Goal: Browse casually: Explore the website without a specific task or goal

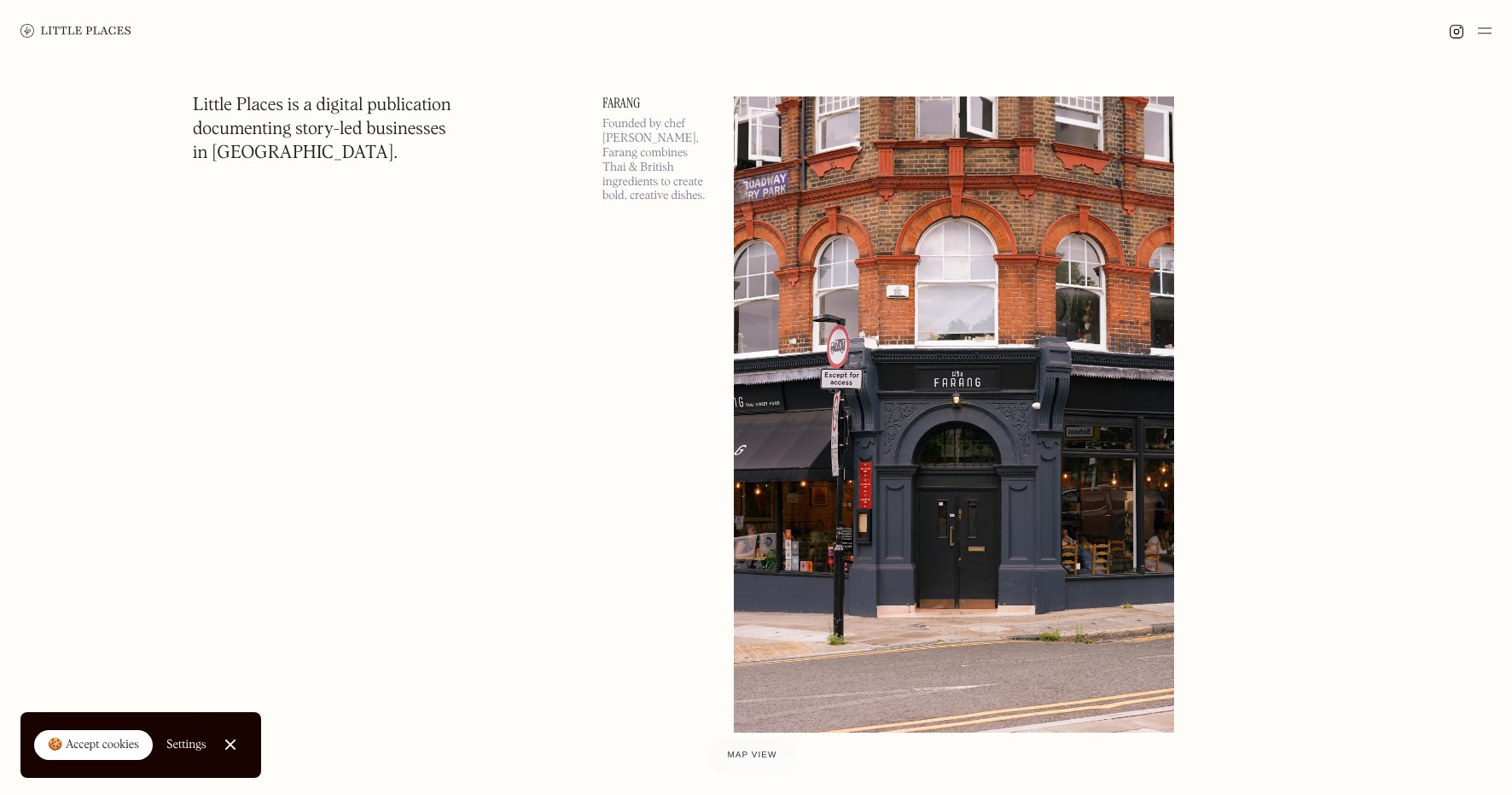
scroll to position [5996, 0]
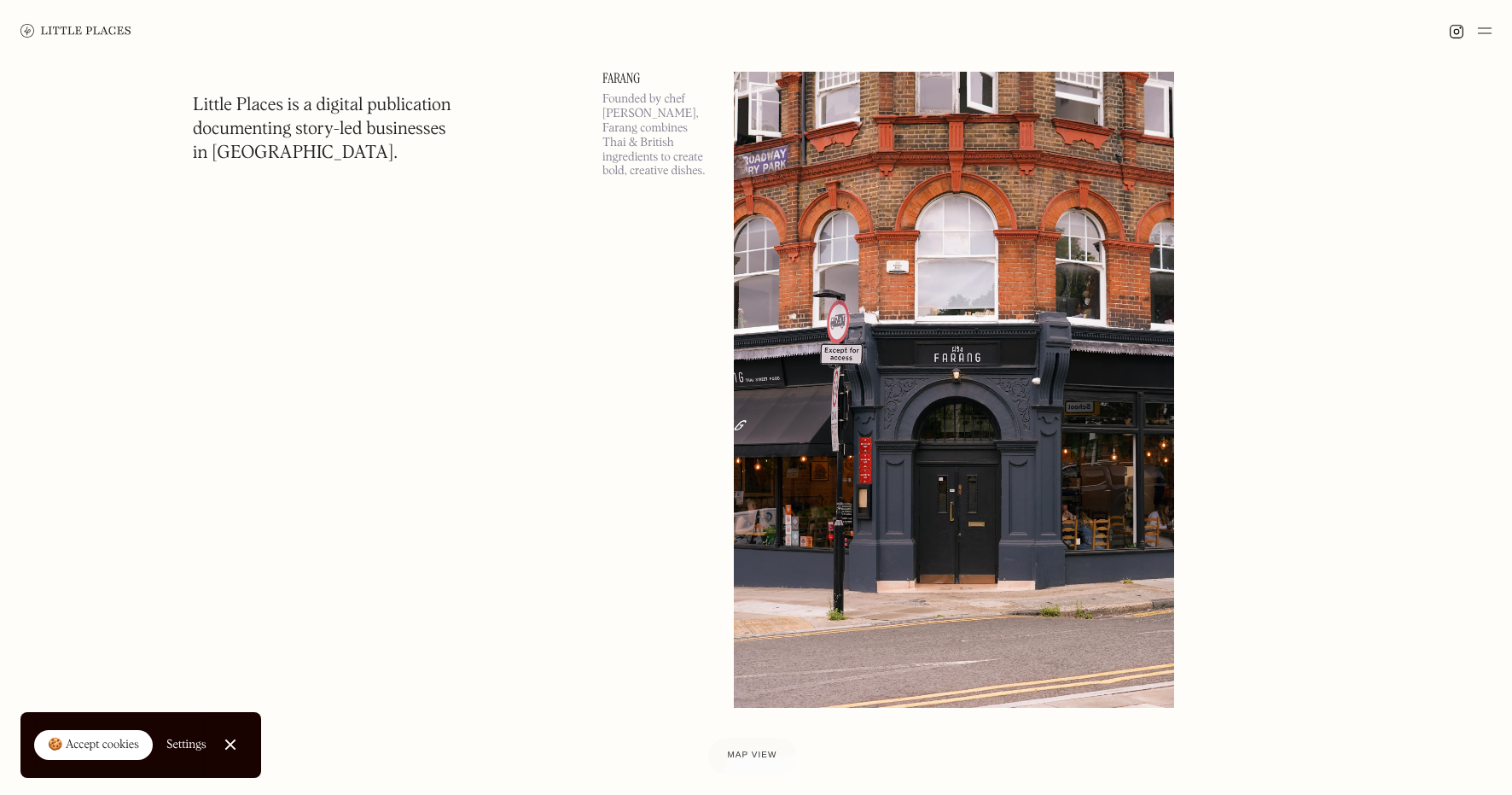
click at [95, 733] on link "🍪 Accept cookies" at bounding box center [93, 744] width 119 height 31
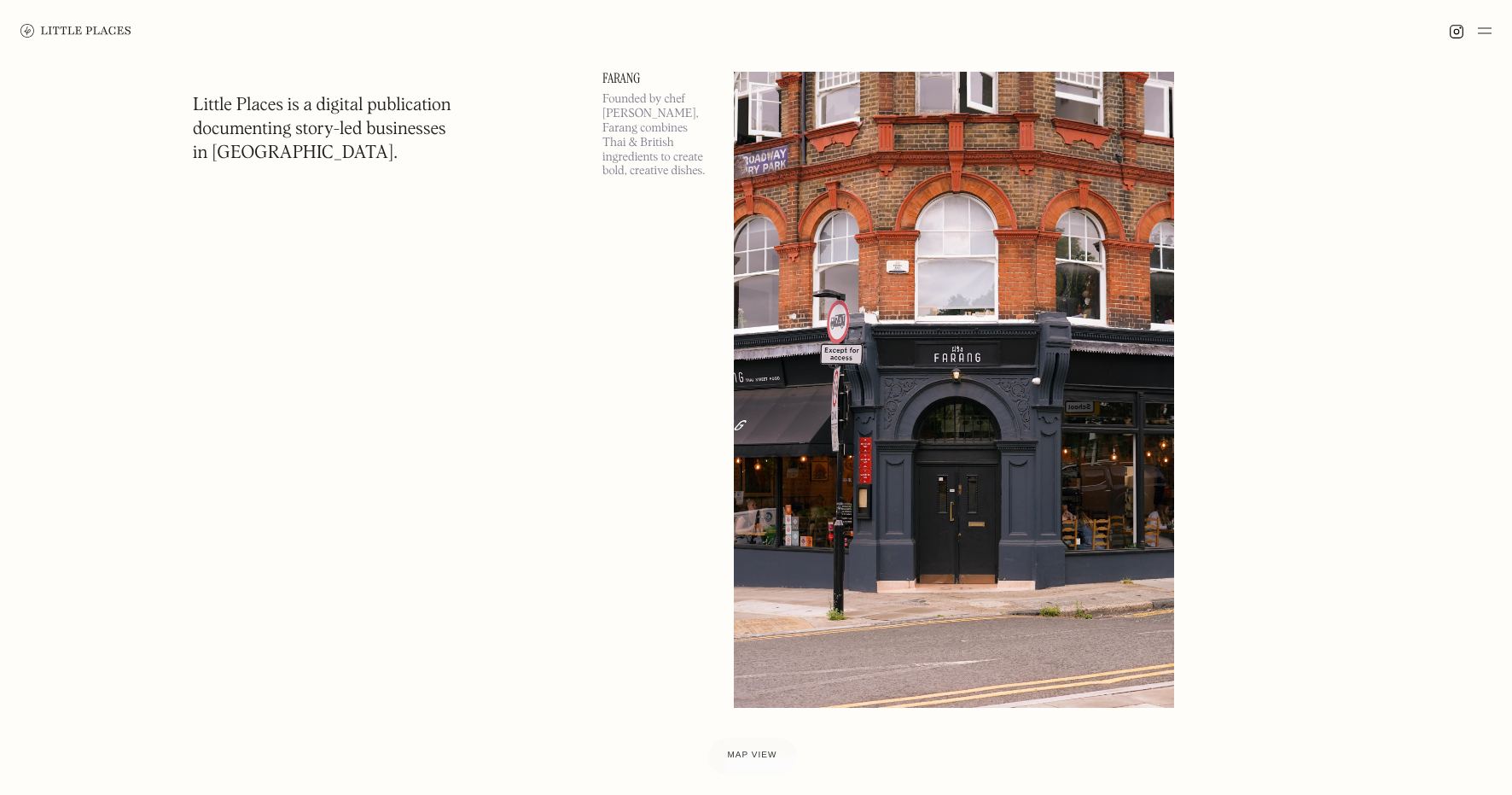
click at [1007, 397] on img at bounding box center [954, 390] width 440 height 636
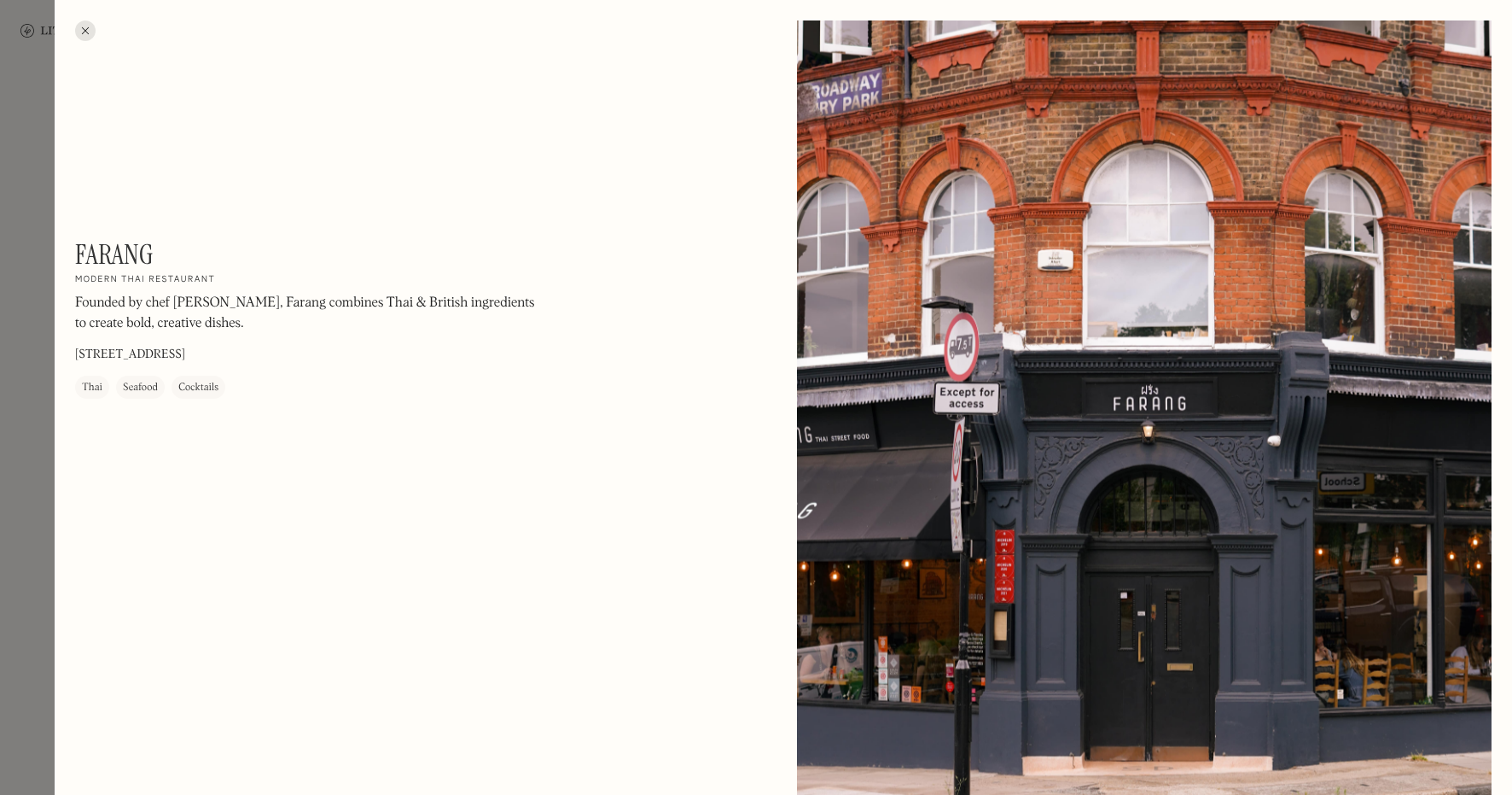
click at [930, 438] on div at bounding box center [1144, 454] width 695 height 869
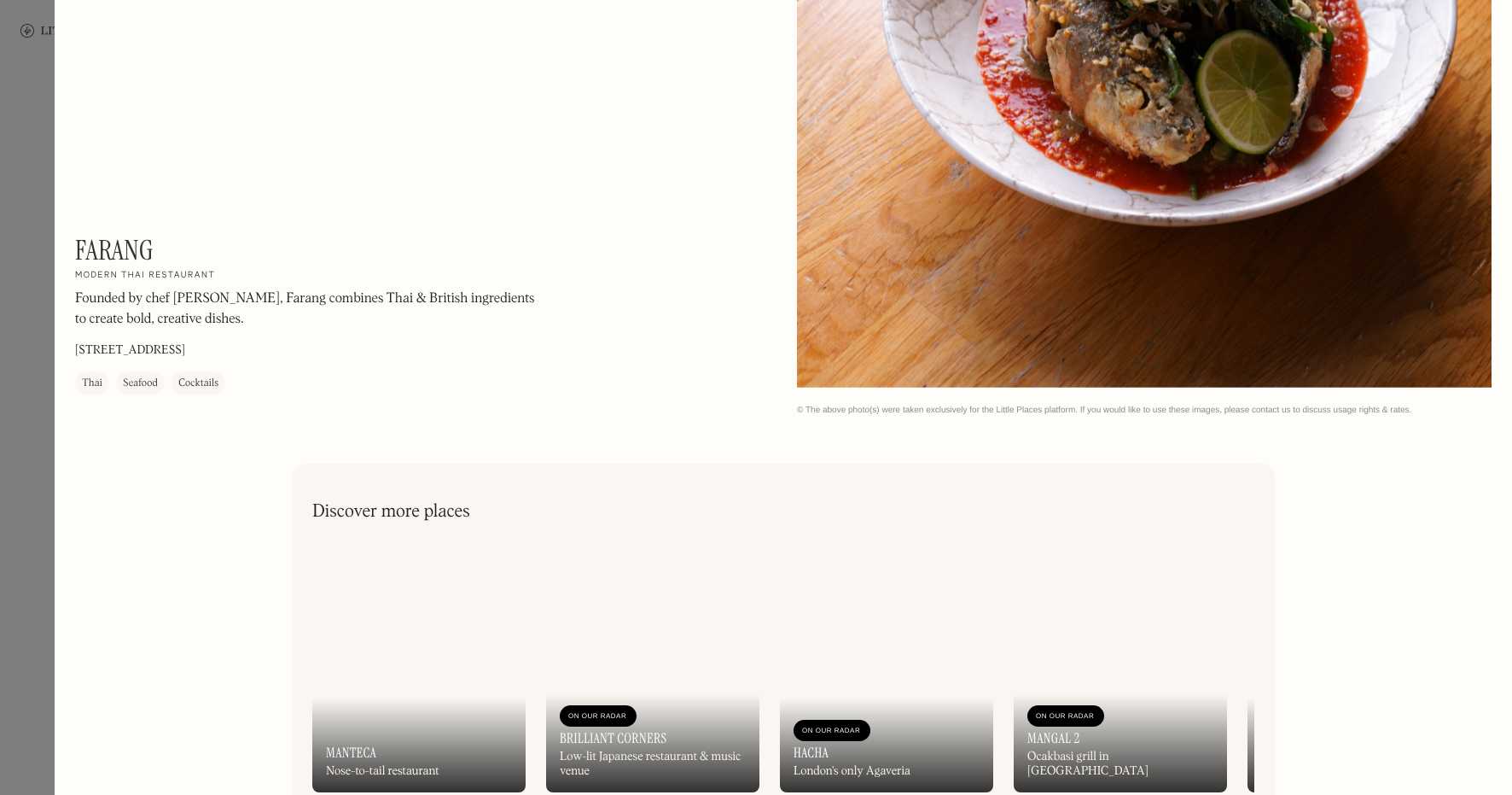
scroll to position [2310, 0]
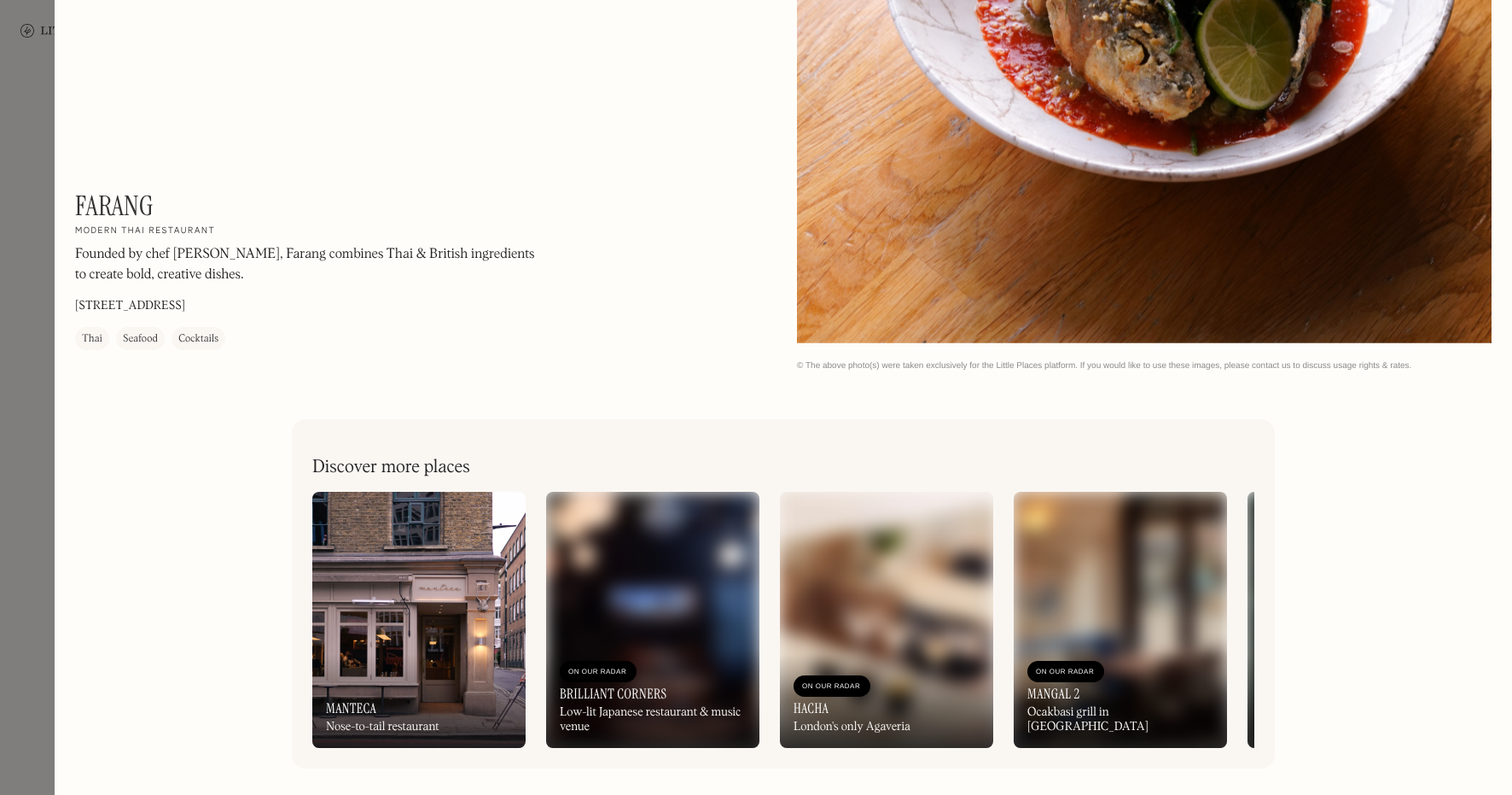
click at [38, 343] on div at bounding box center [756, 398] width 1512 height 795
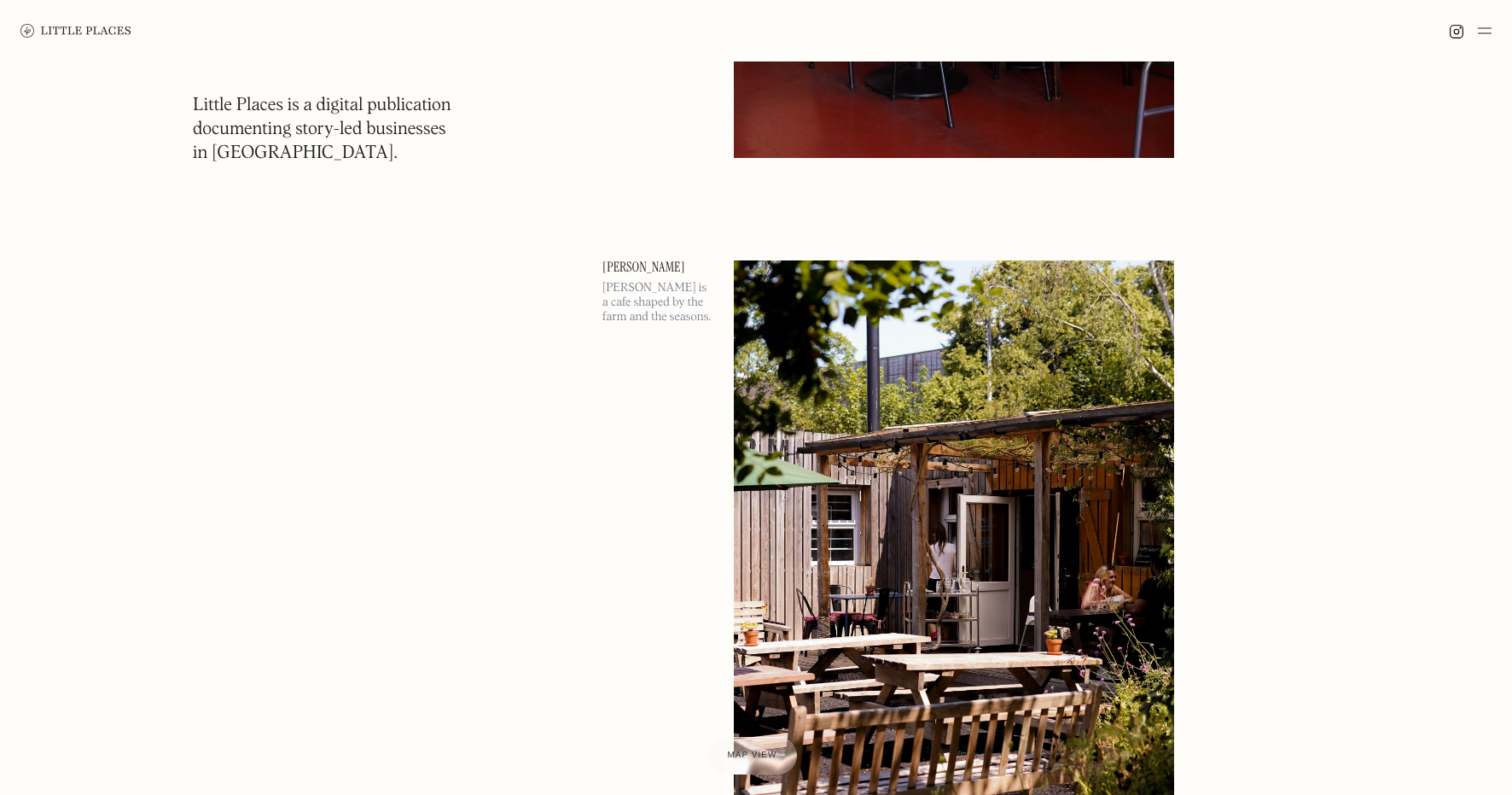
scroll to position [7329, 0]
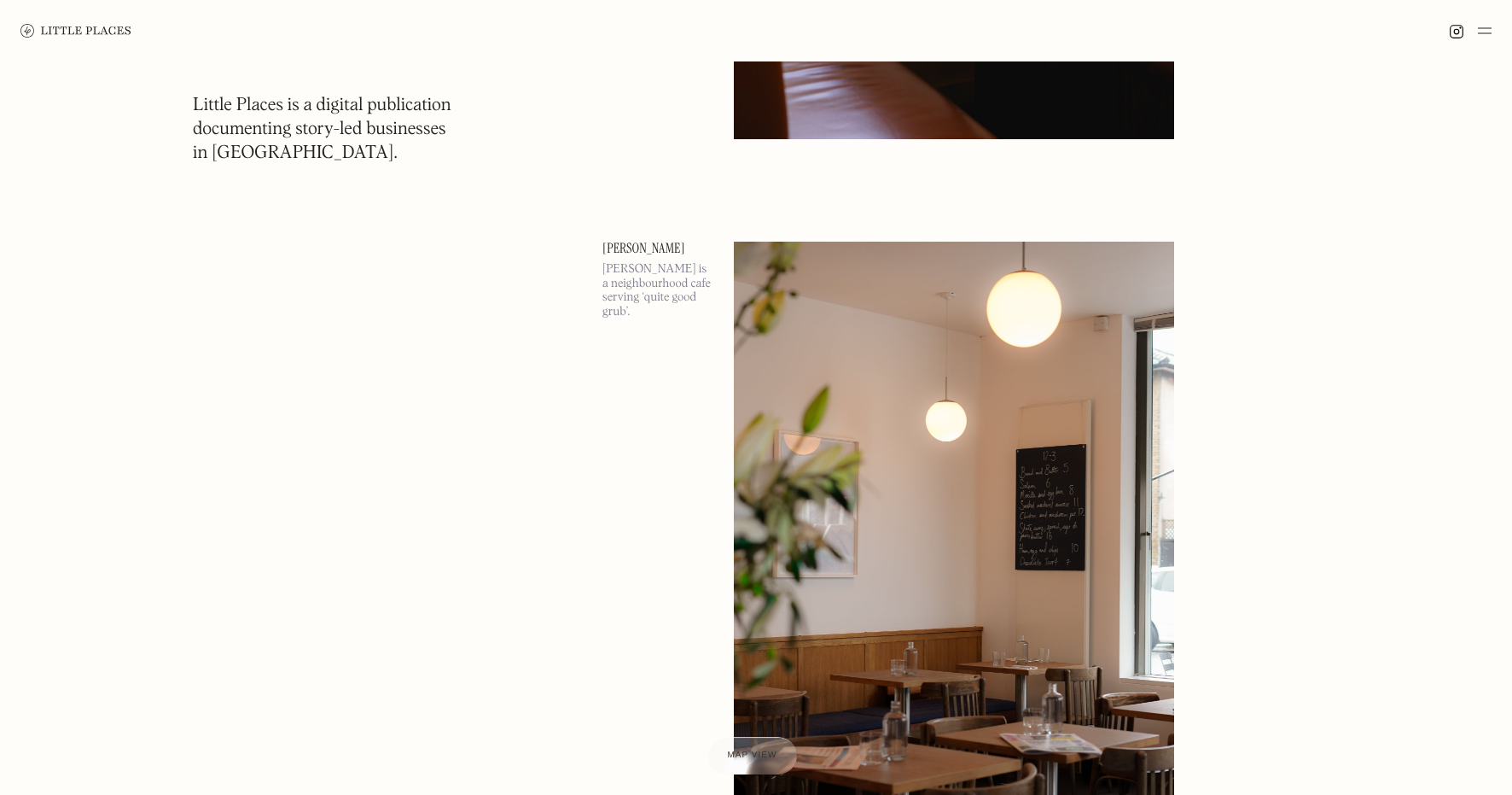
scroll to position [27433, 0]
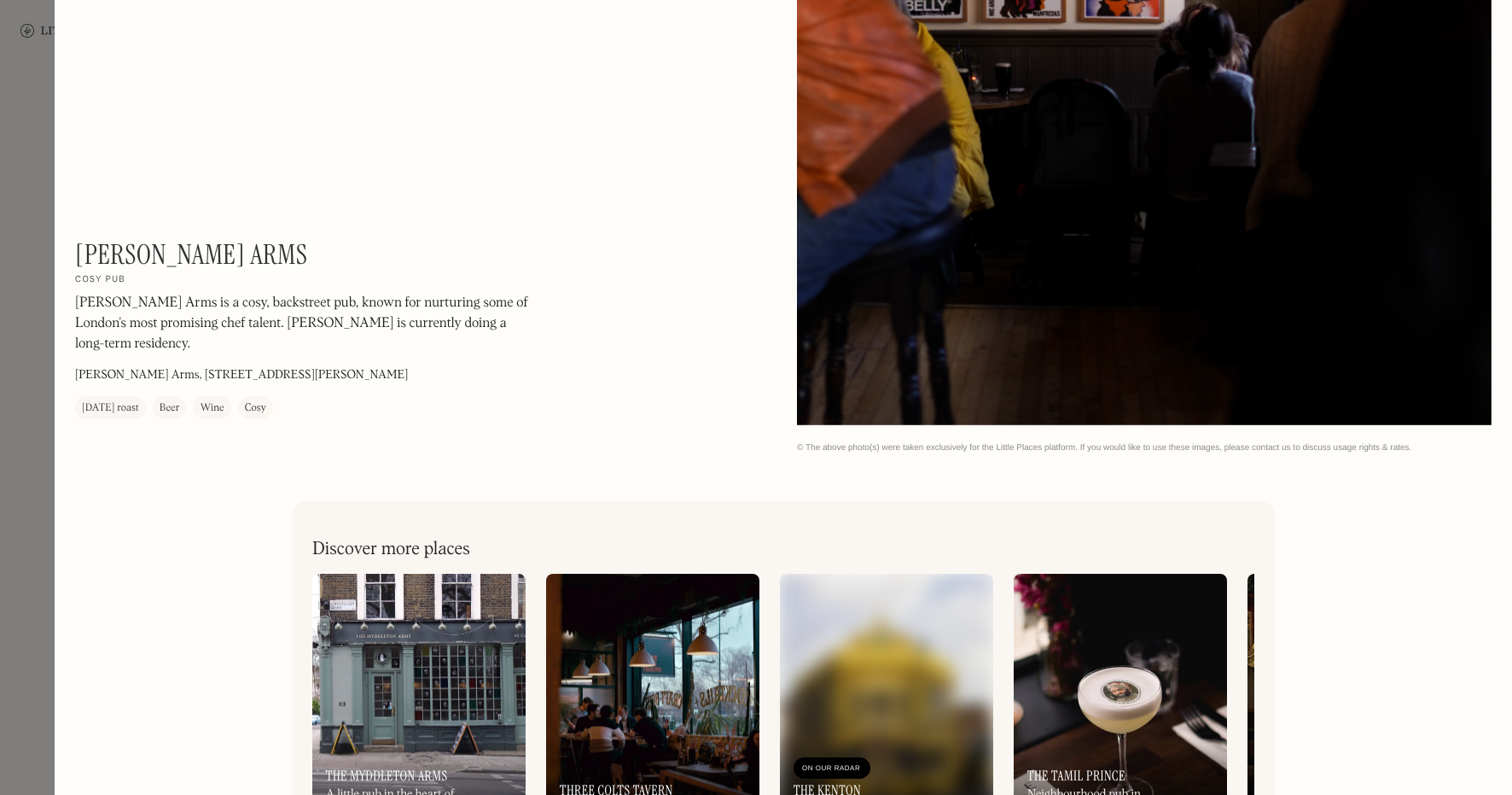
scroll to position [4074, 0]
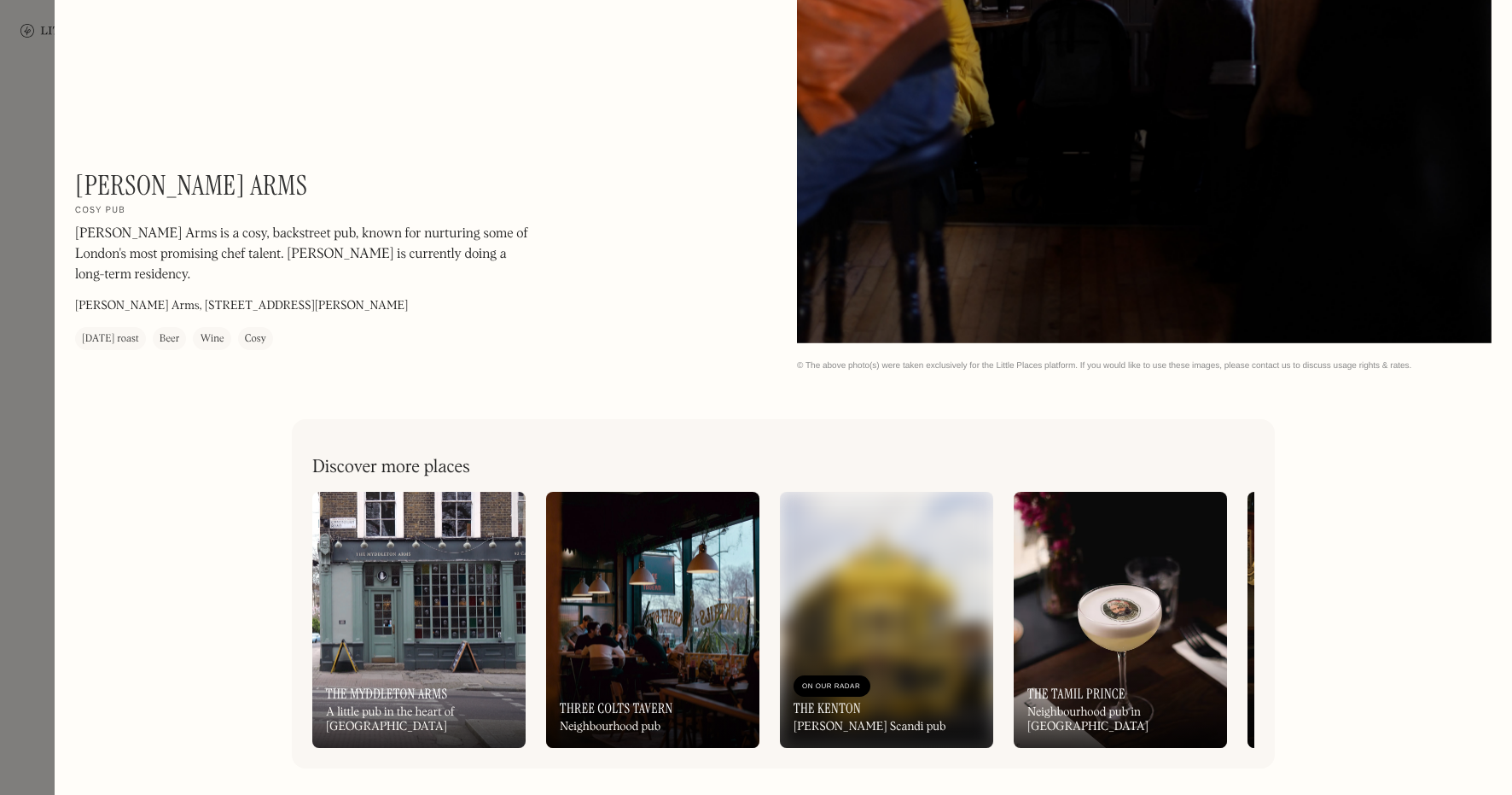
click at [15, 430] on div at bounding box center [756, 398] width 1512 height 795
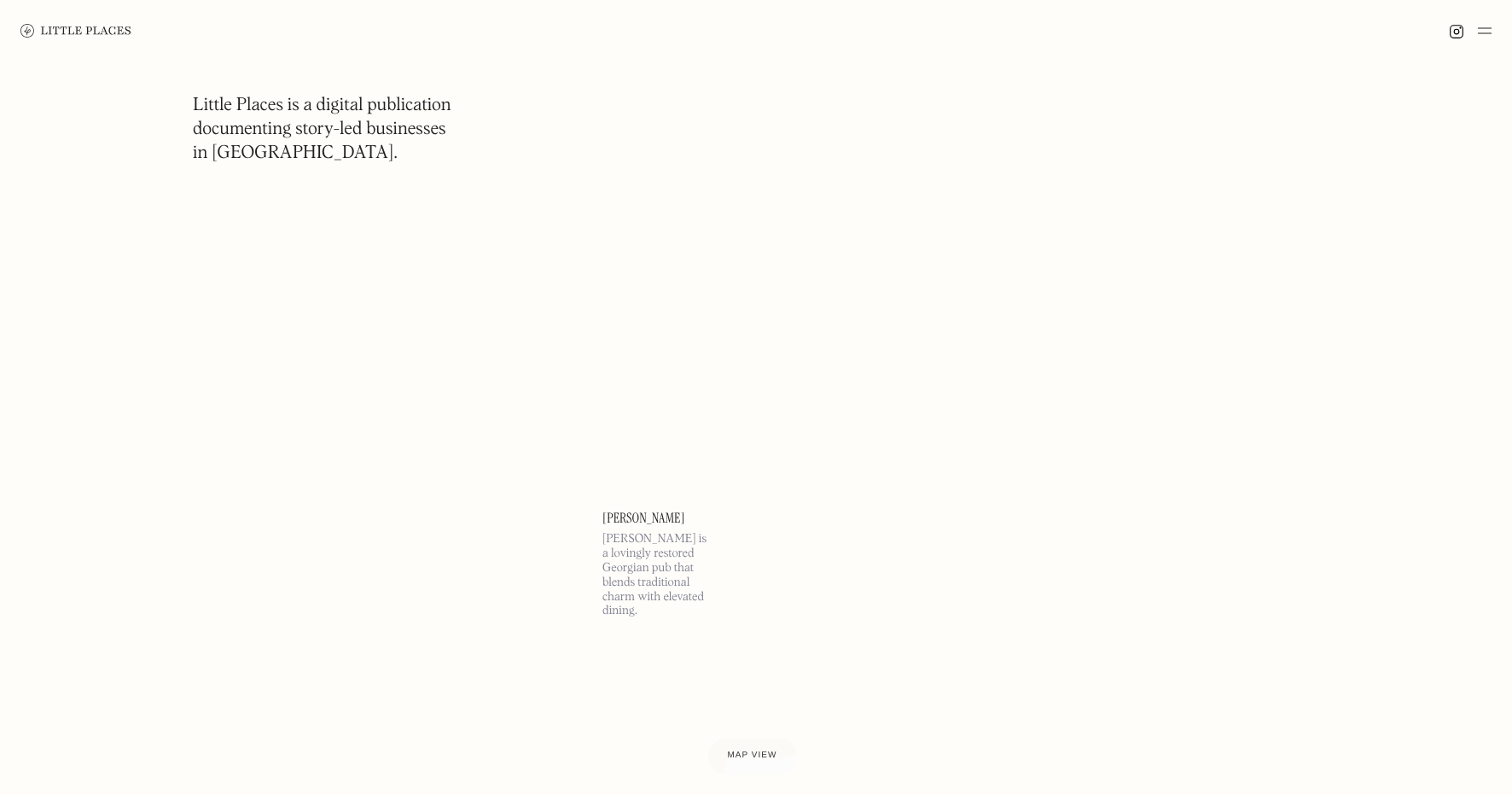
scroll to position [31198, 0]
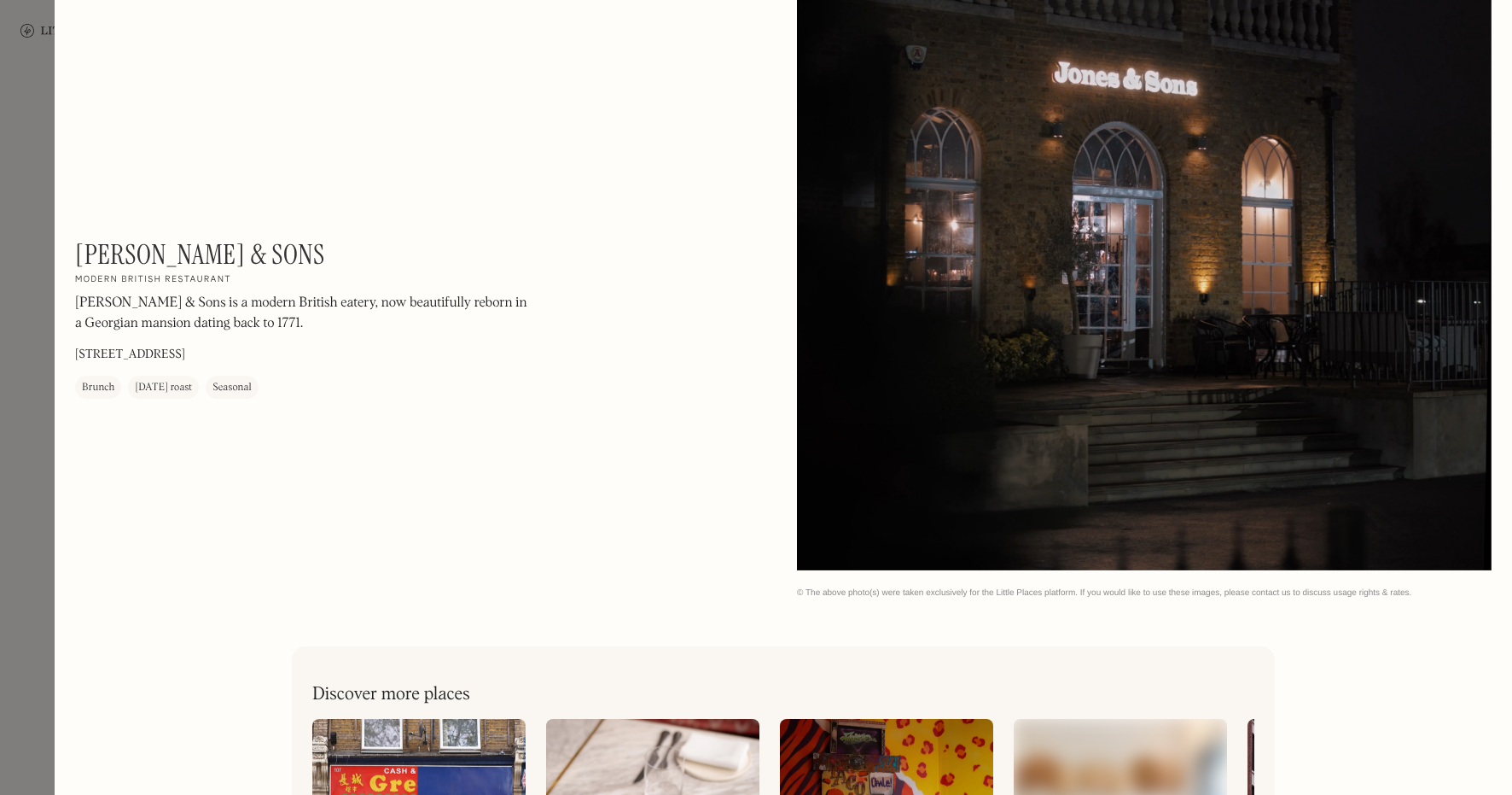
scroll to position [3192, 0]
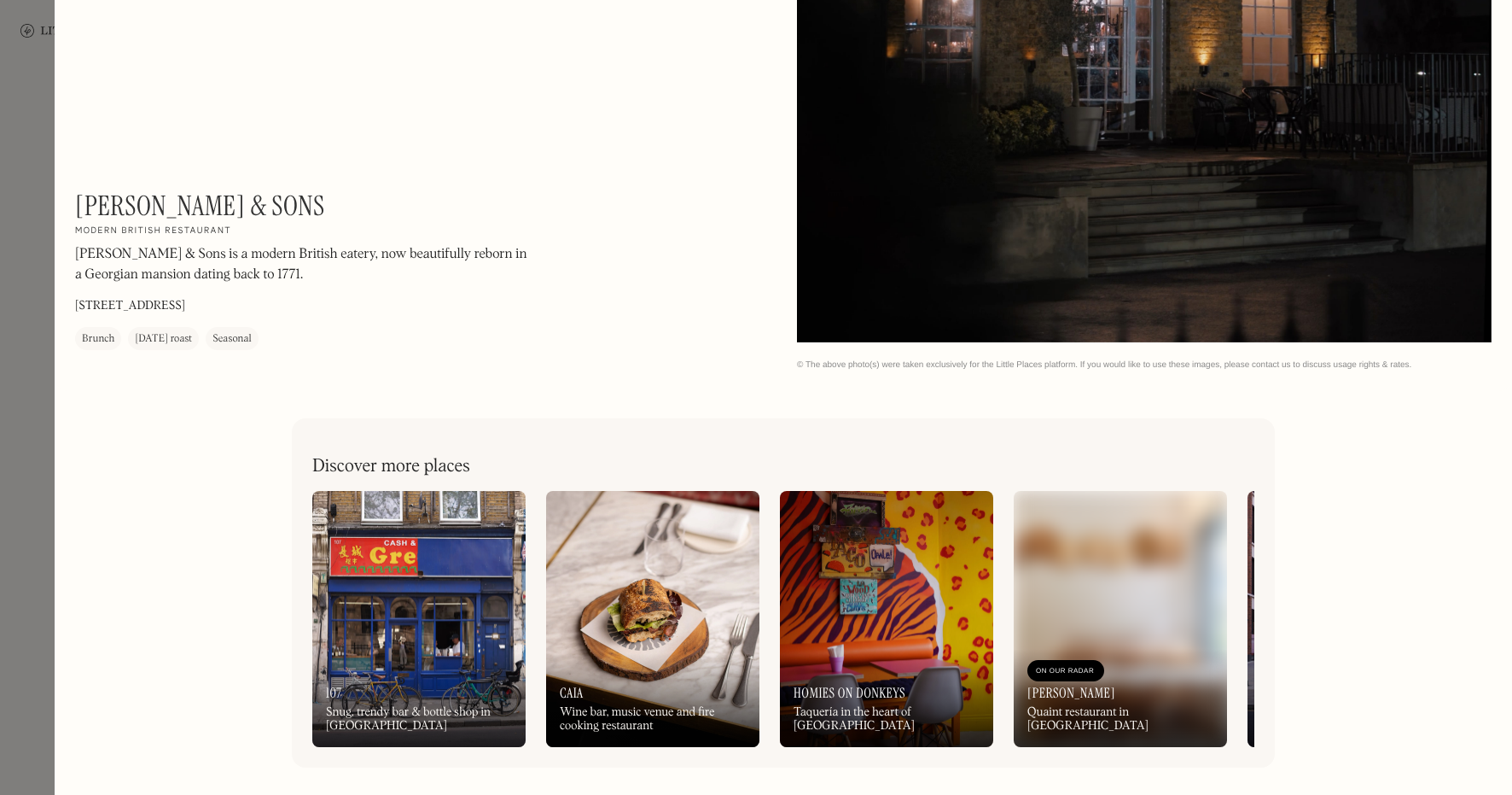
click at [28, 311] on div at bounding box center [756, 398] width 1512 height 795
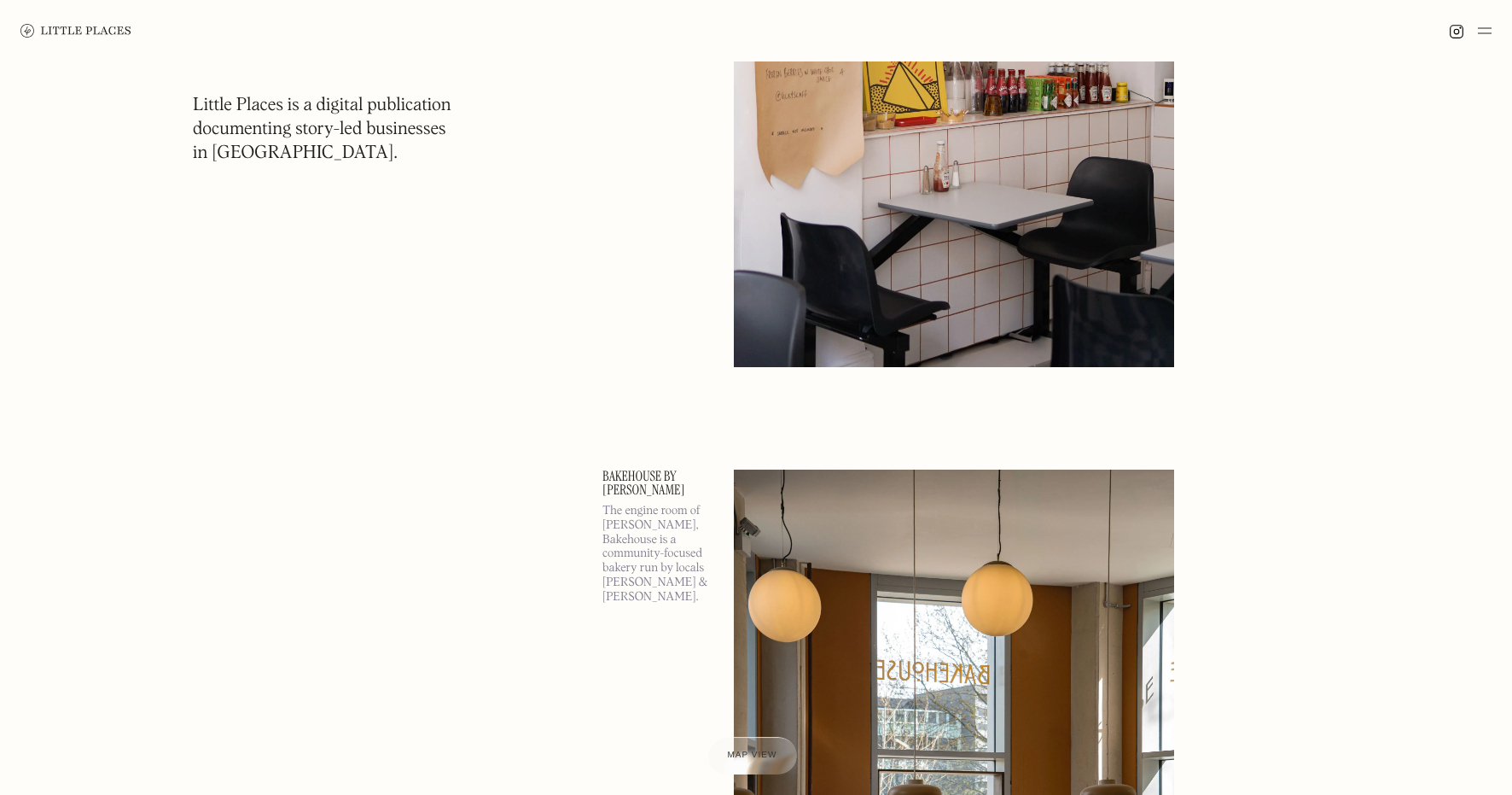
scroll to position [50257, 0]
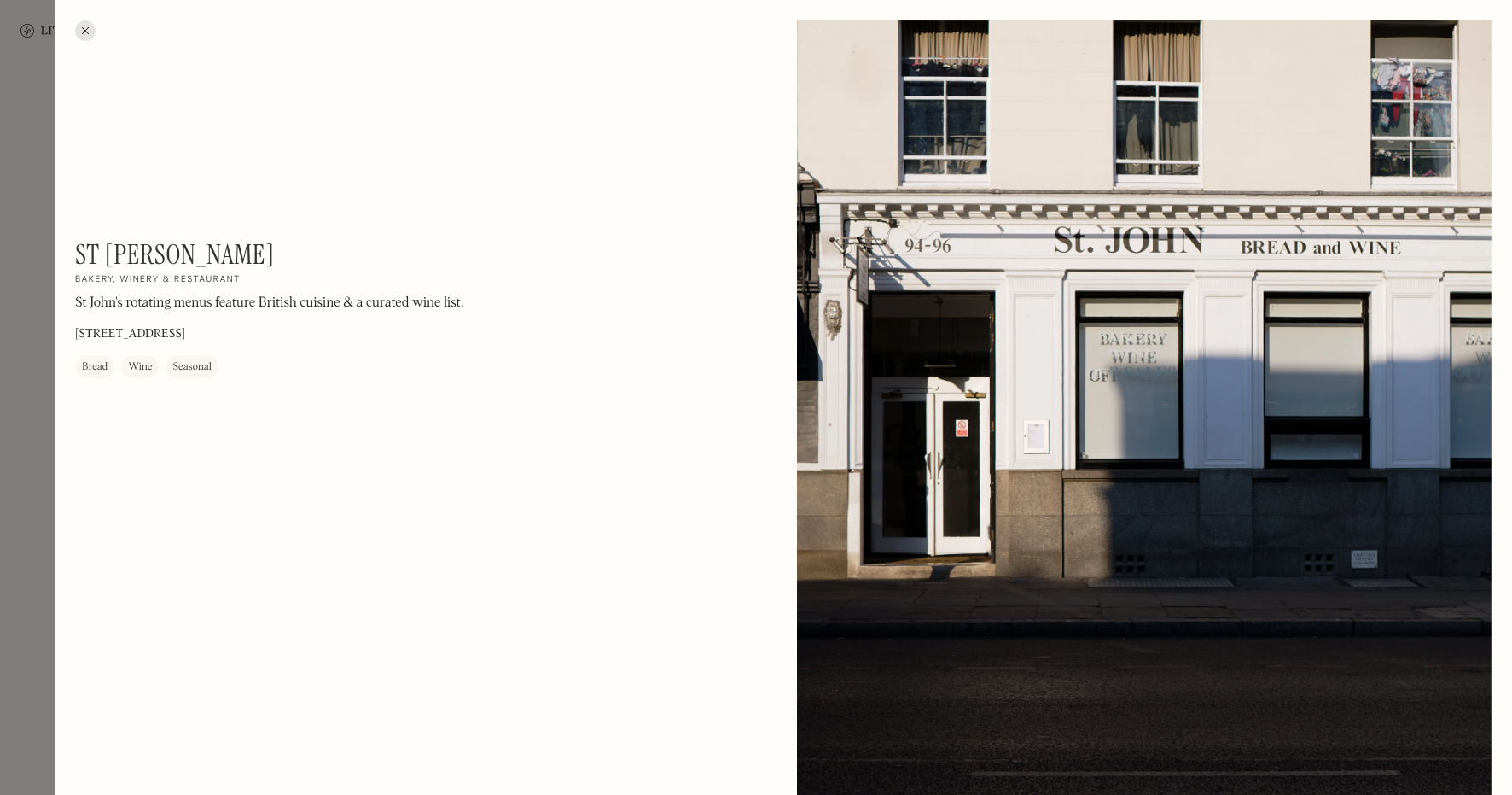
click at [17, 336] on div at bounding box center [756, 398] width 1512 height 795
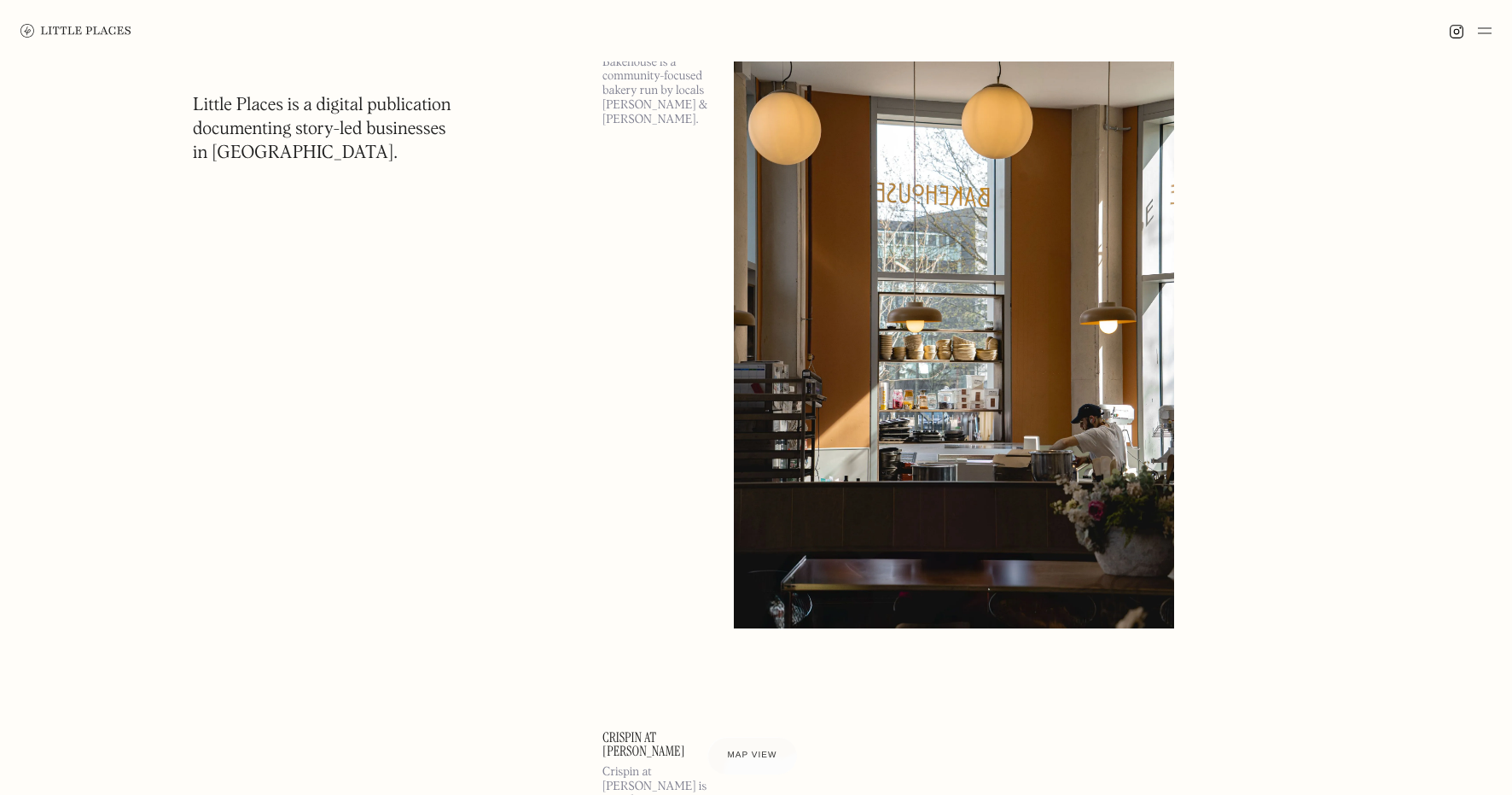
scroll to position [50898, 0]
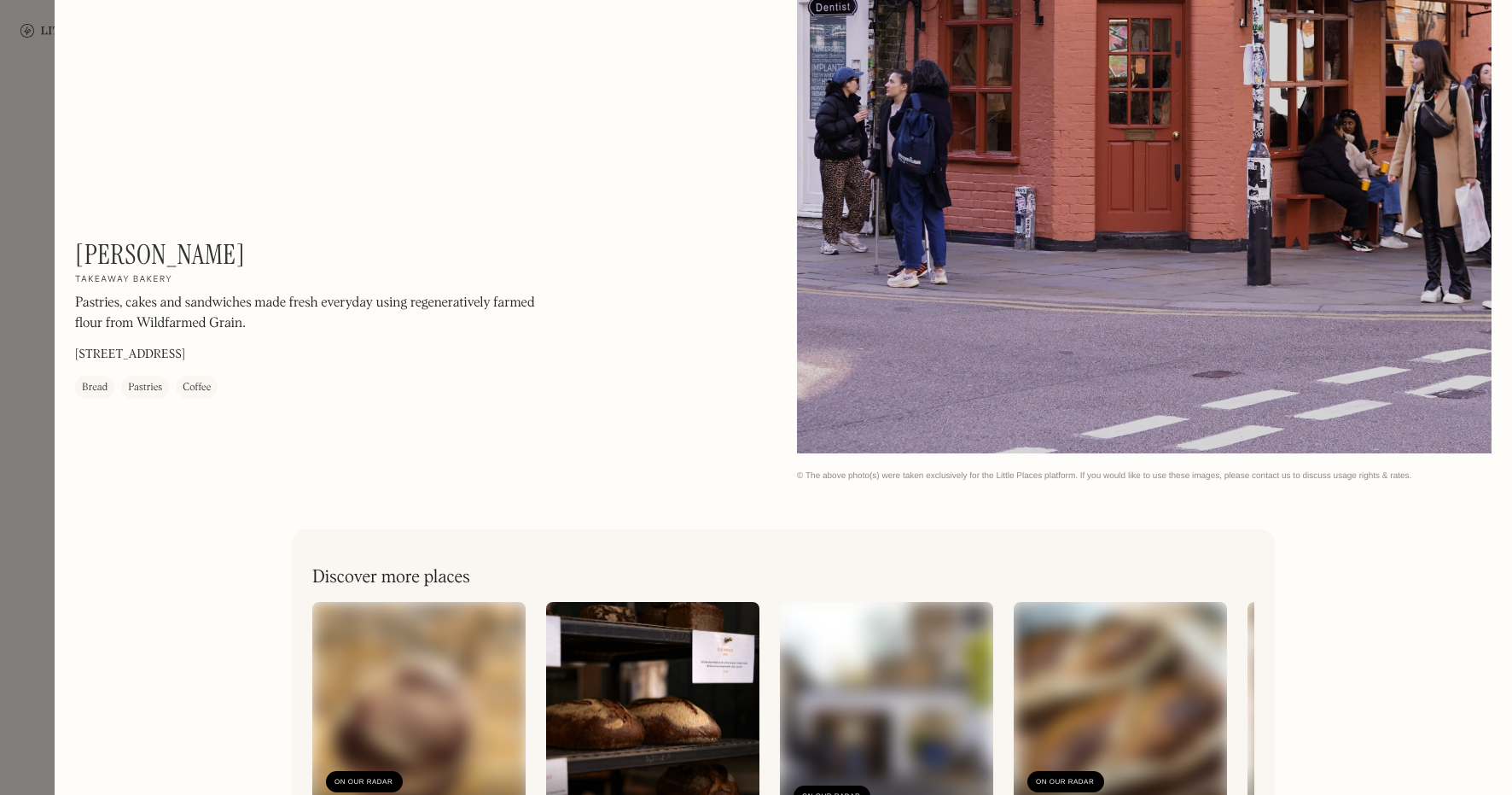
scroll to position [547, 0]
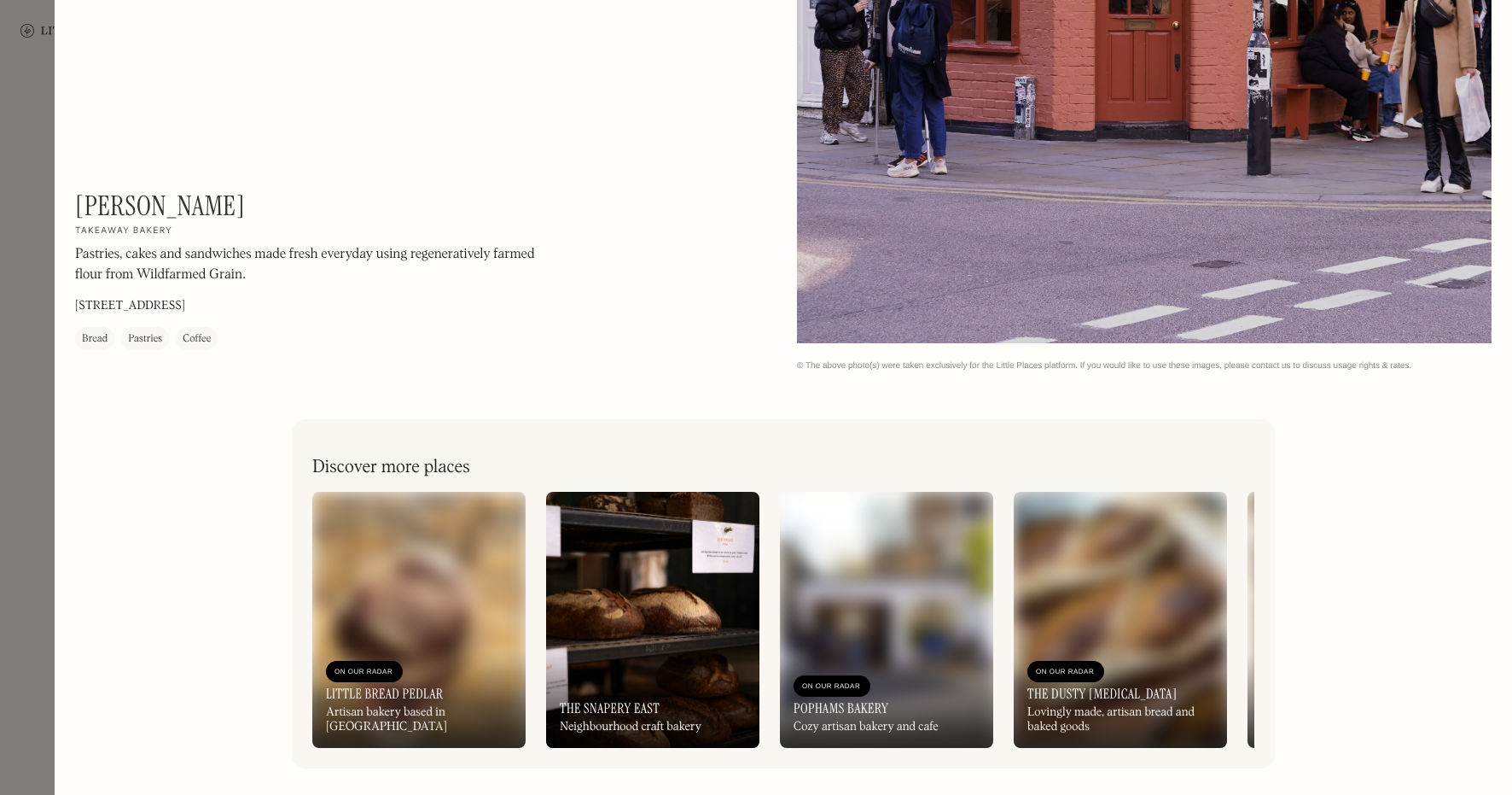
click at [32, 501] on div at bounding box center [756, 398] width 1512 height 795
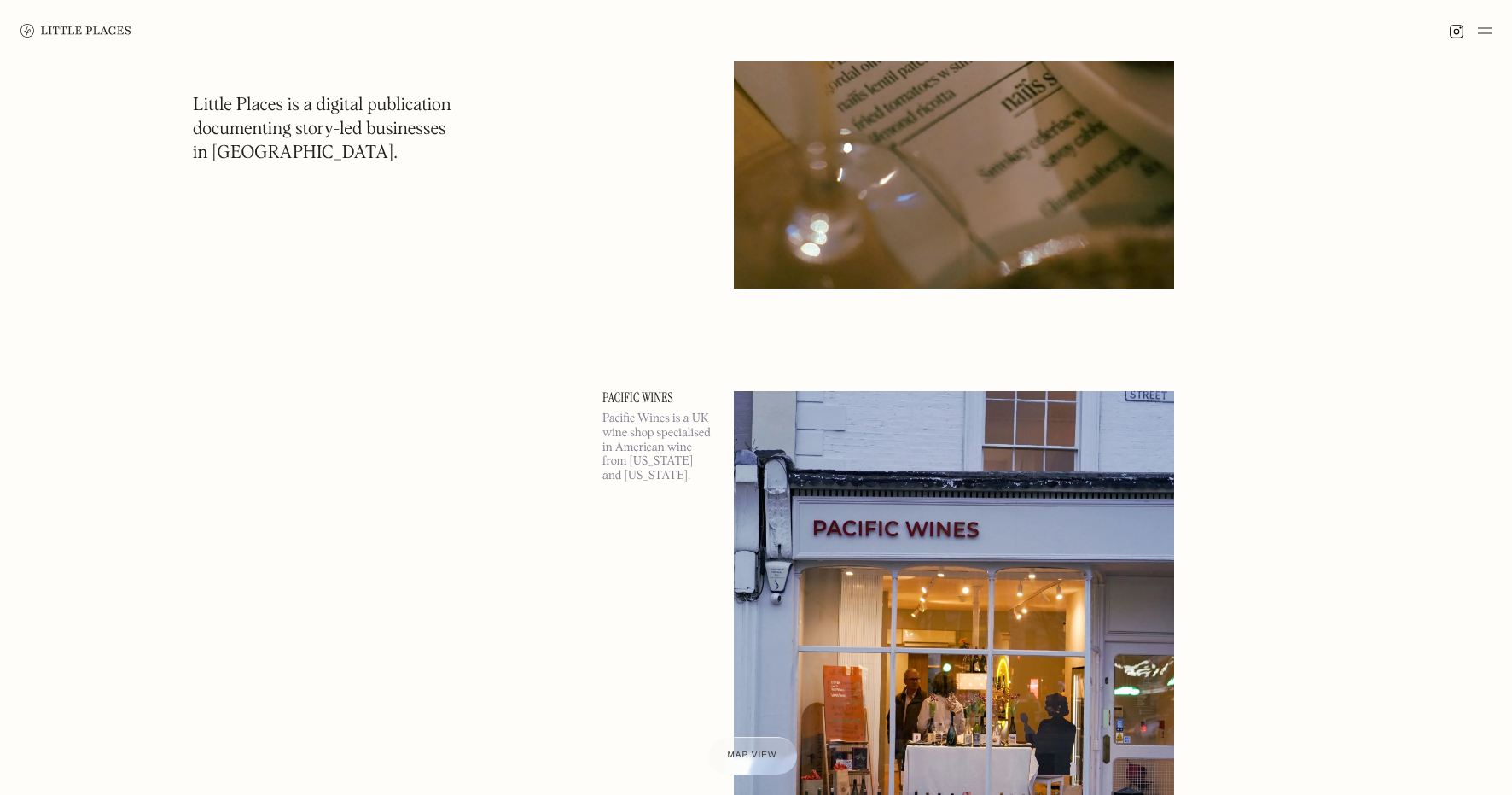
scroll to position [62831, 0]
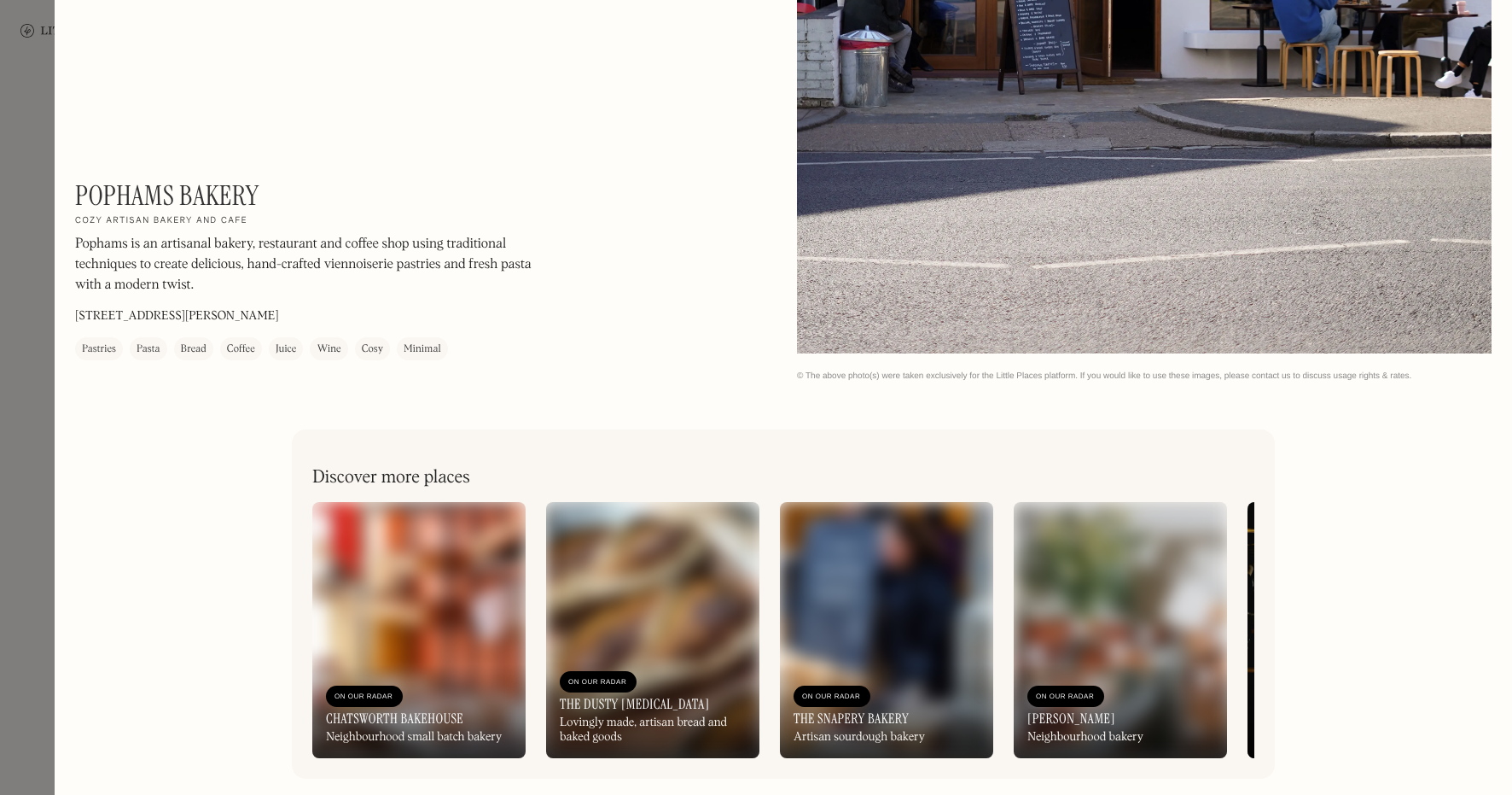
scroll to position [545, 0]
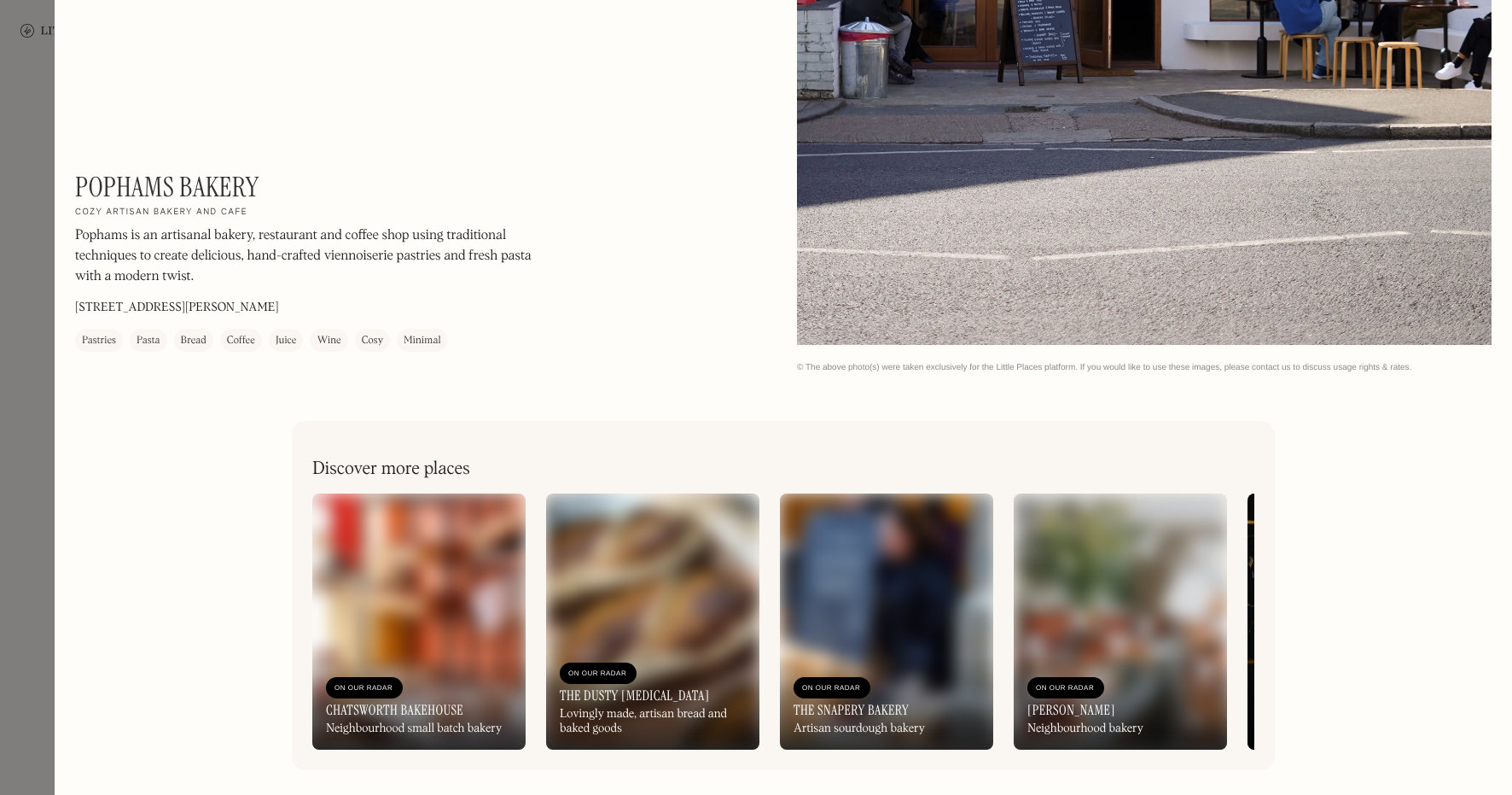
click at [19, 391] on div at bounding box center [756, 398] width 1512 height 795
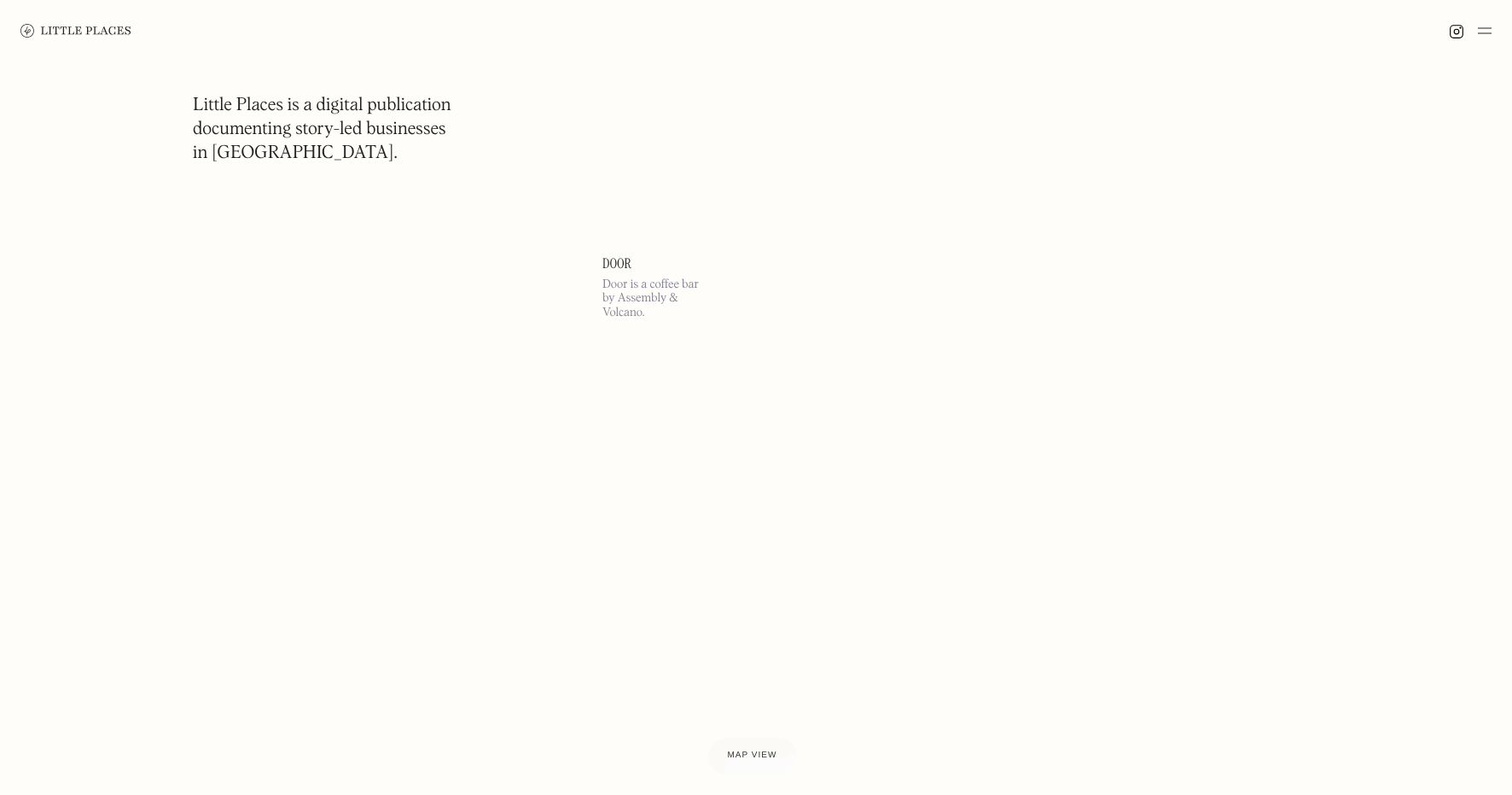
scroll to position [70708, 0]
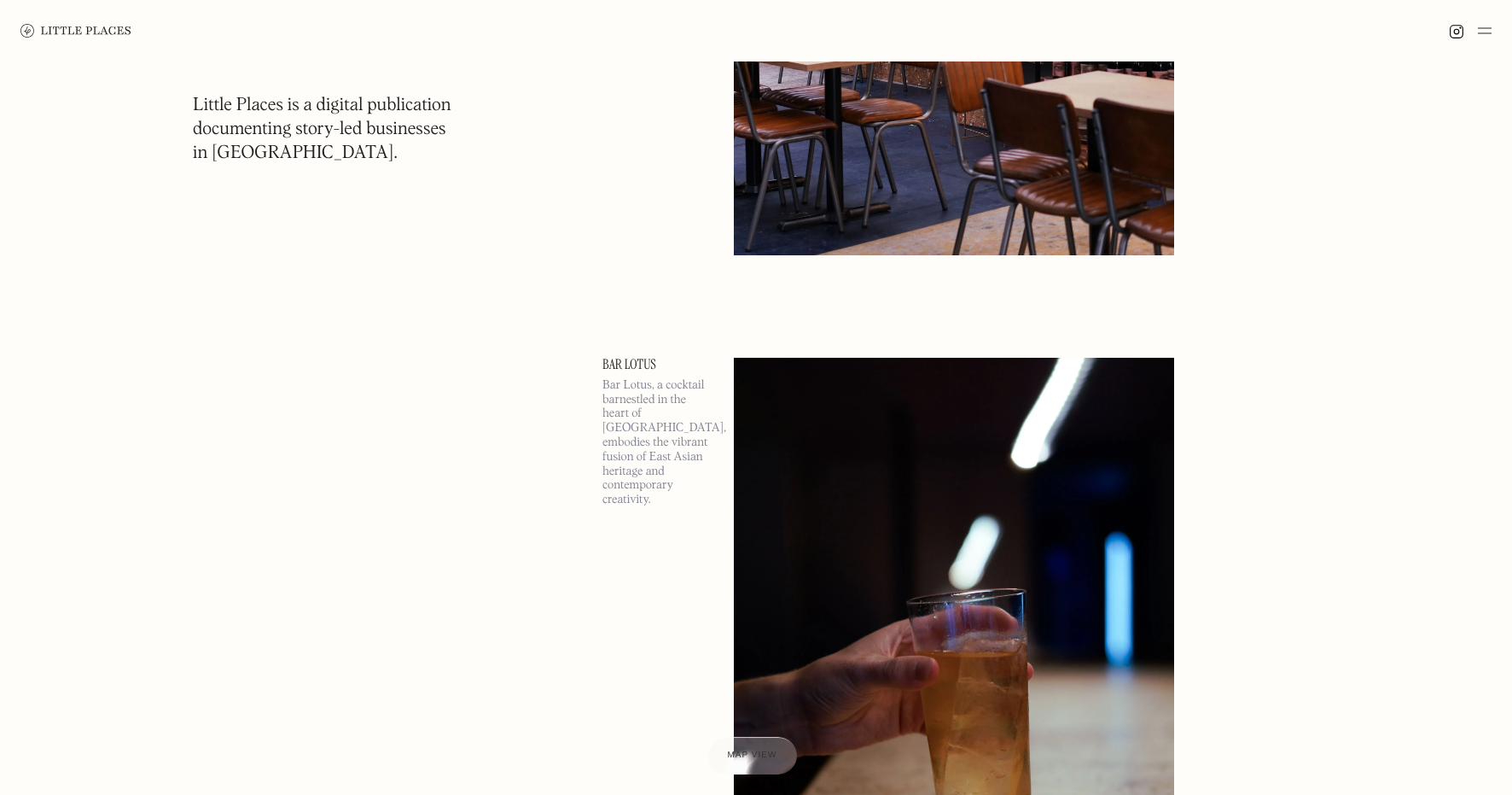
scroll to position [82606, 0]
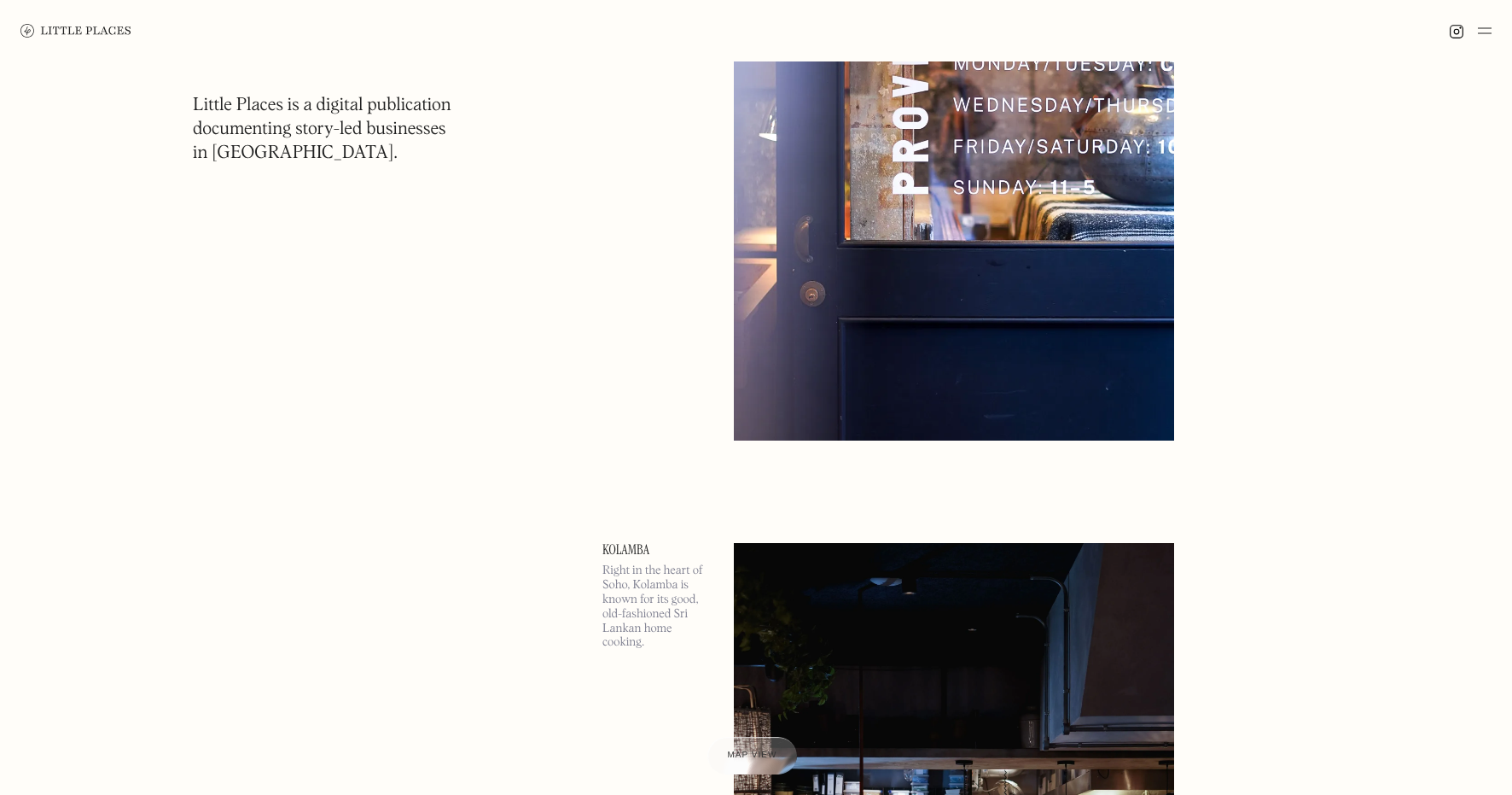
scroll to position [101081, 0]
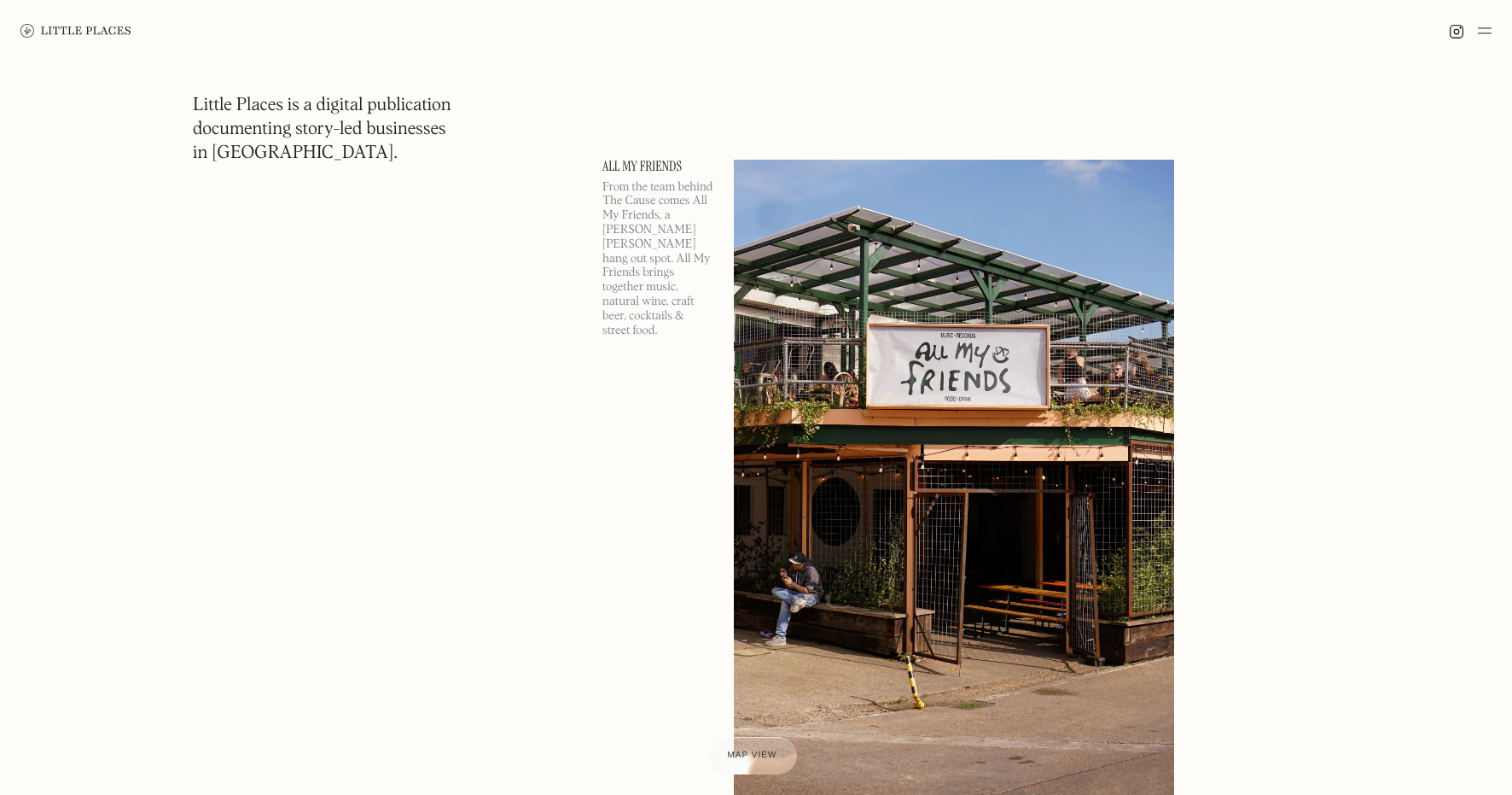
scroll to position [124109, 0]
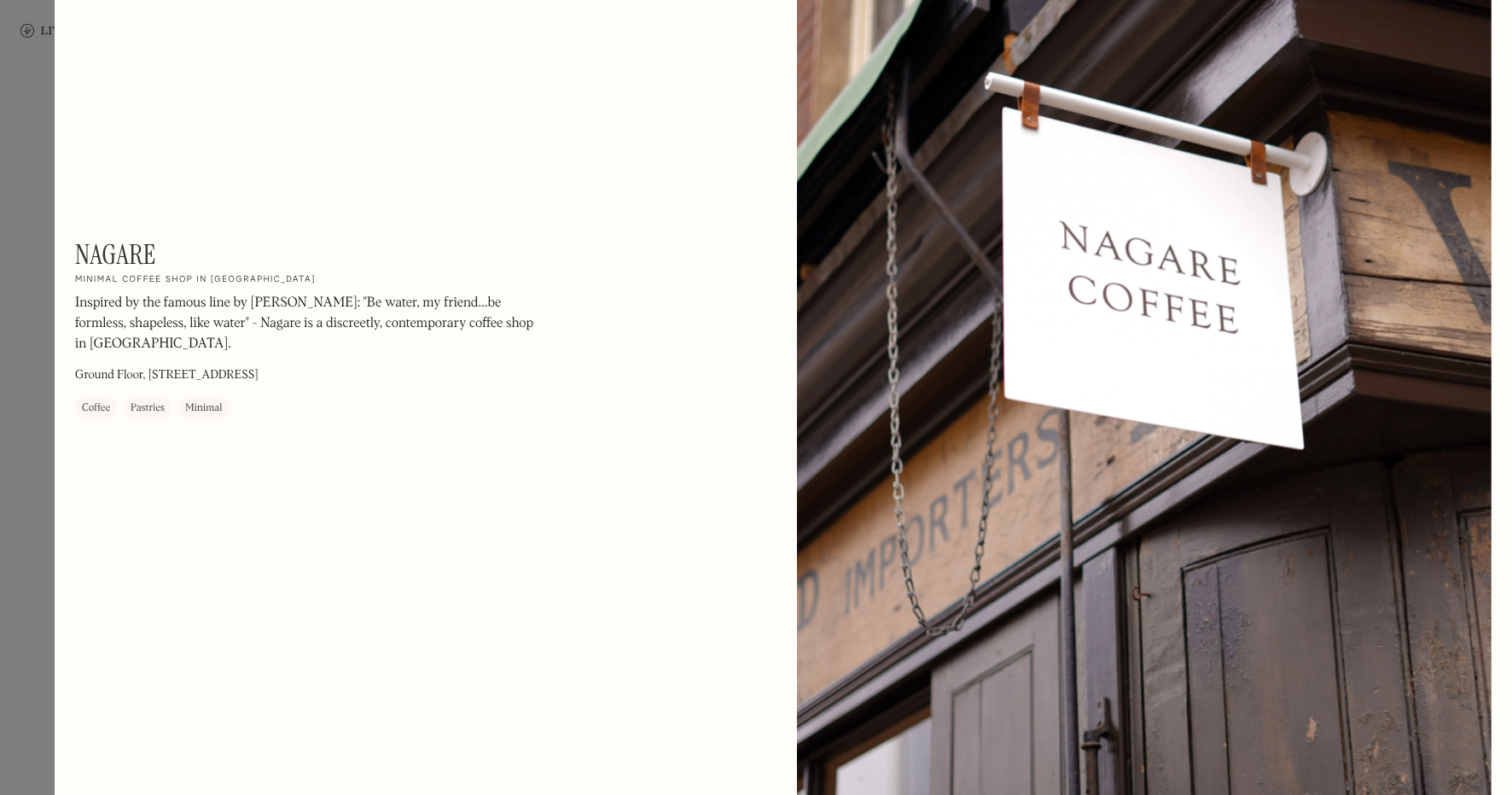
scroll to position [2737, 0]
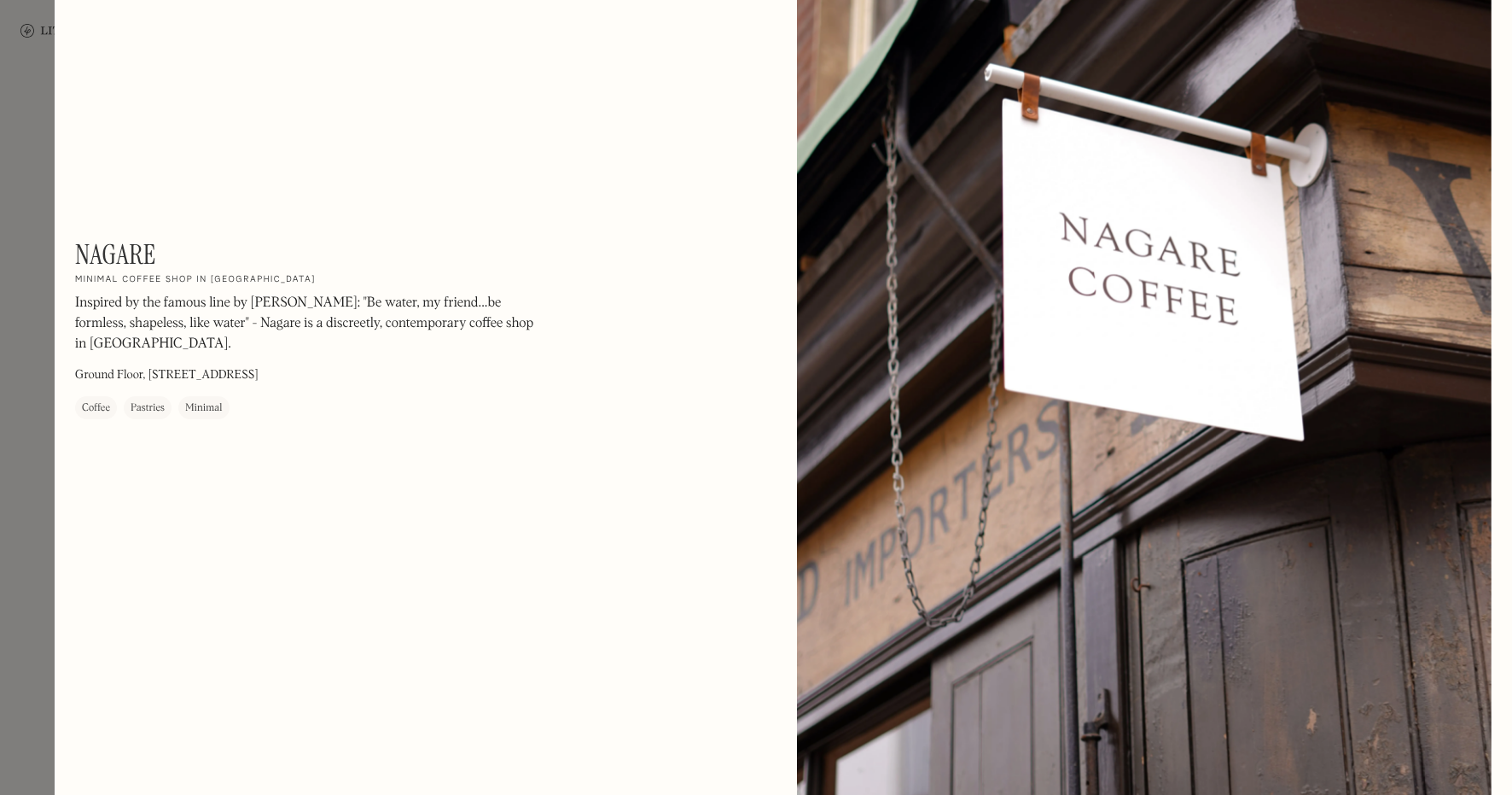
click at [45, 325] on div at bounding box center [756, 398] width 1512 height 795
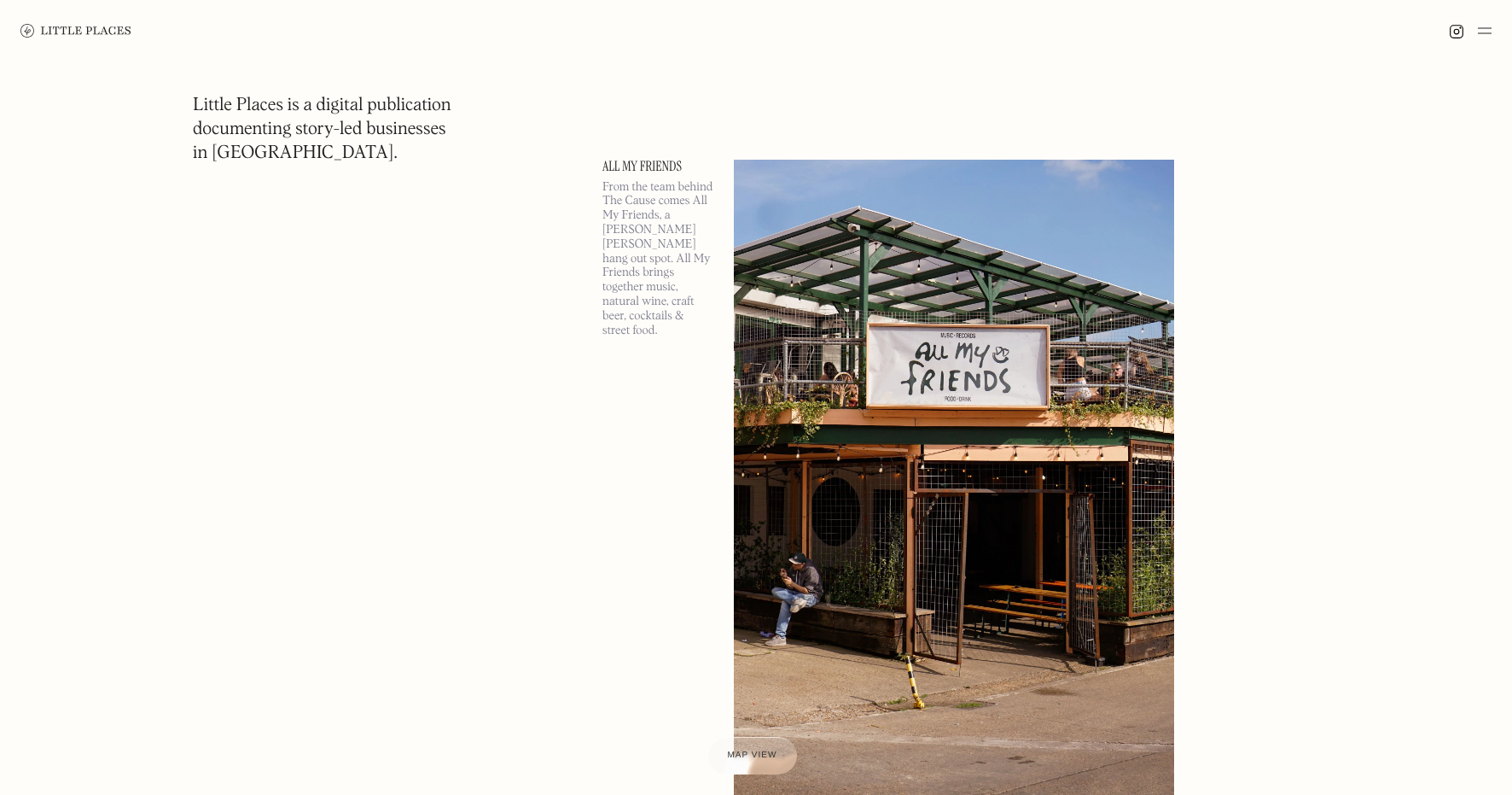
scroll to position [125471, 0]
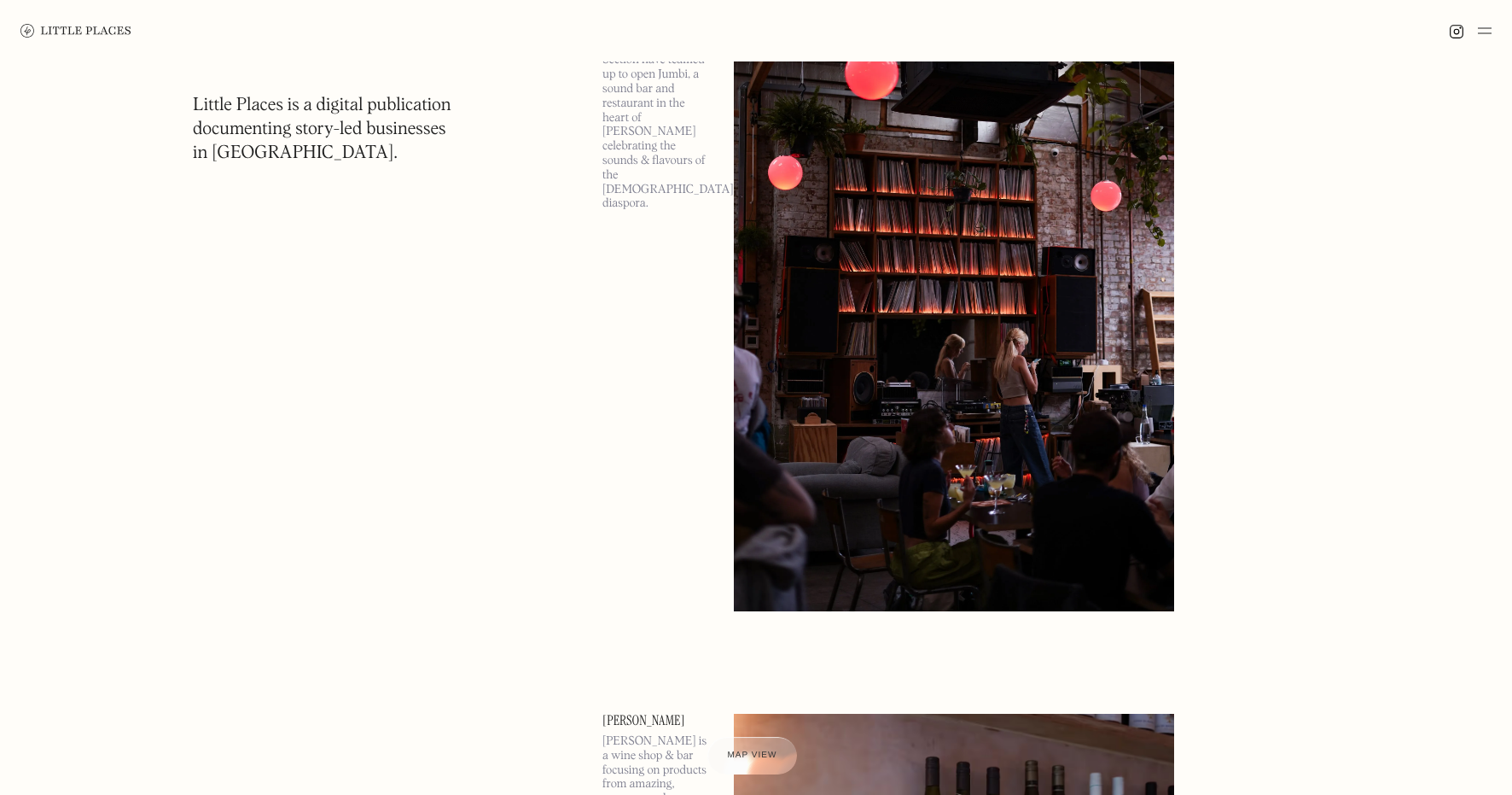
scroll to position [131461, 0]
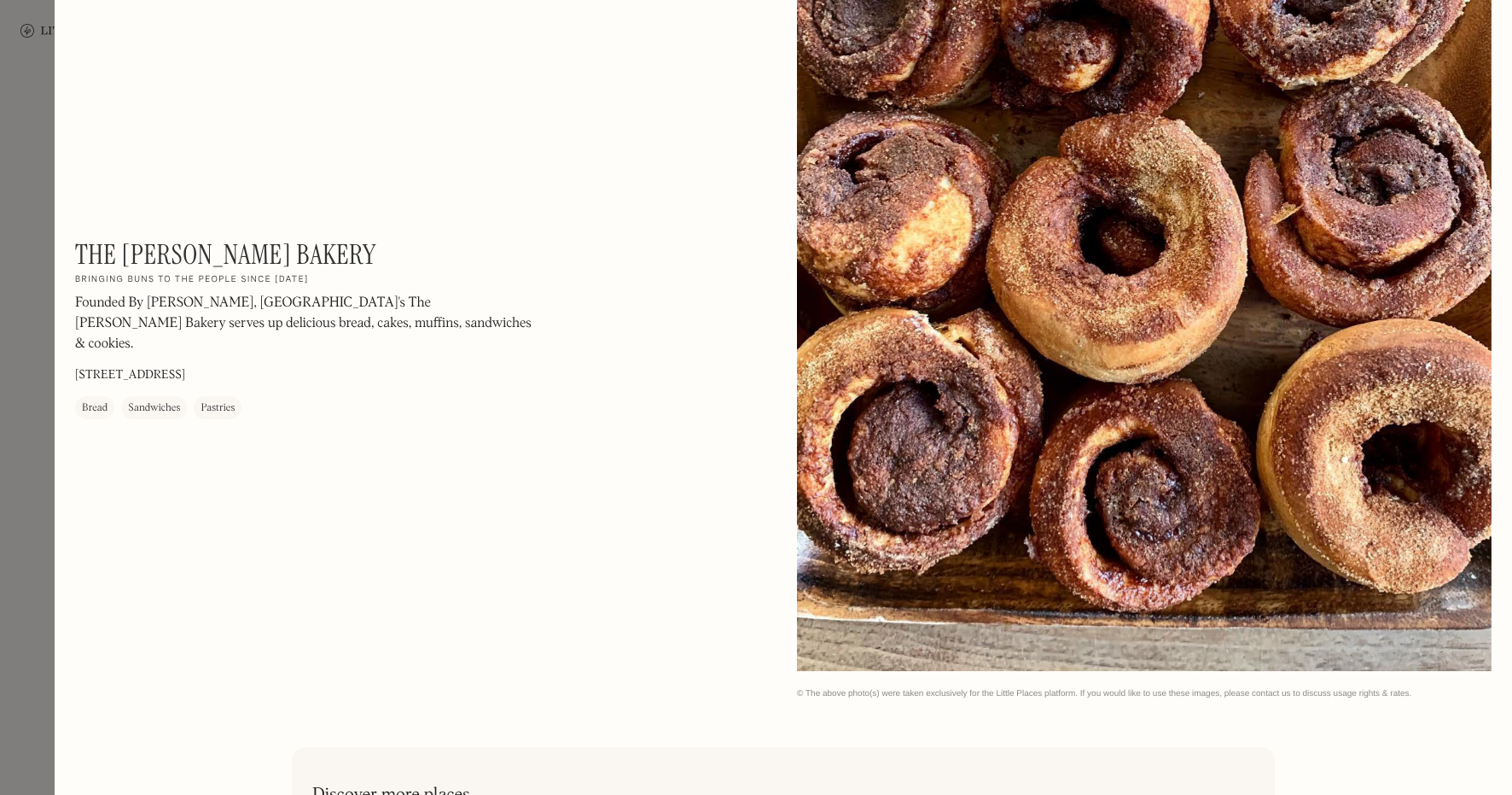
scroll to position [2310, 0]
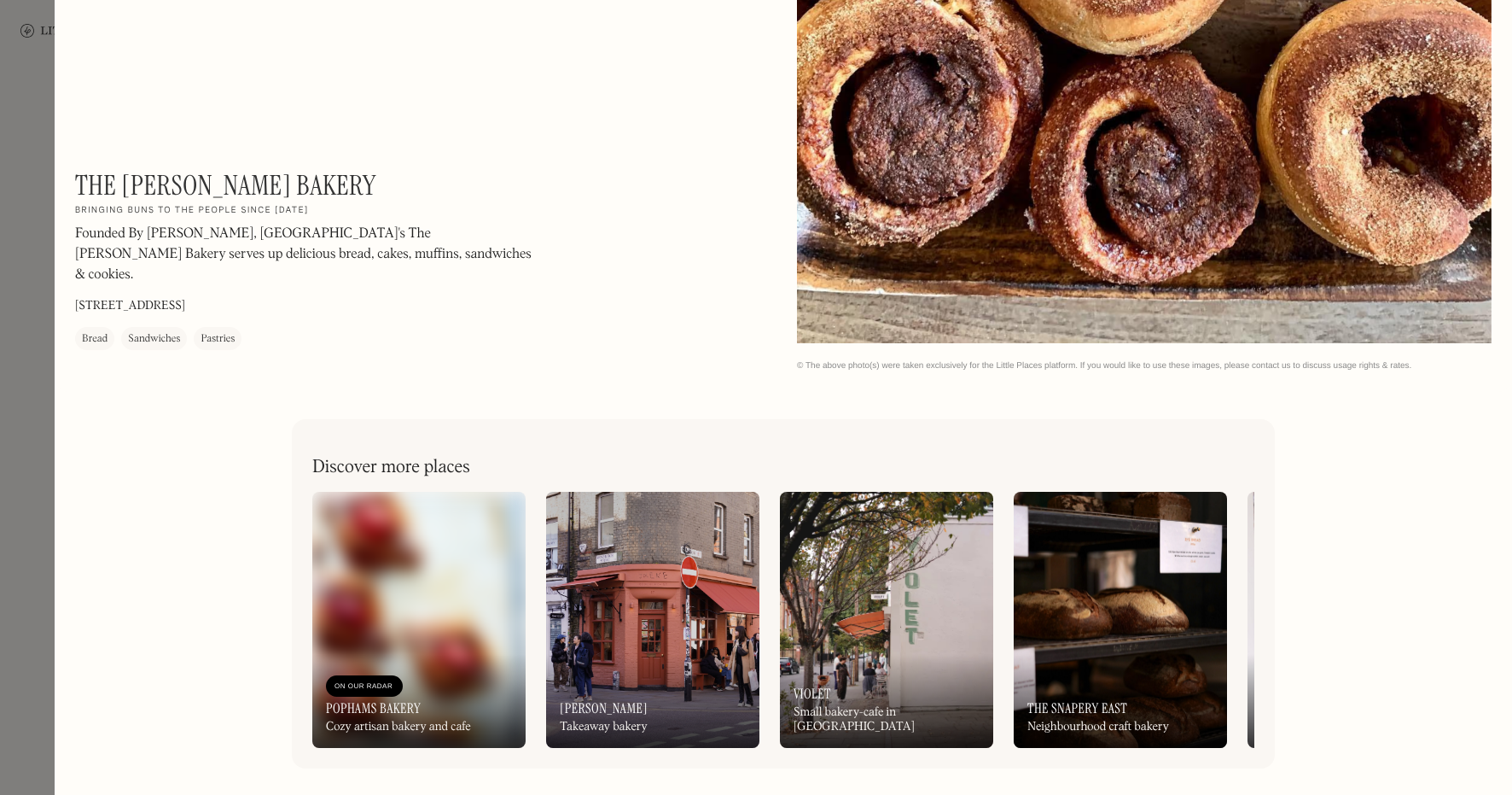
click at [25, 464] on div at bounding box center [756, 398] width 1512 height 795
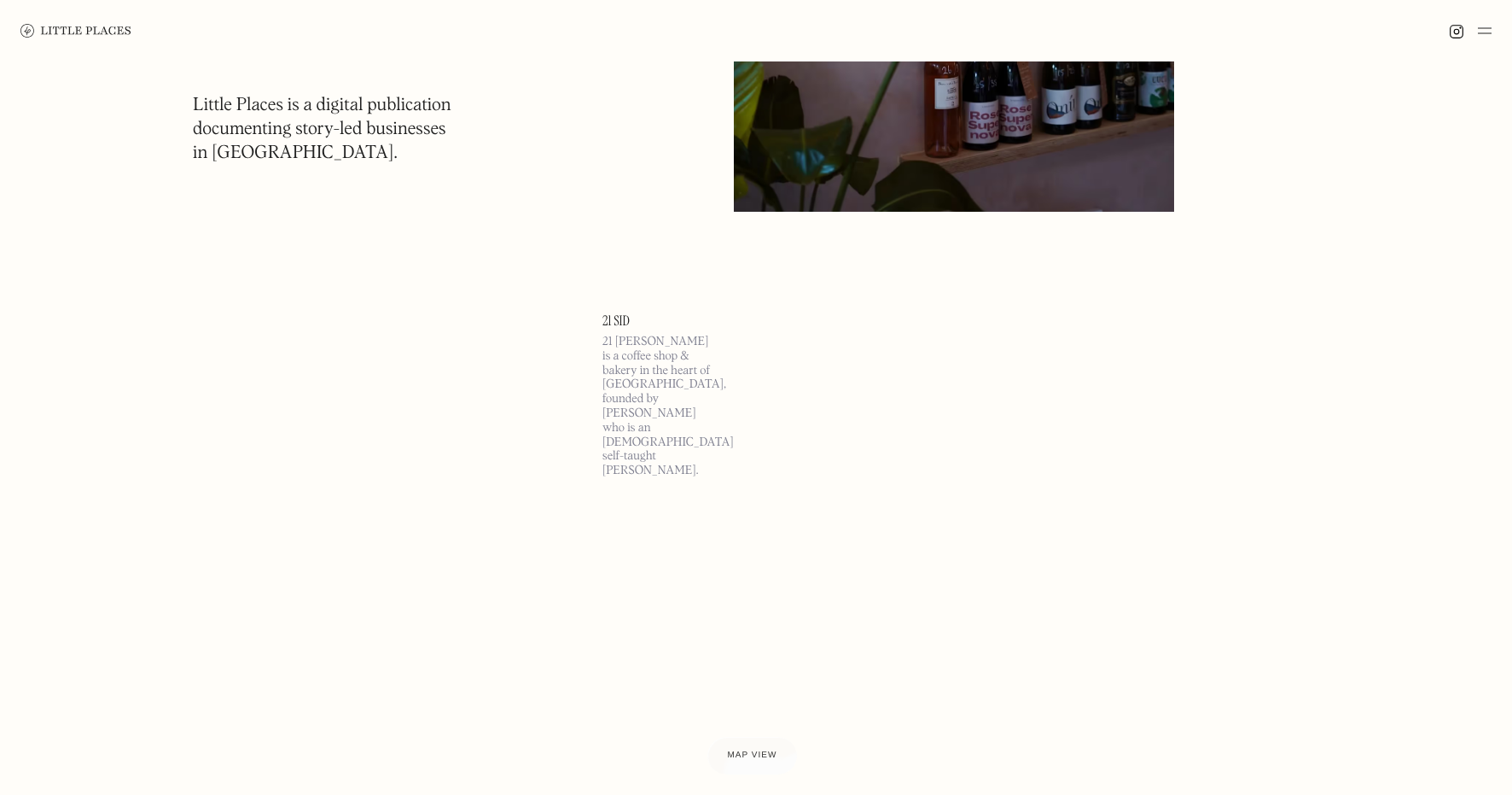
scroll to position [132899, 0]
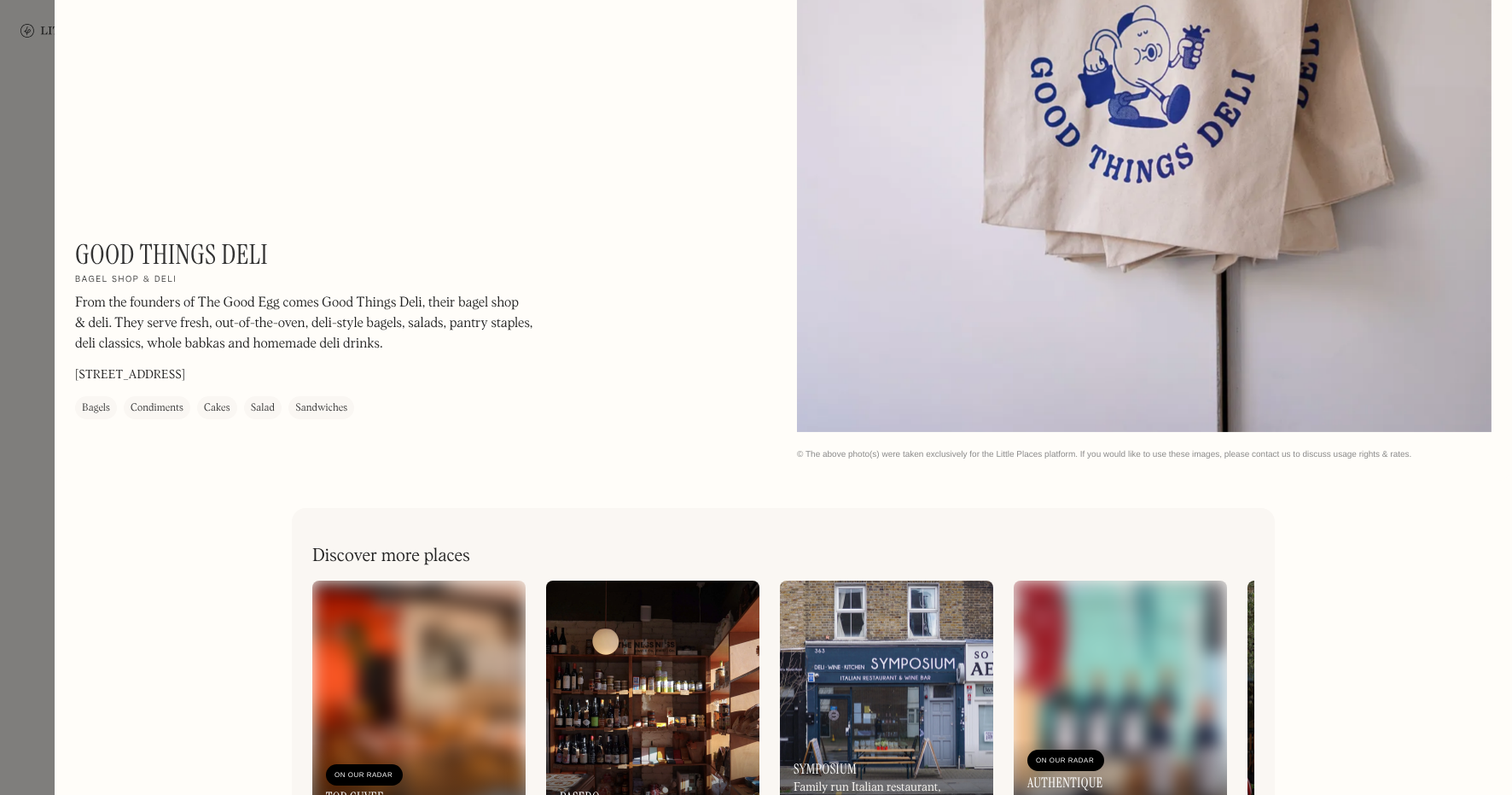
scroll to position [4957, 0]
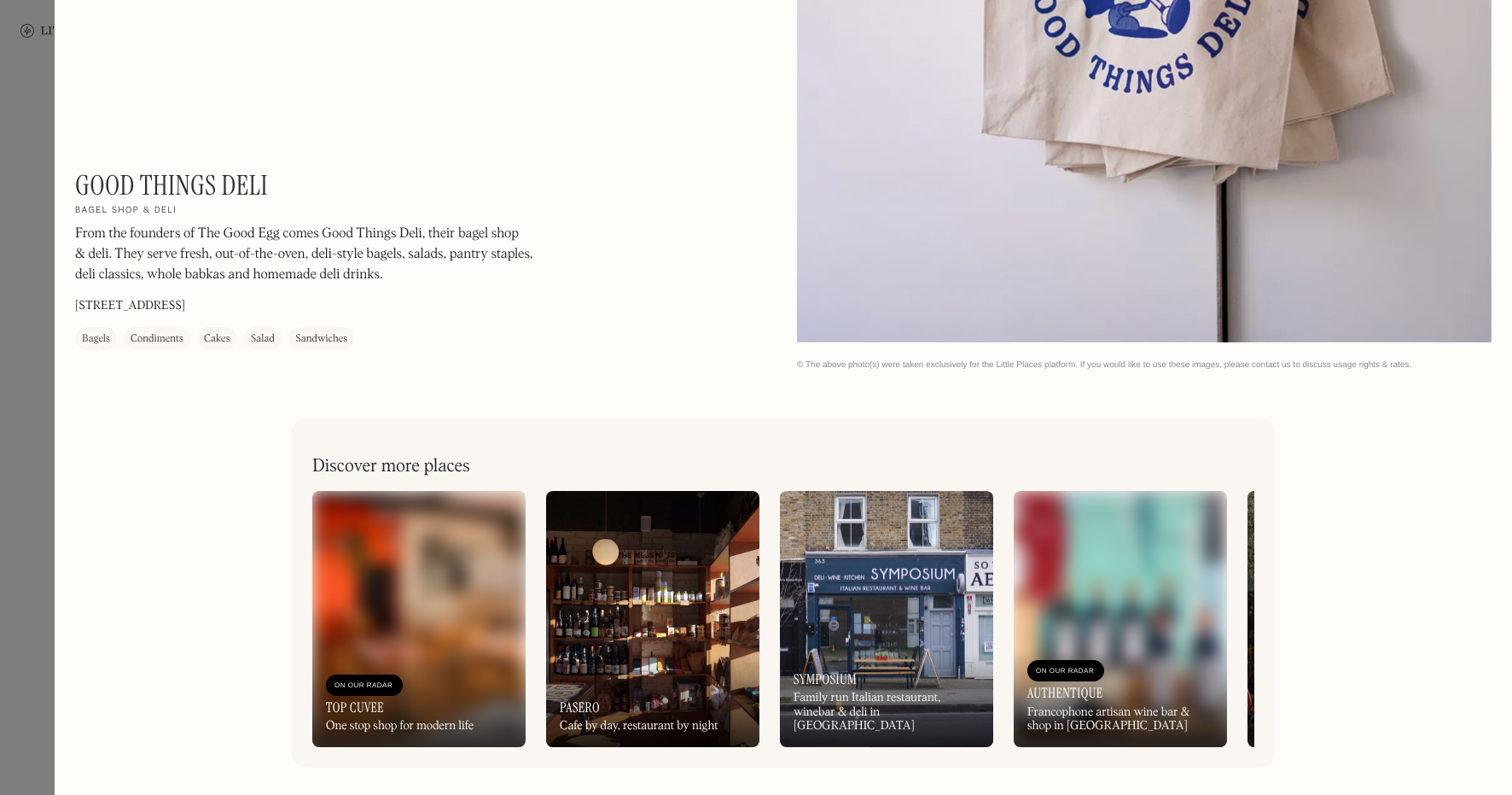
click at [26, 326] on div at bounding box center [756, 398] width 1512 height 795
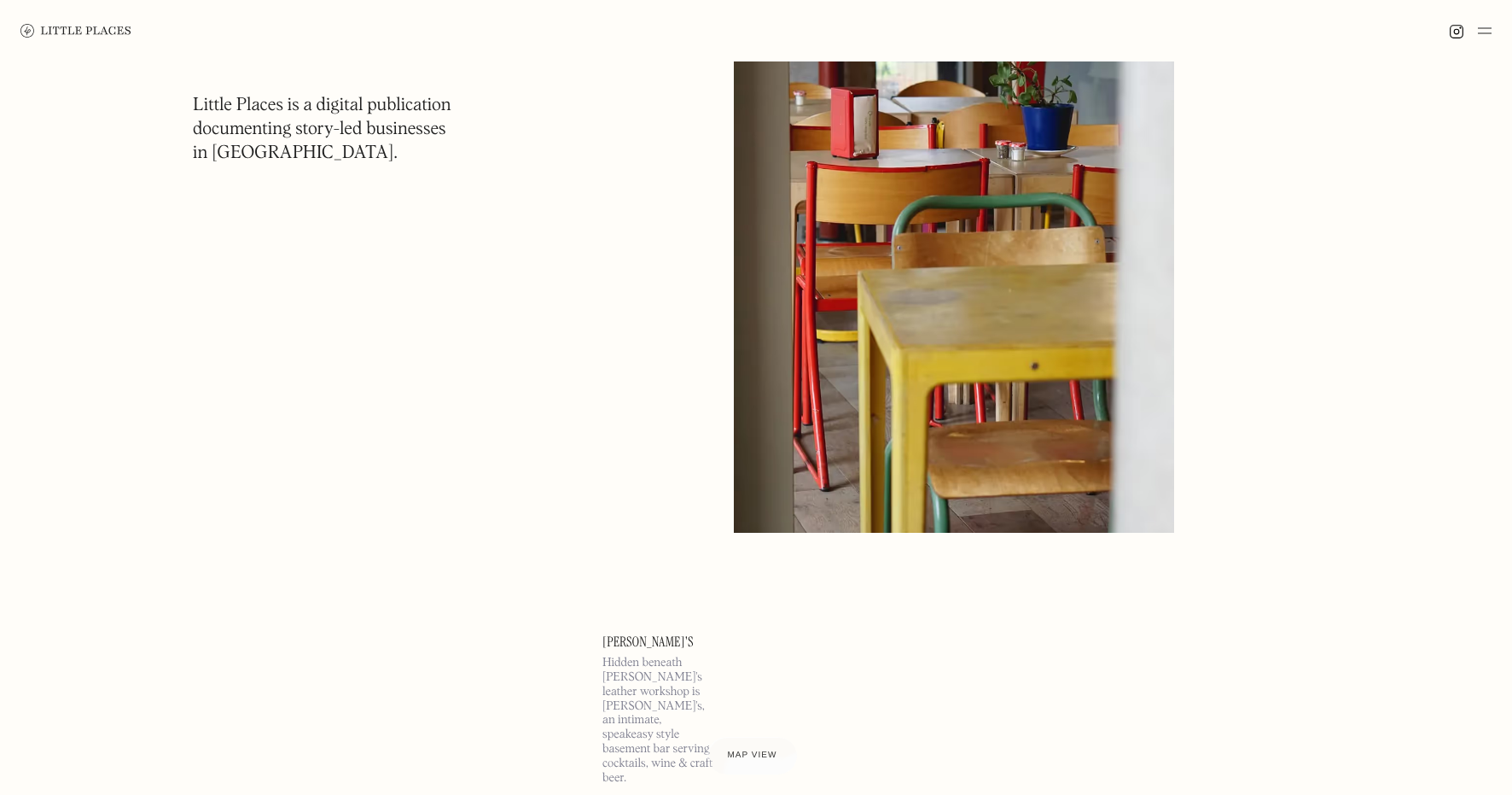
scroll to position [133617, 0]
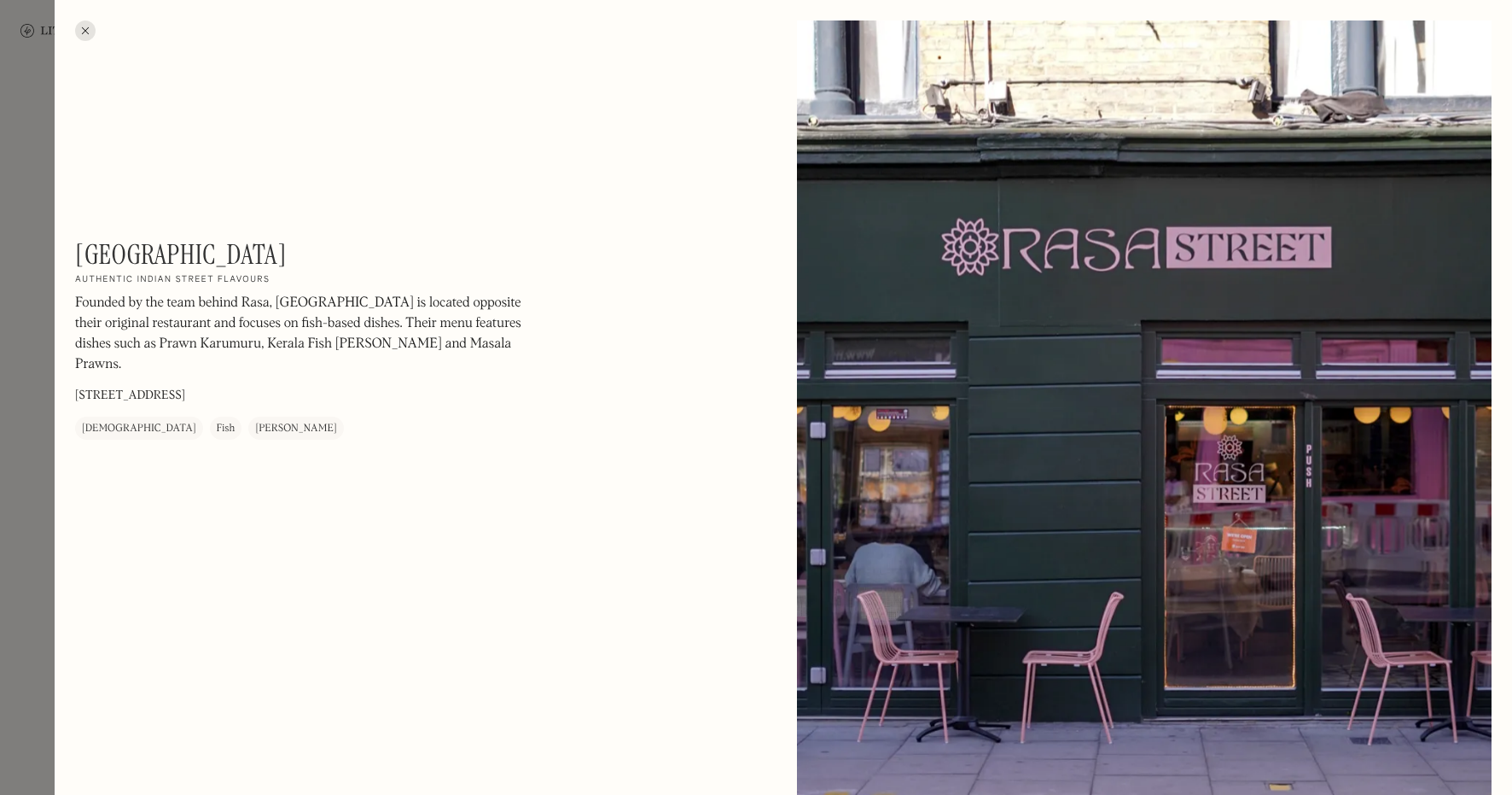
click at [12, 381] on div at bounding box center [756, 398] width 1512 height 795
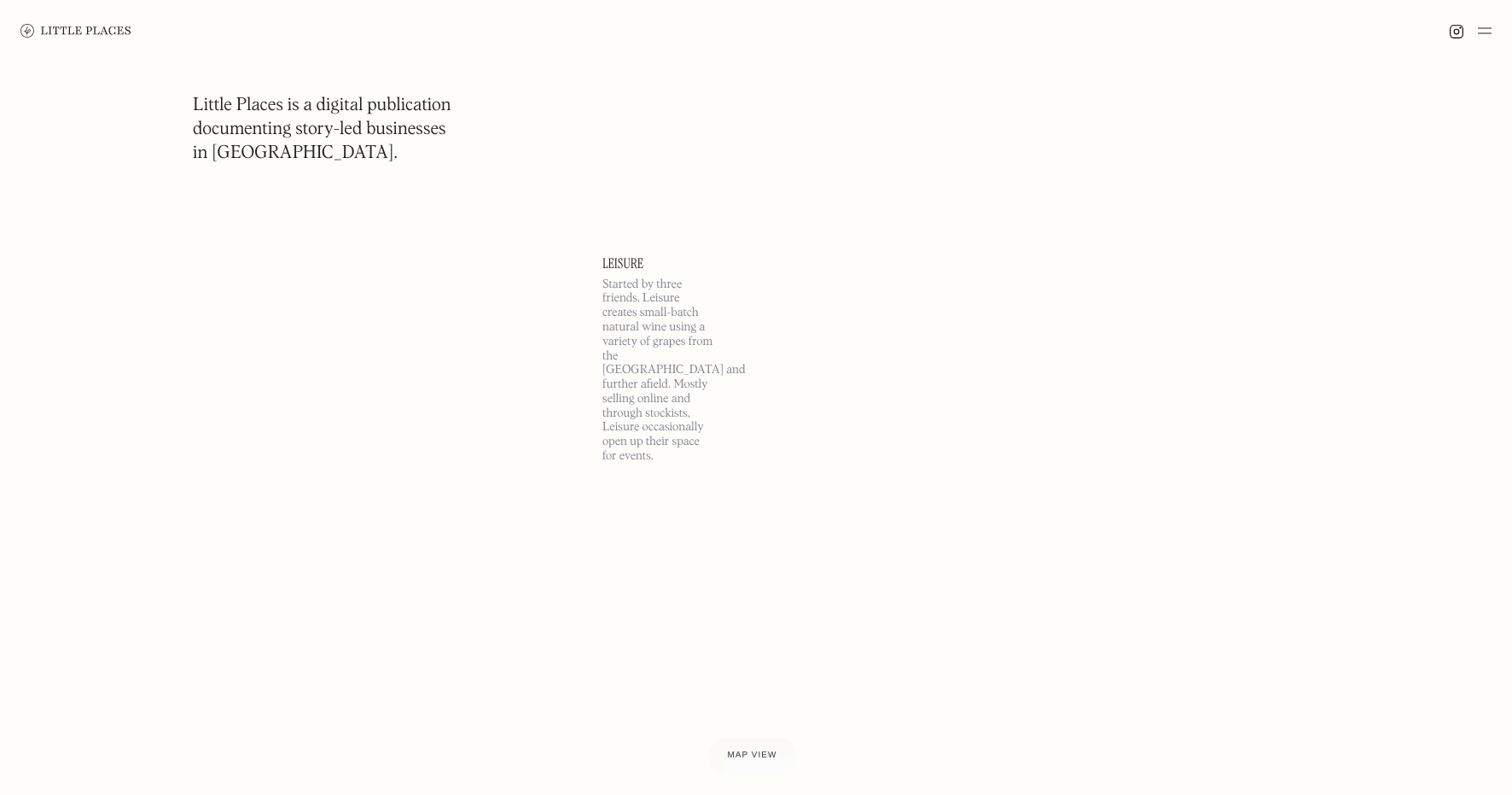
scroll to position [138852, 0]
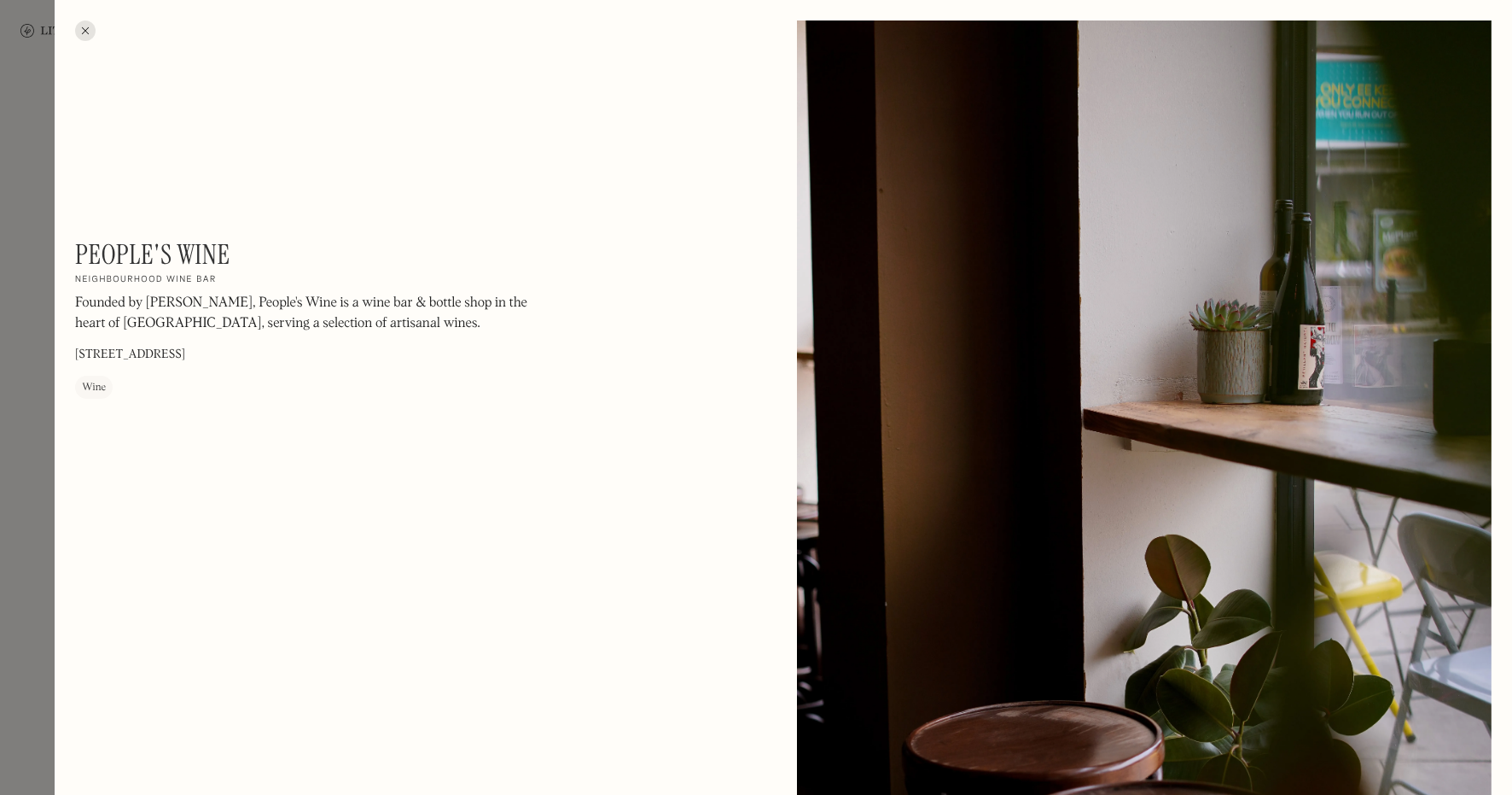
click at [4, 408] on div at bounding box center [756, 398] width 1512 height 795
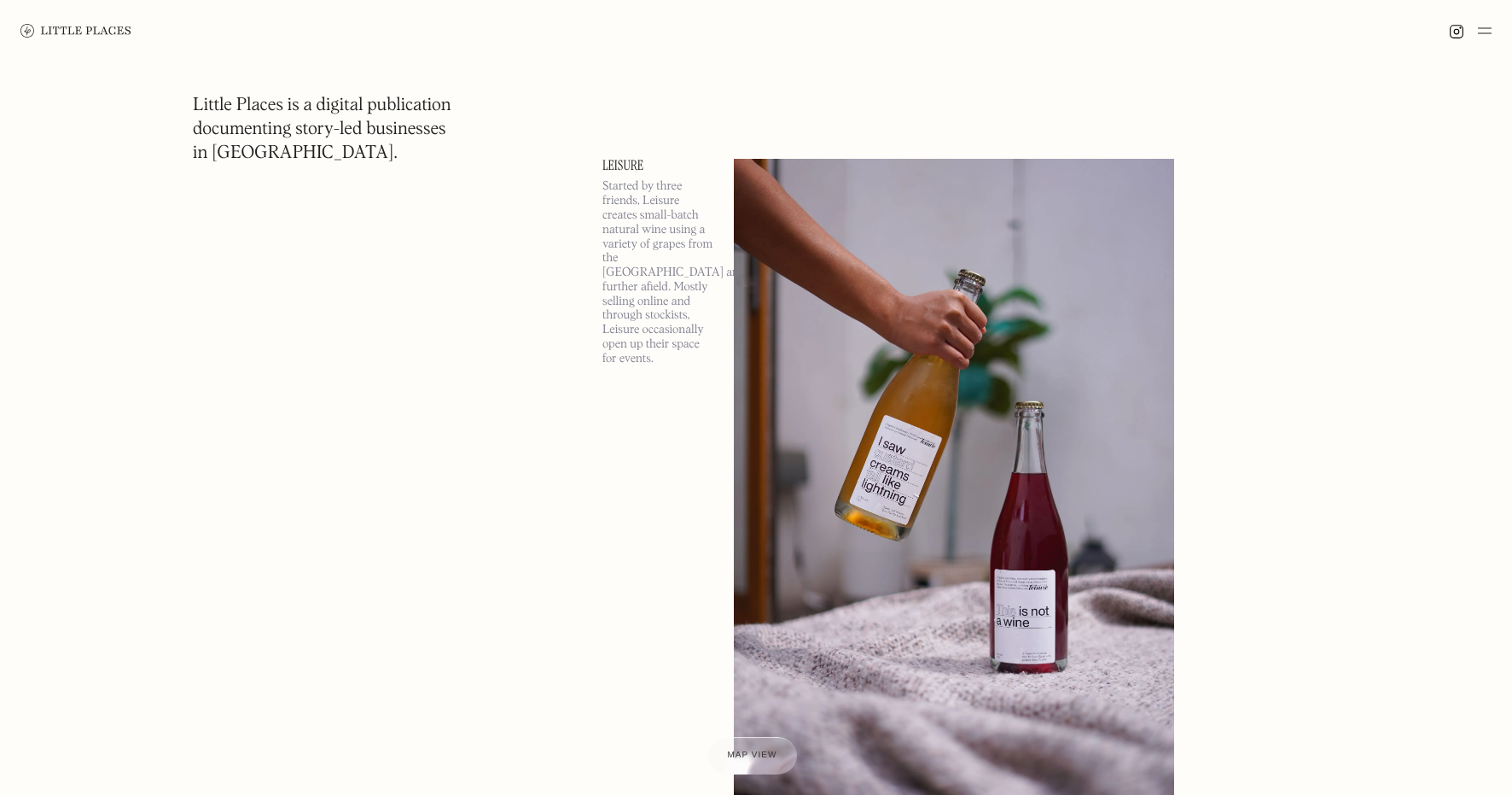
scroll to position [141724, 0]
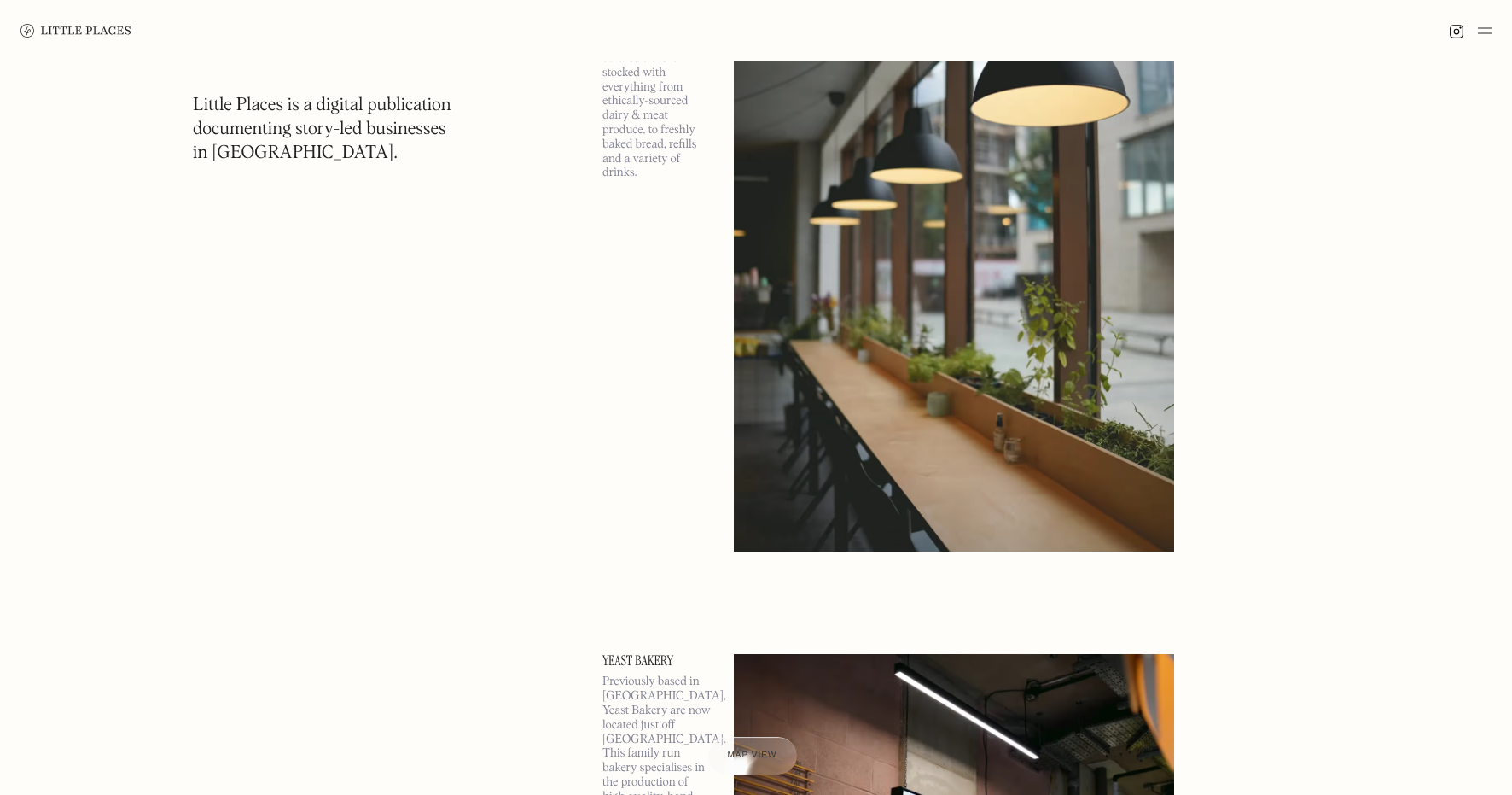
scroll to position [147663, 0]
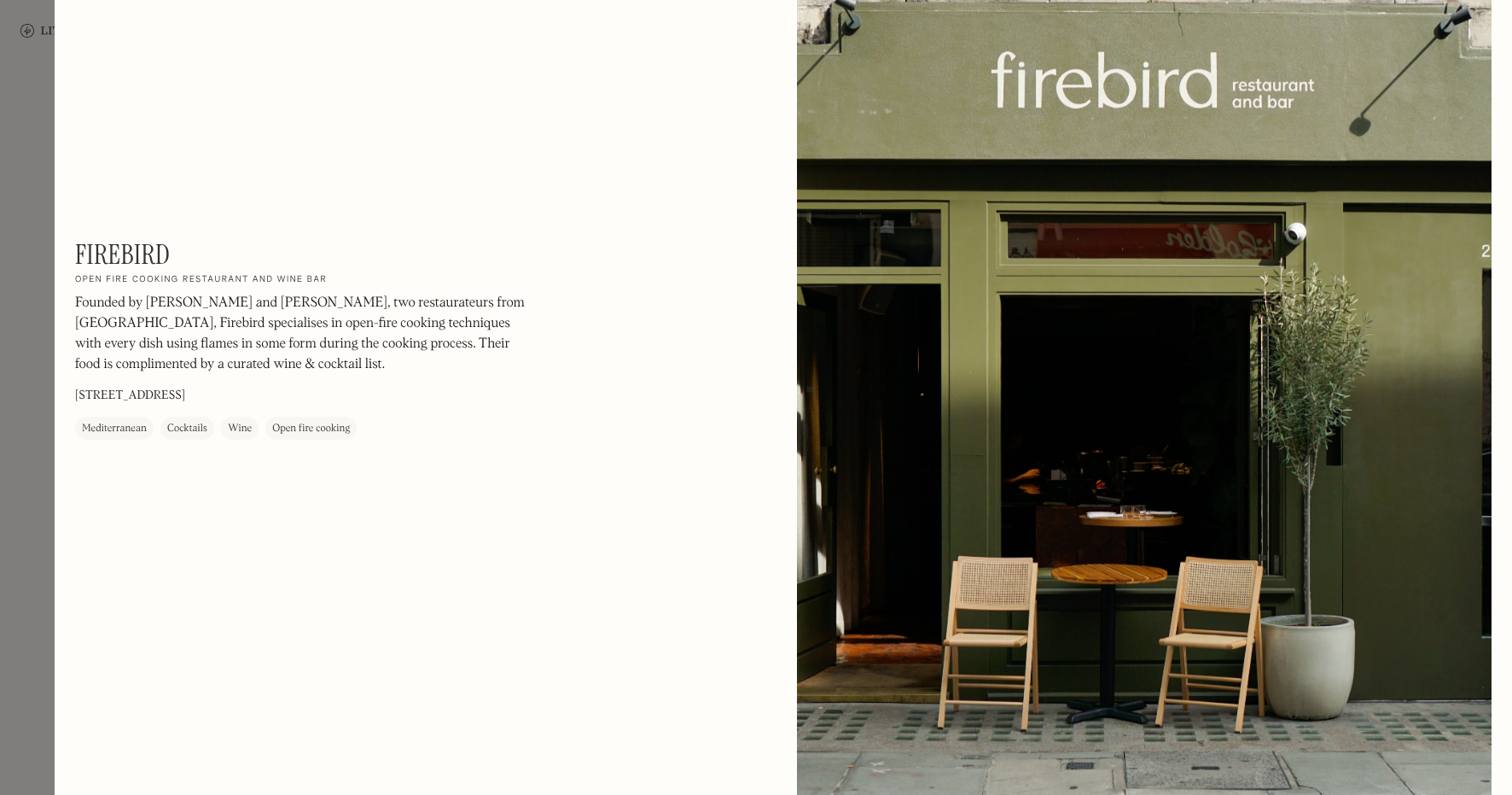
scroll to position [909, 0]
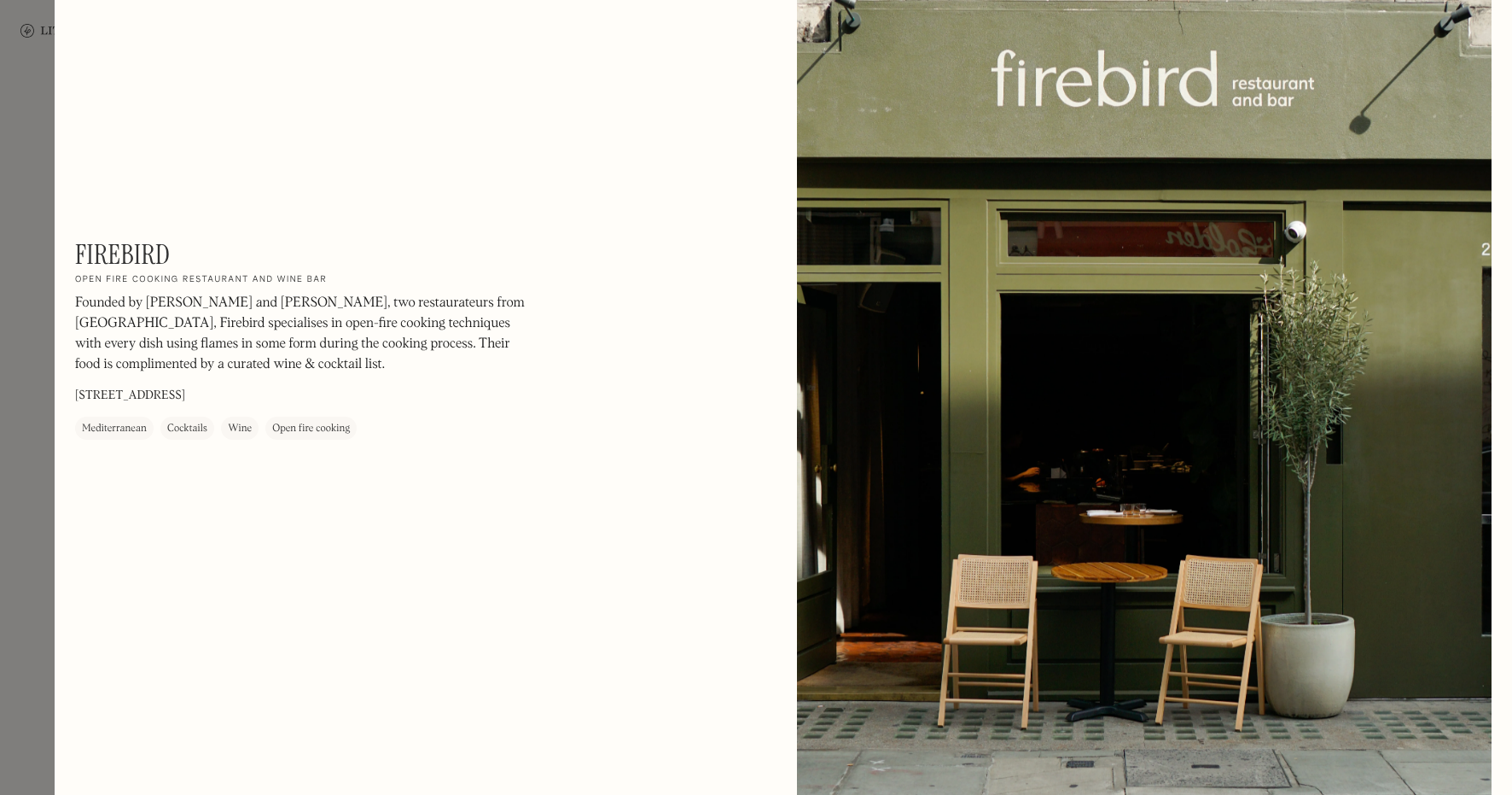
click at [12, 336] on div at bounding box center [756, 398] width 1512 height 795
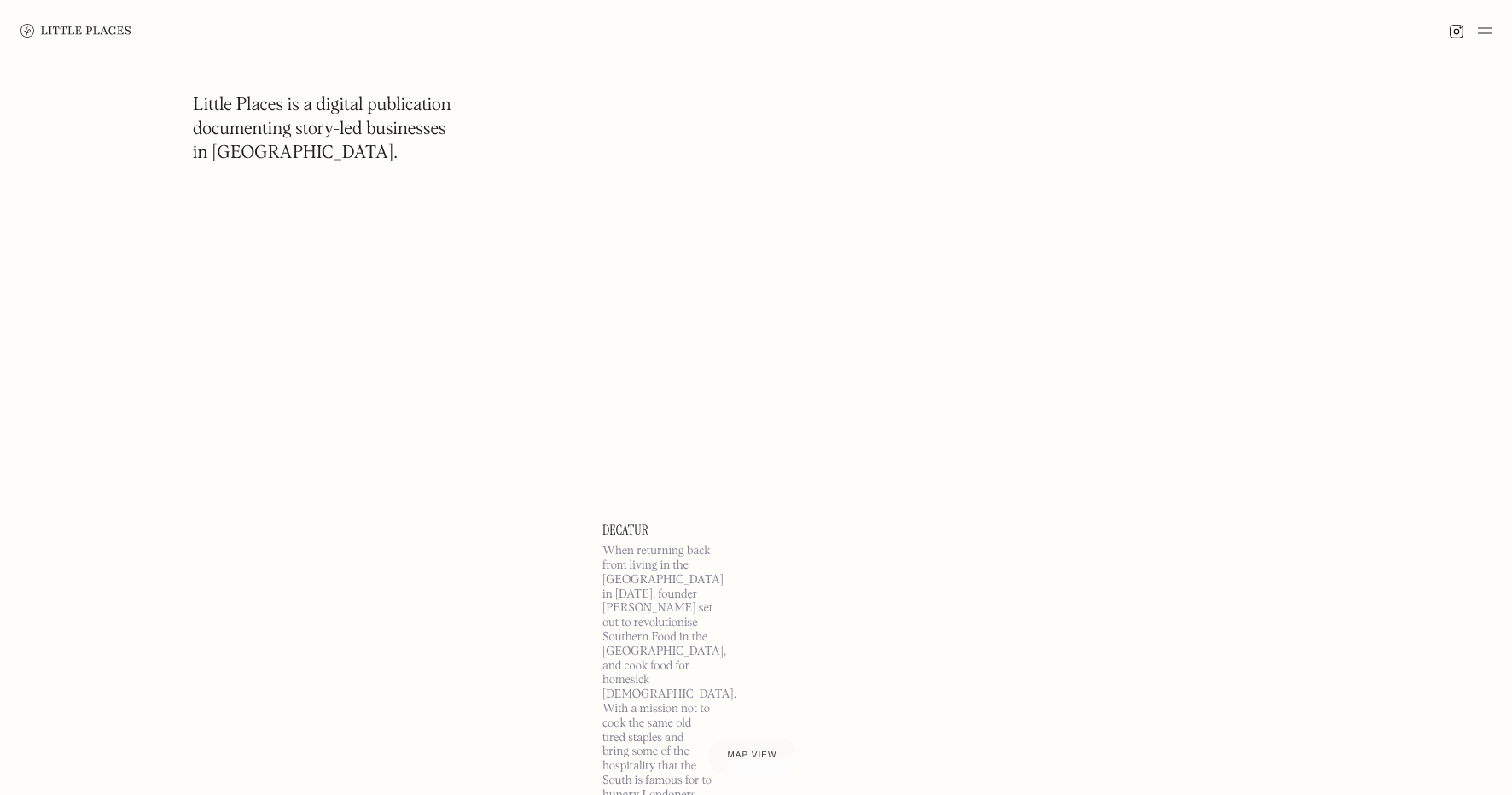
scroll to position [149176, 0]
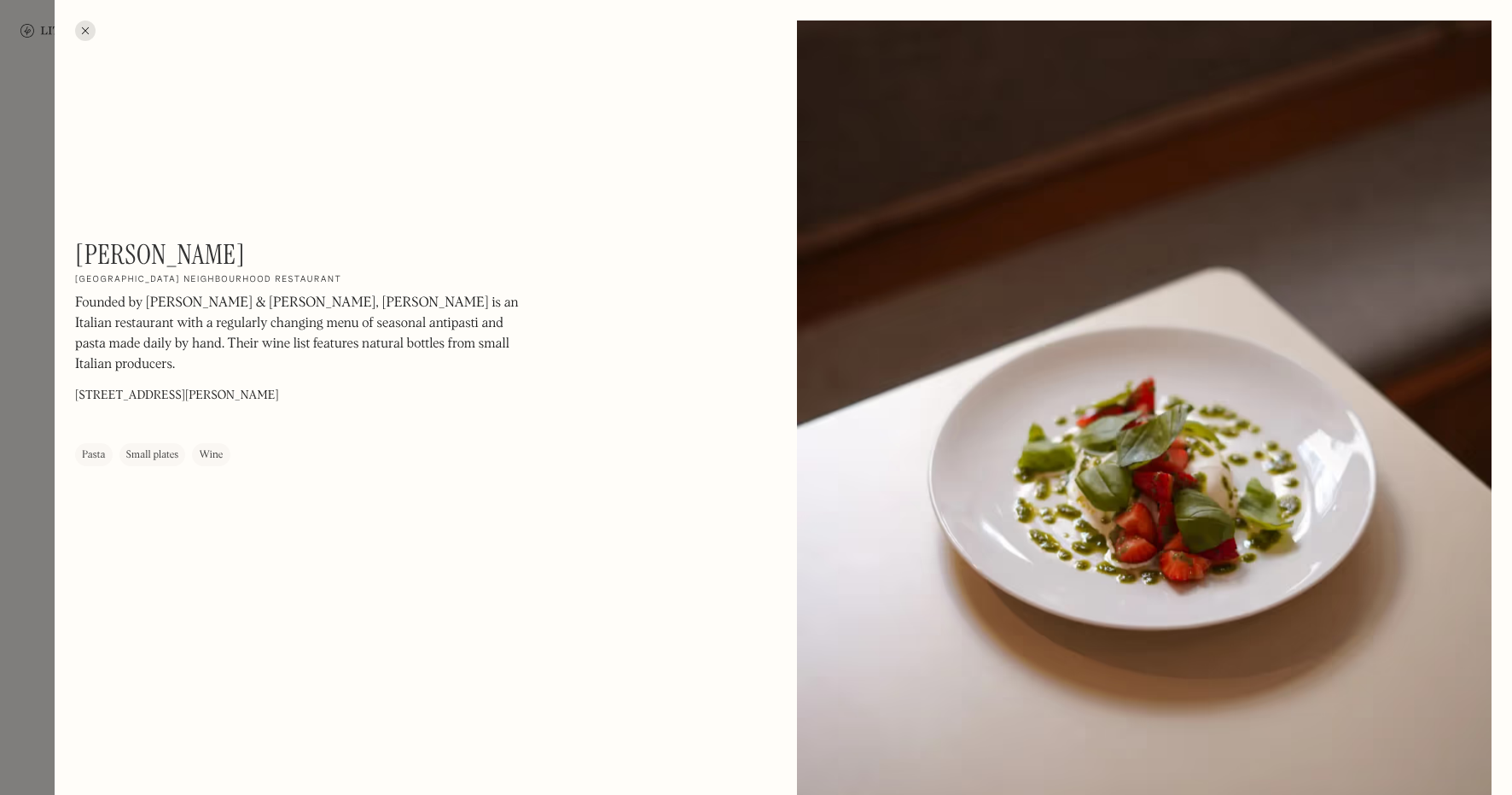
click at [7, 539] on div at bounding box center [756, 398] width 1512 height 795
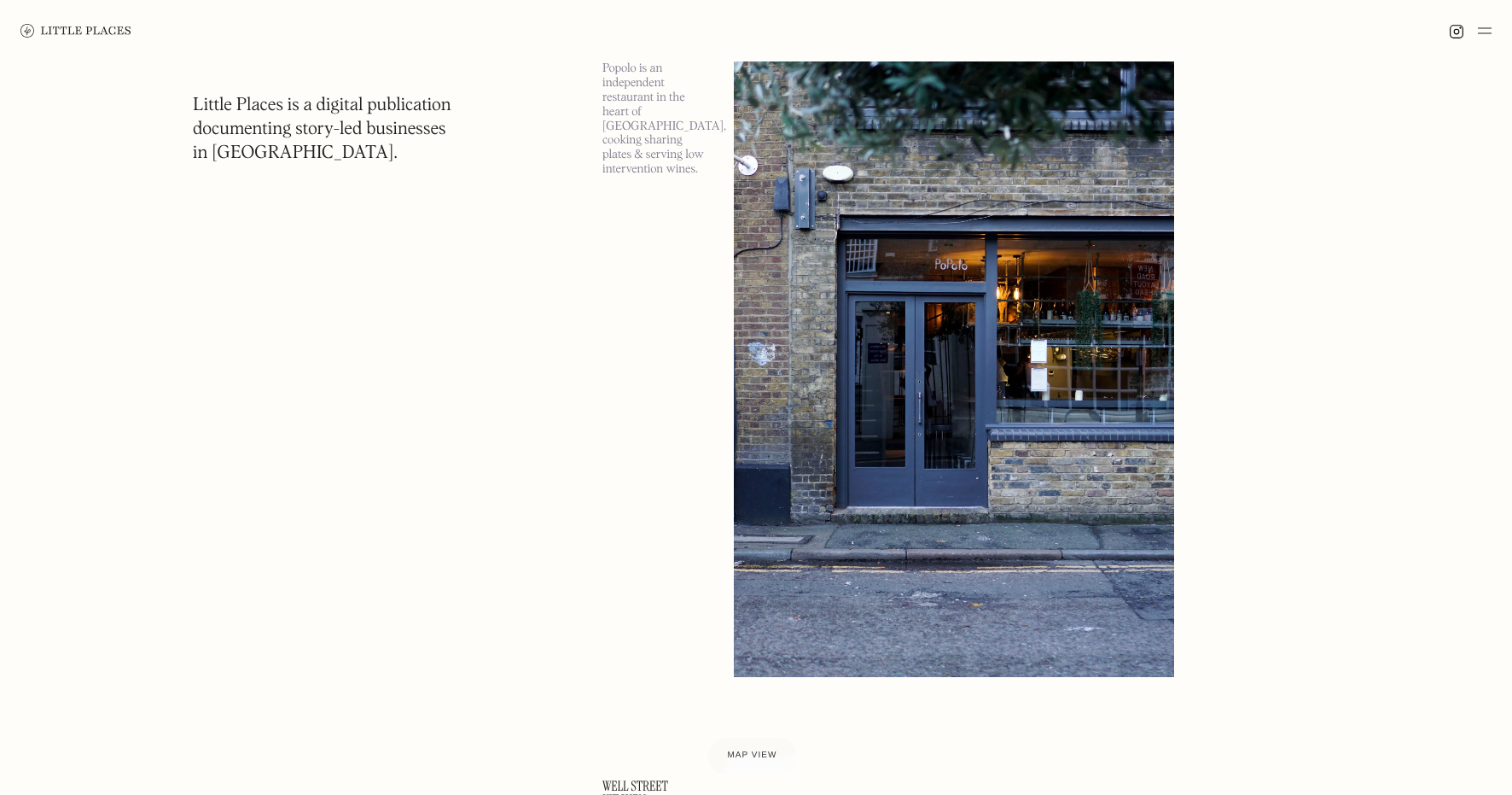
scroll to position [151333, 0]
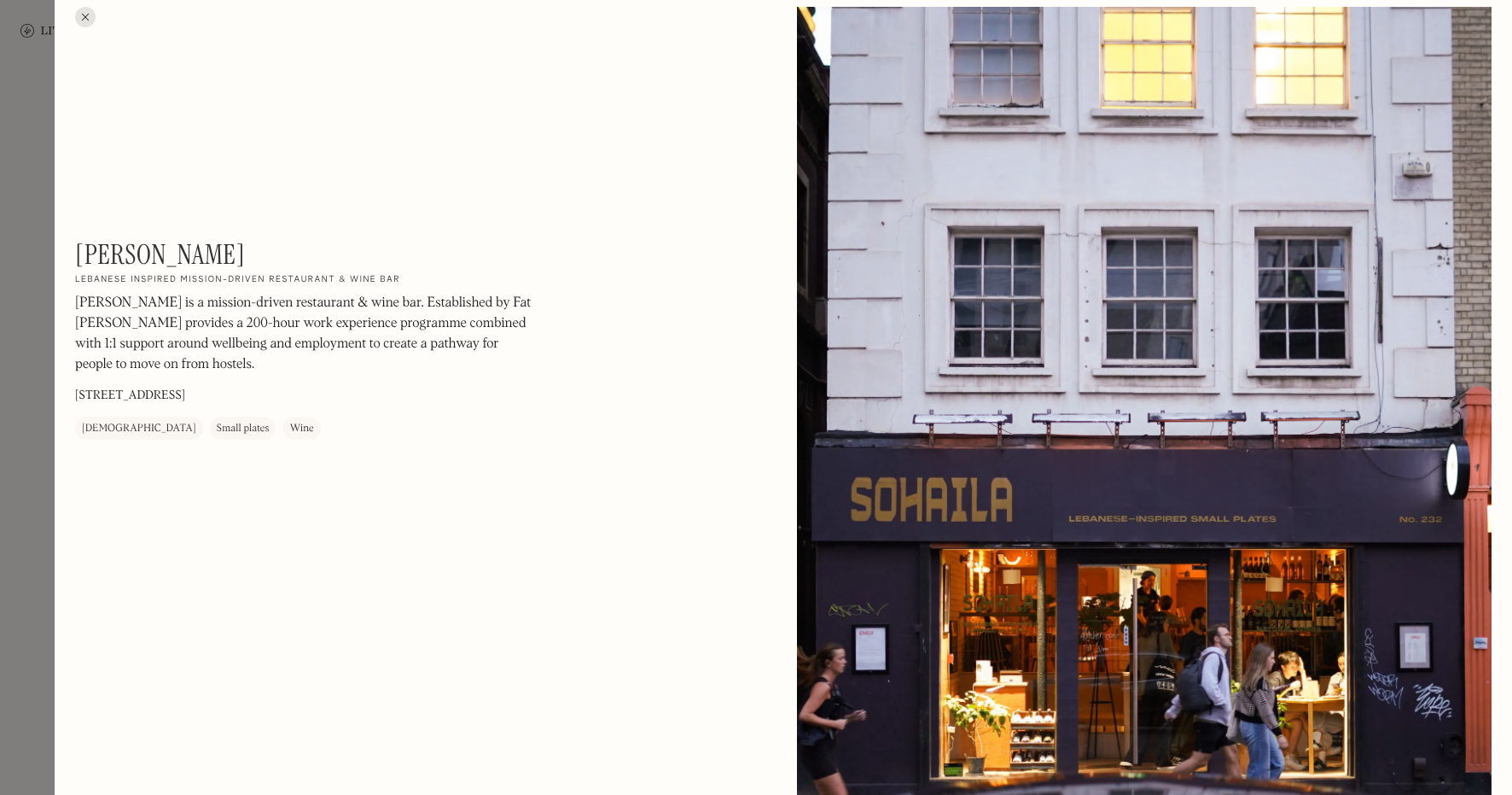
scroll to position [4, 0]
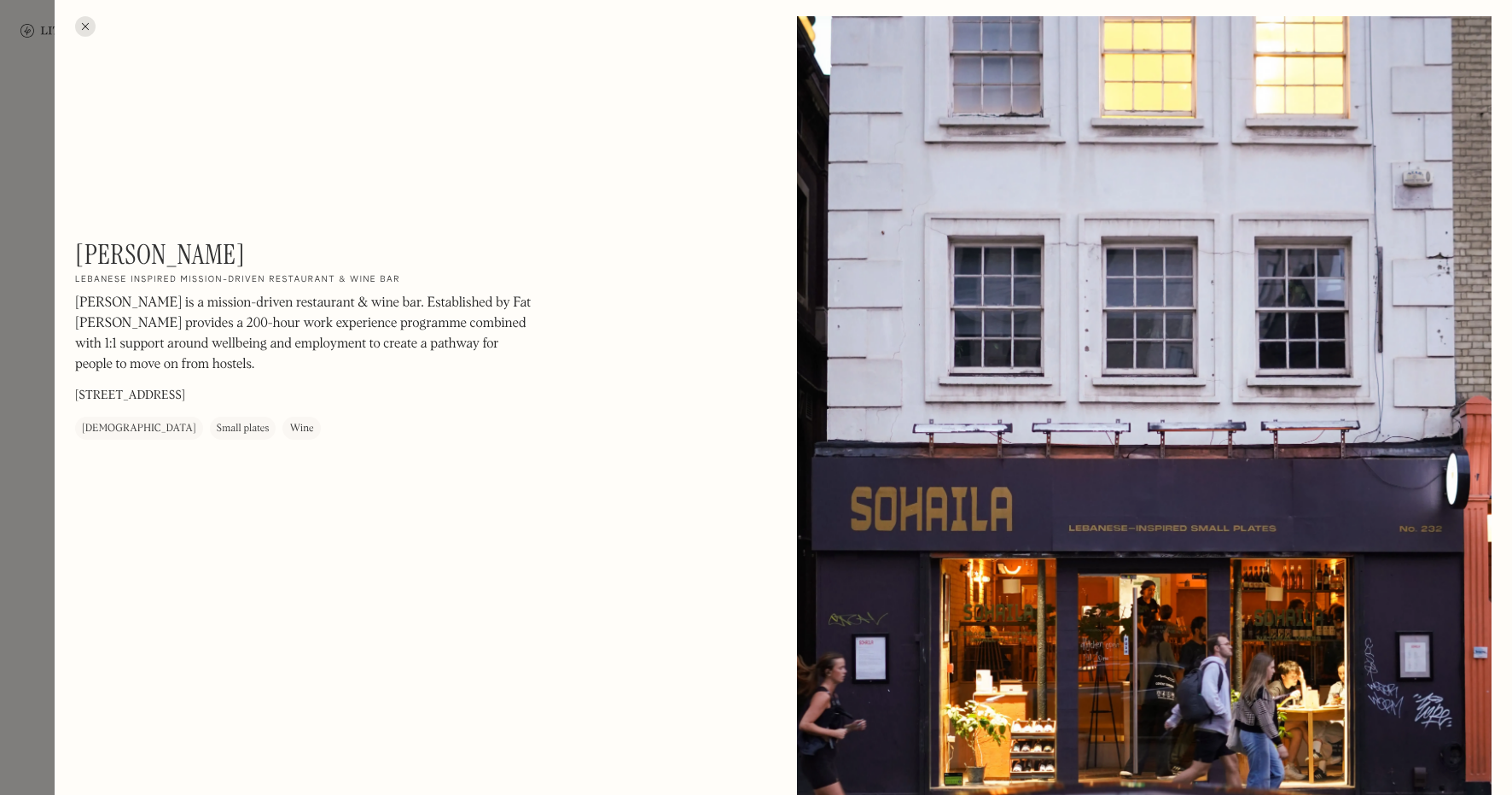
click at [29, 459] on div at bounding box center [756, 398] width 1512 height 795
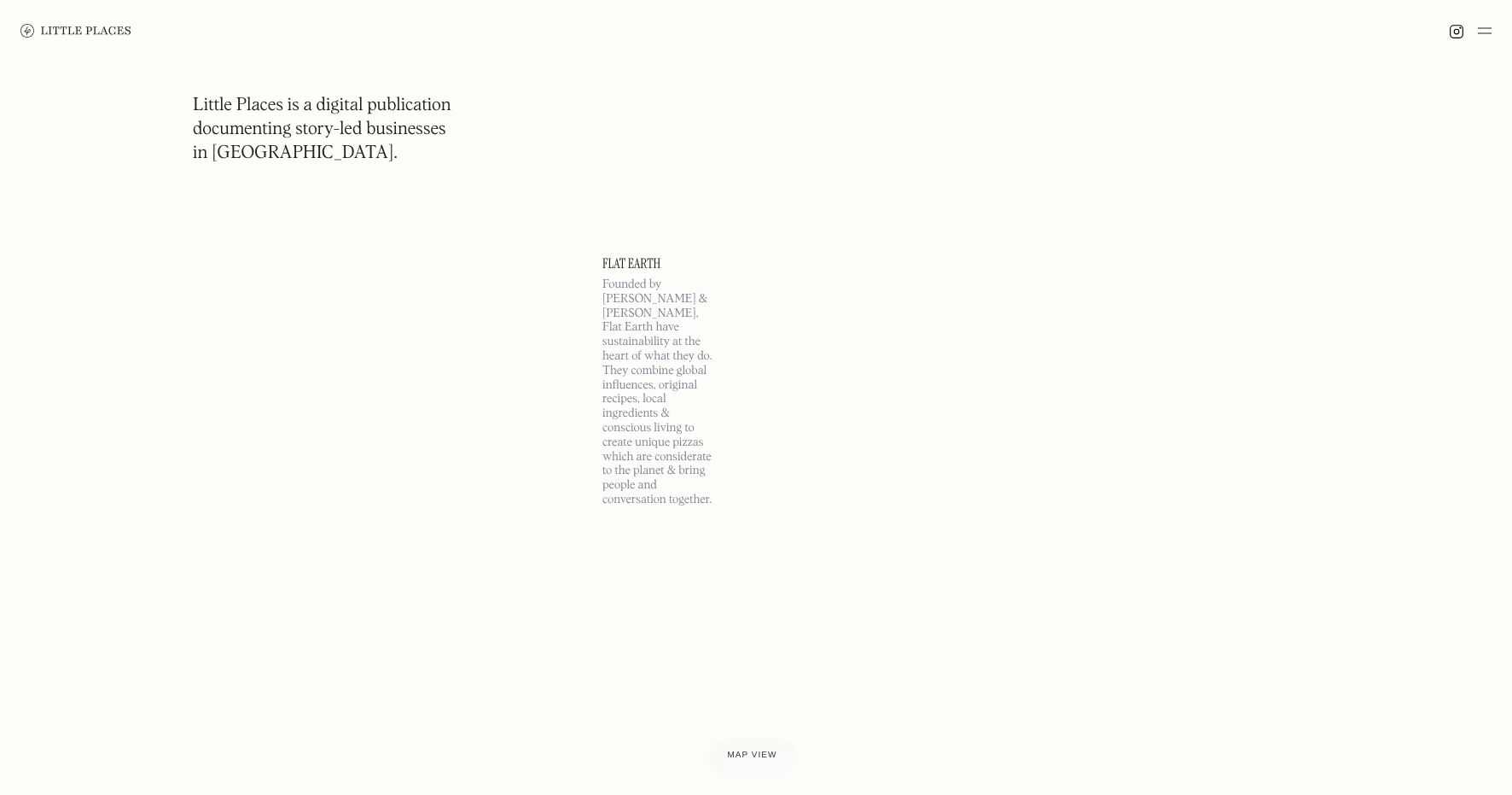
scroll to position [155140, 0]
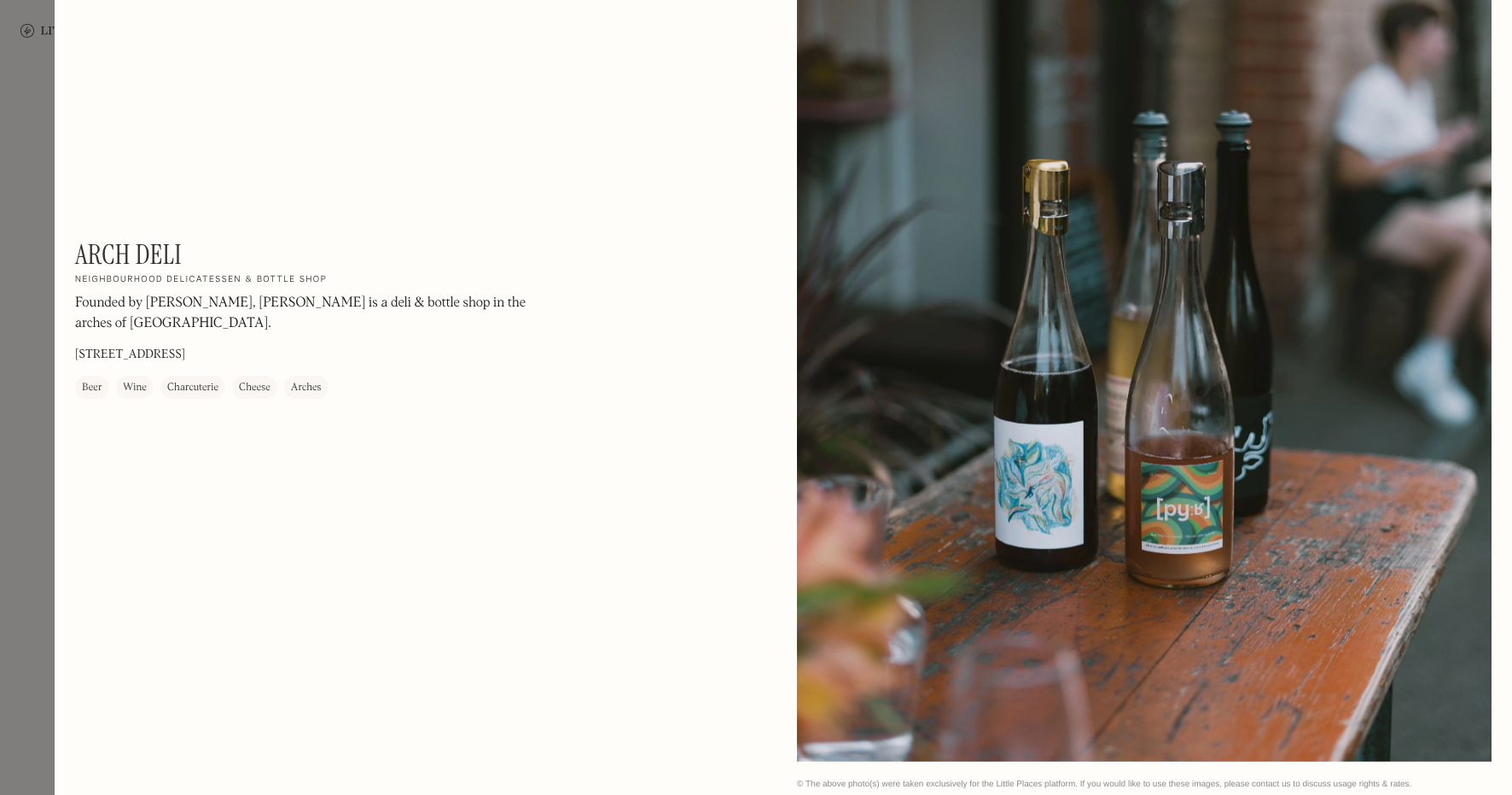
scroll to position [3192, 0]
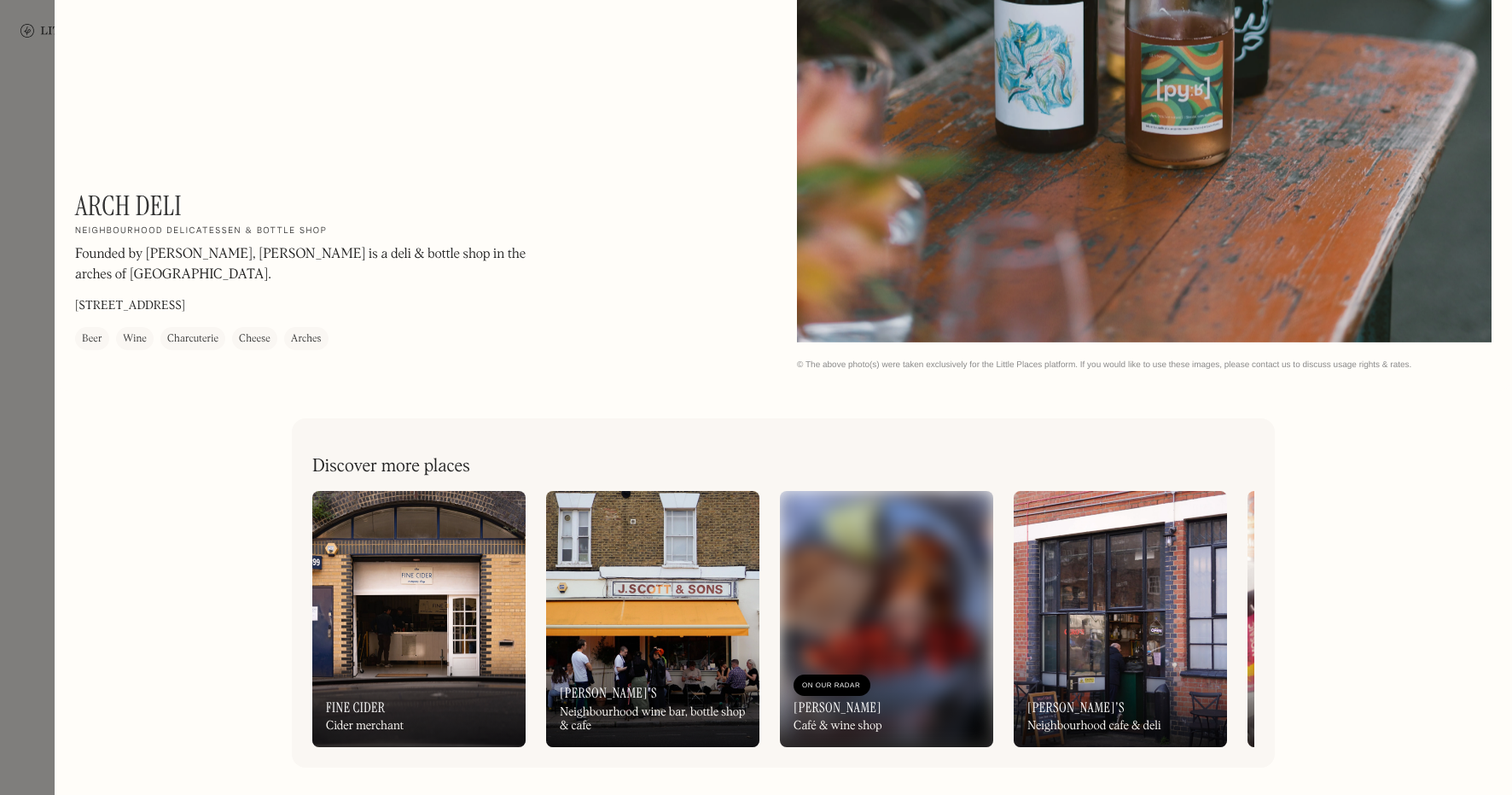
click at [22, 355] on div at bounding box center [756, 398] width 1512 height 795
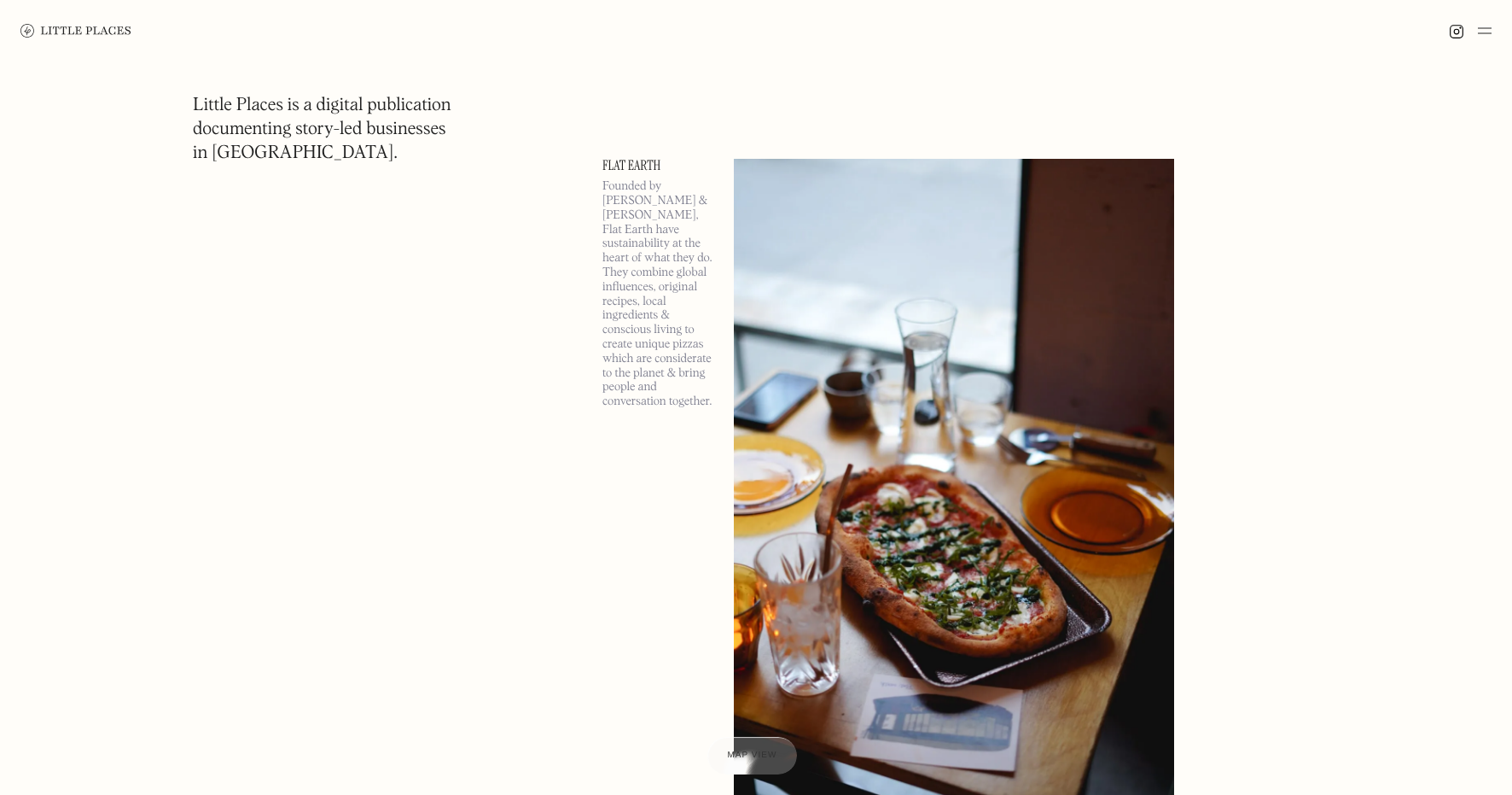
scroll to position [157264, 0]
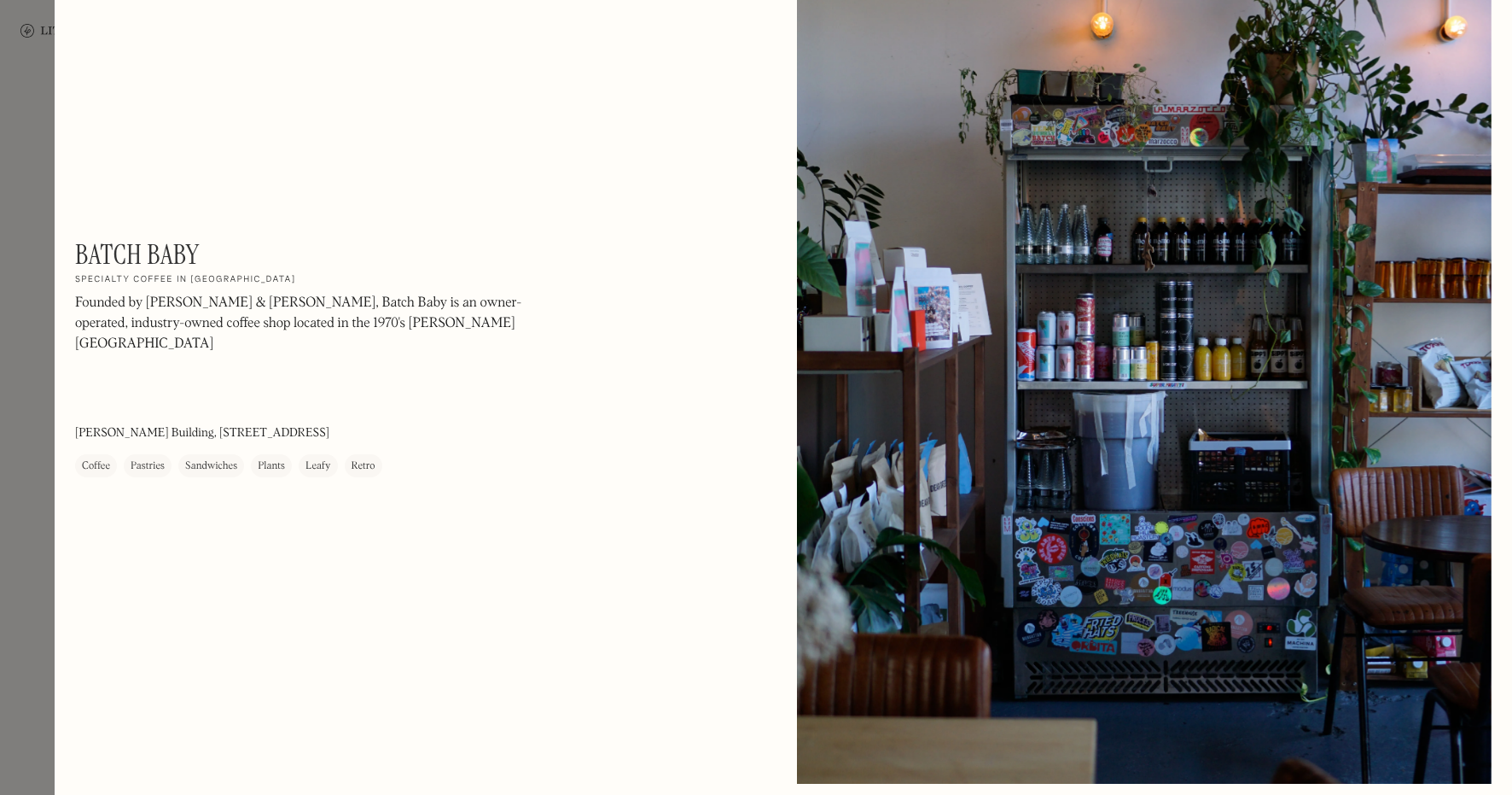
scroll to position [97, 0]
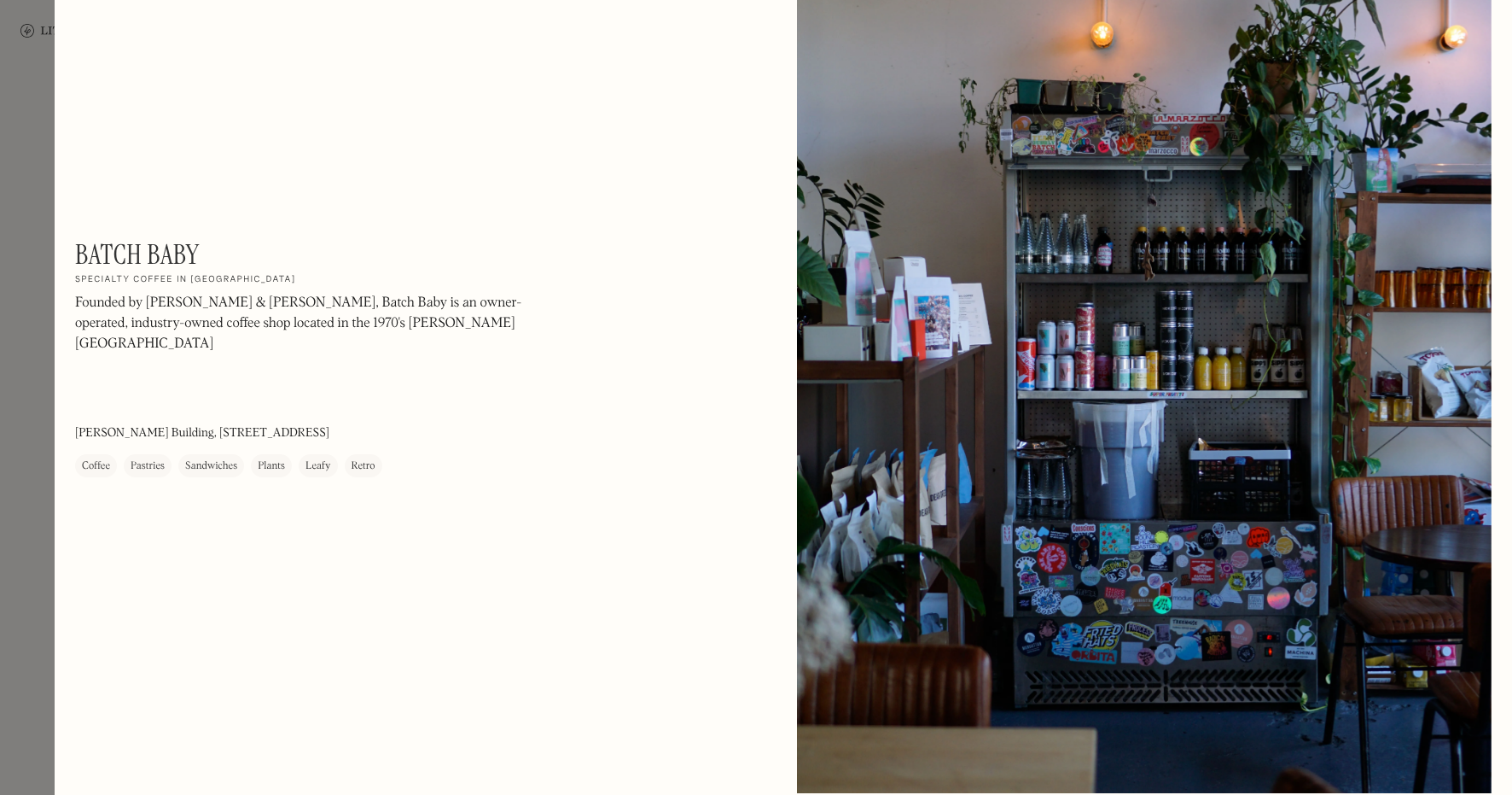
click at [38, 559] on div at bounding box center [756, 398] width 1512 height 795
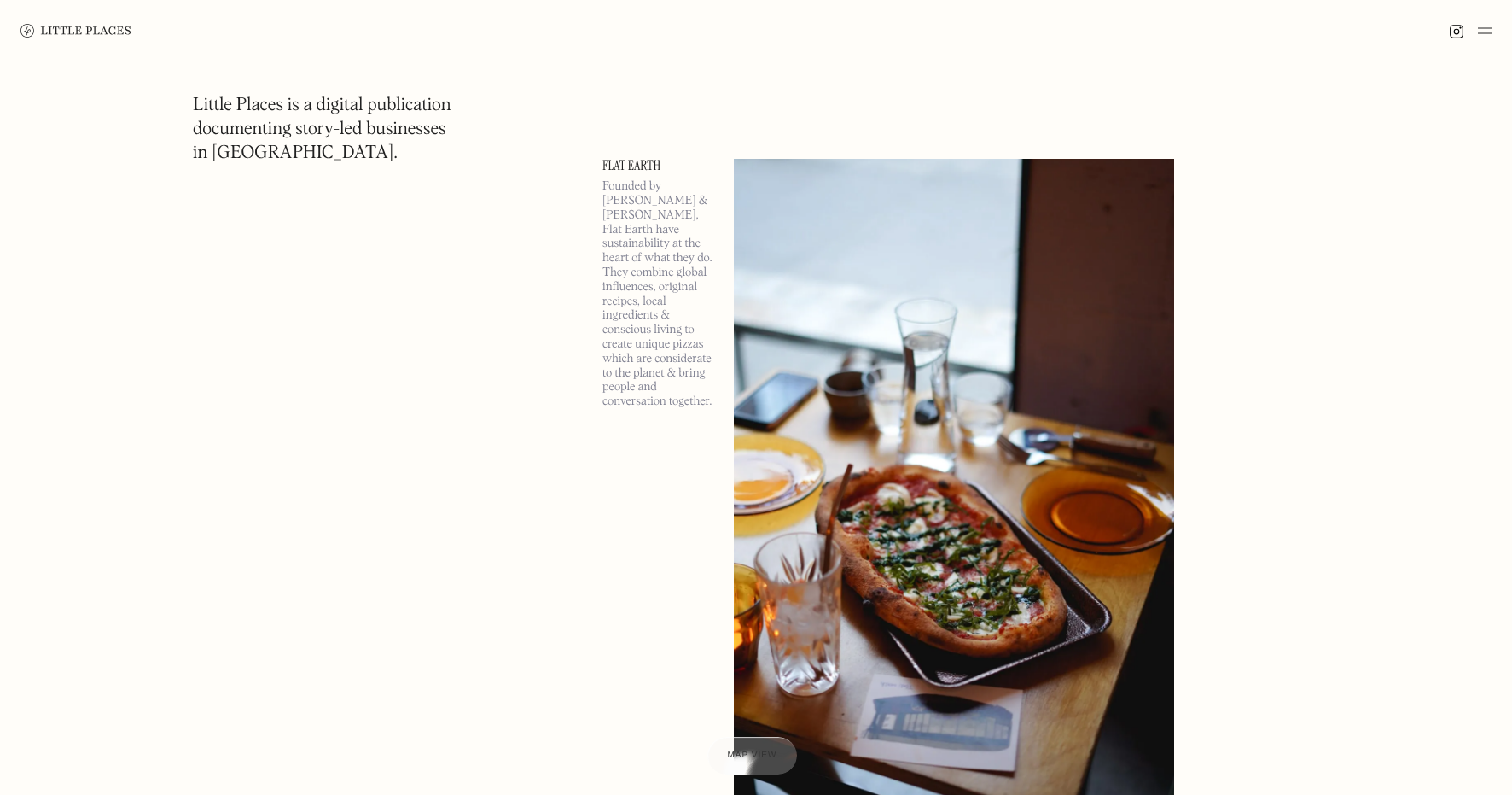
scroll to position [163187, 0]
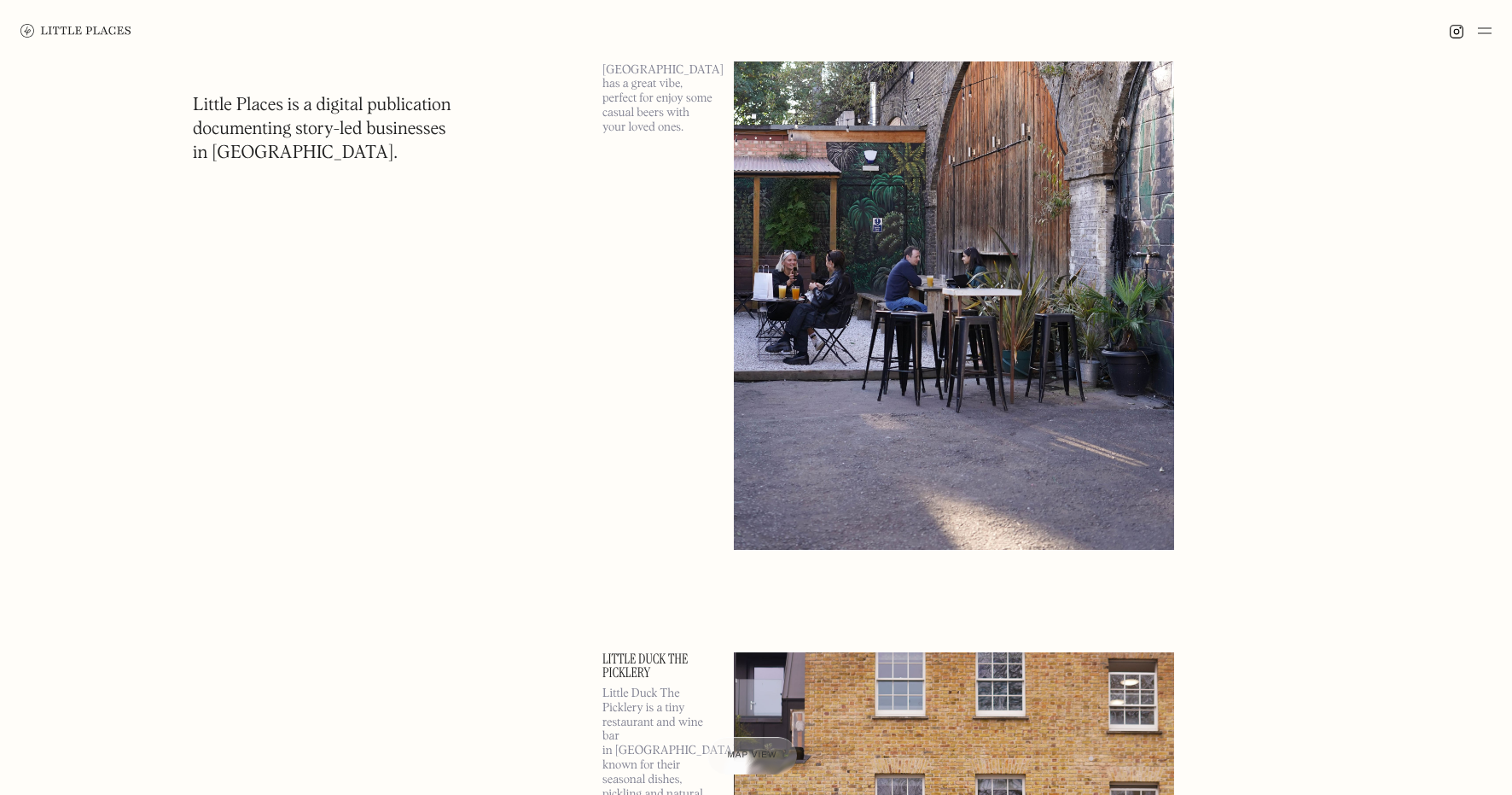
scroll to position [168228, 0]
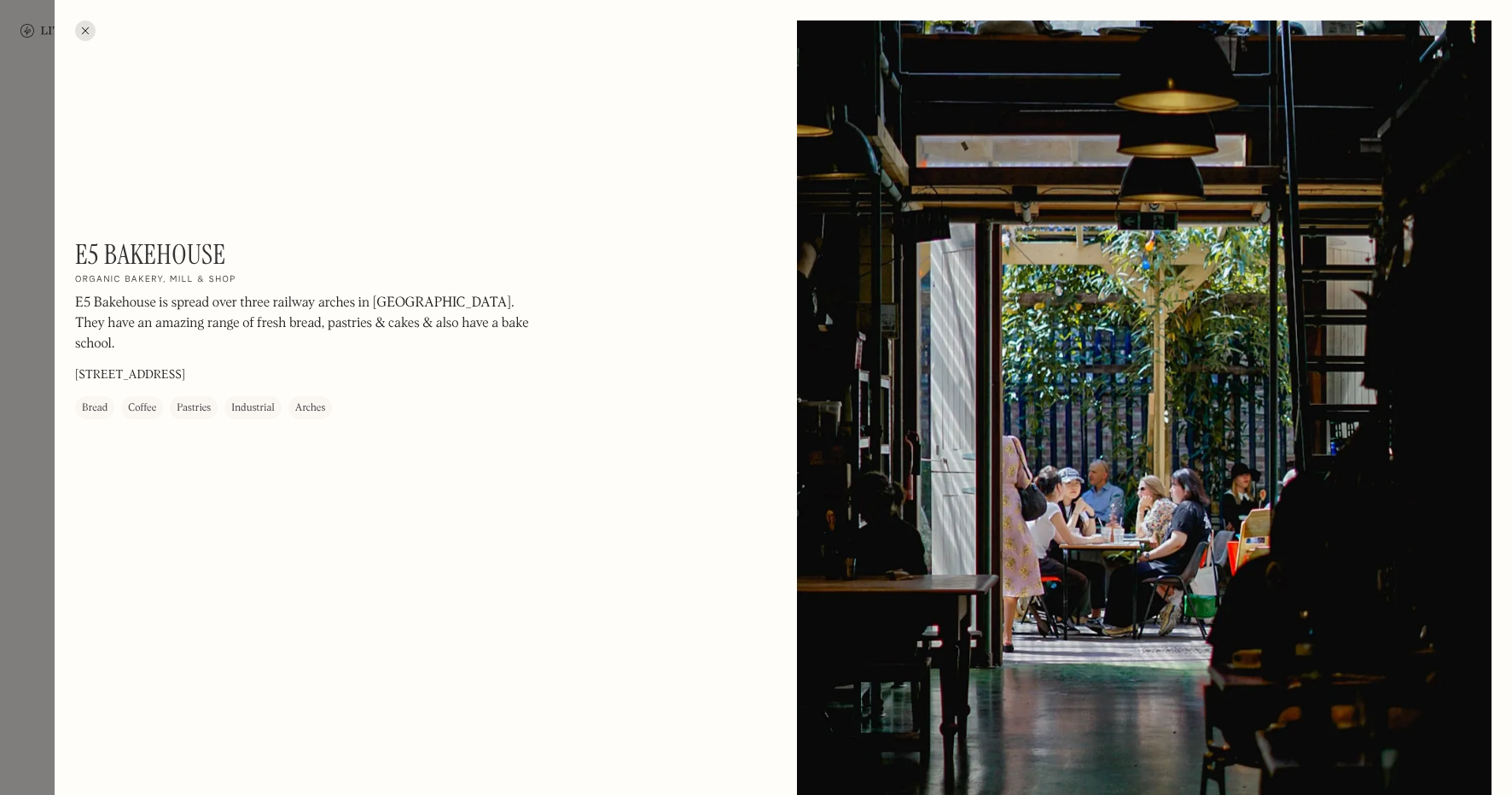
click at [24, 412] on div at bounding box center [756, 398] width 1512 height 795
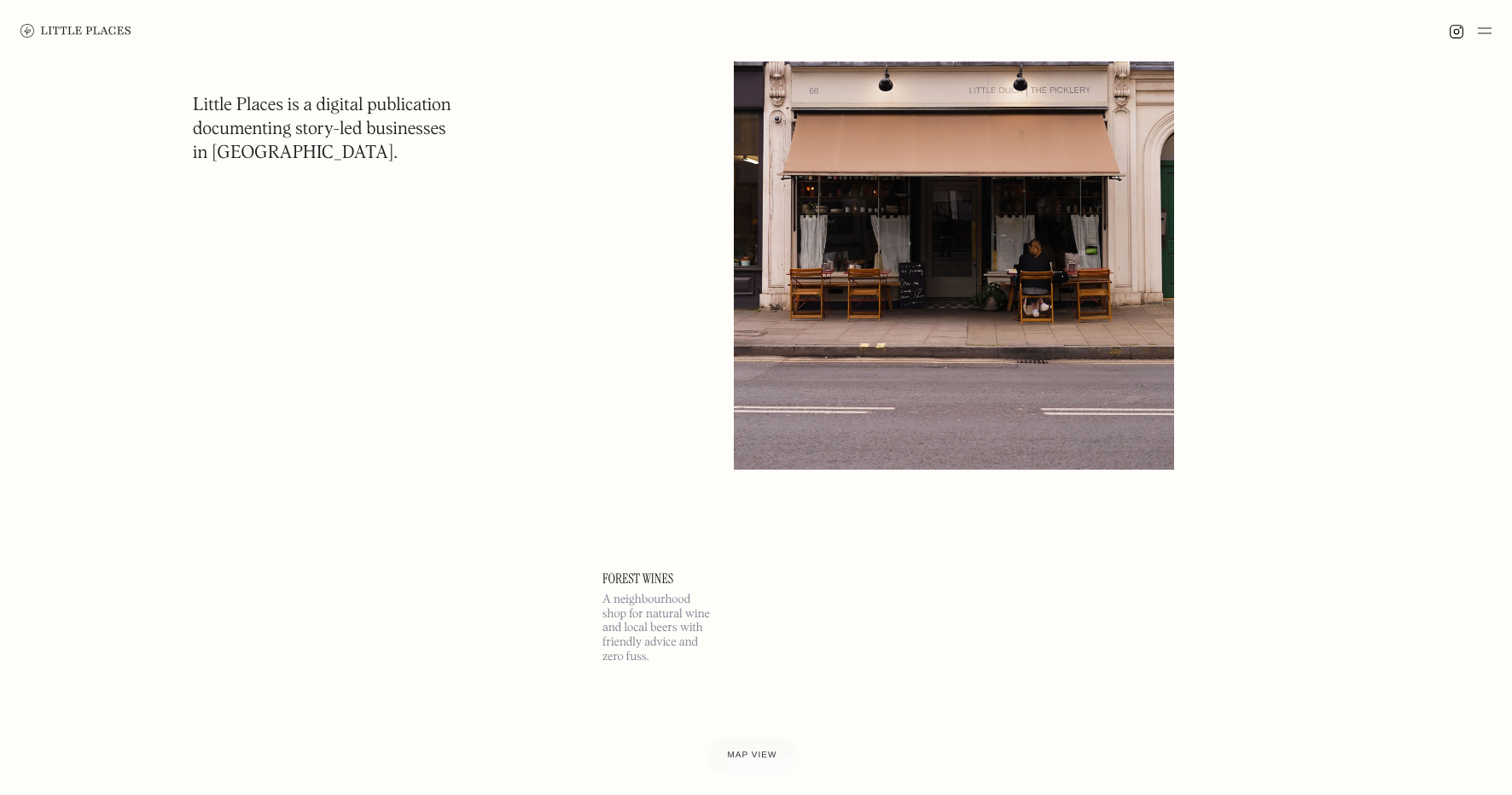
scroll to position [169059, 0]
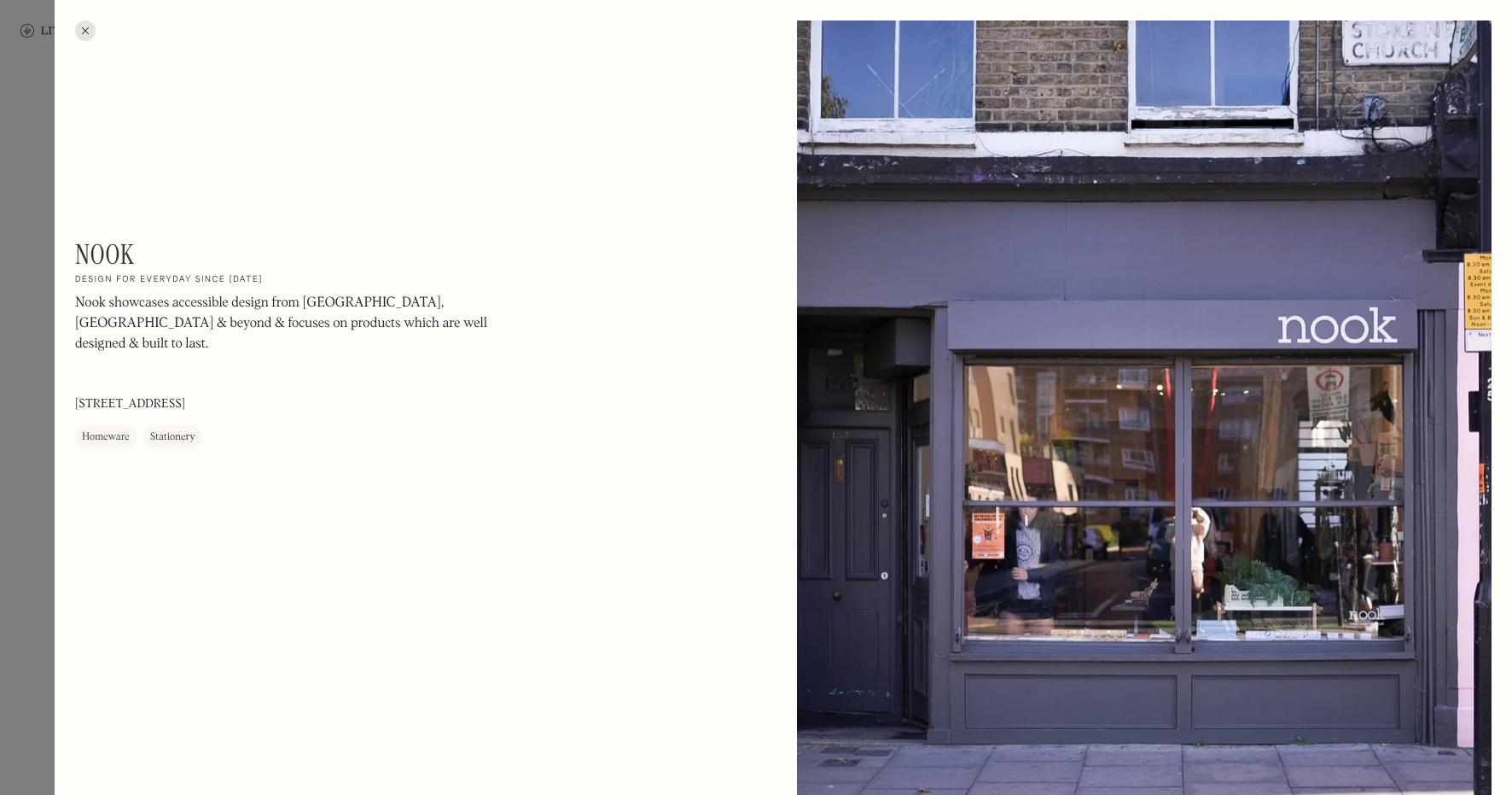
click at [12, 384] on div at bounding box center [756, 398] width 1512 height 795
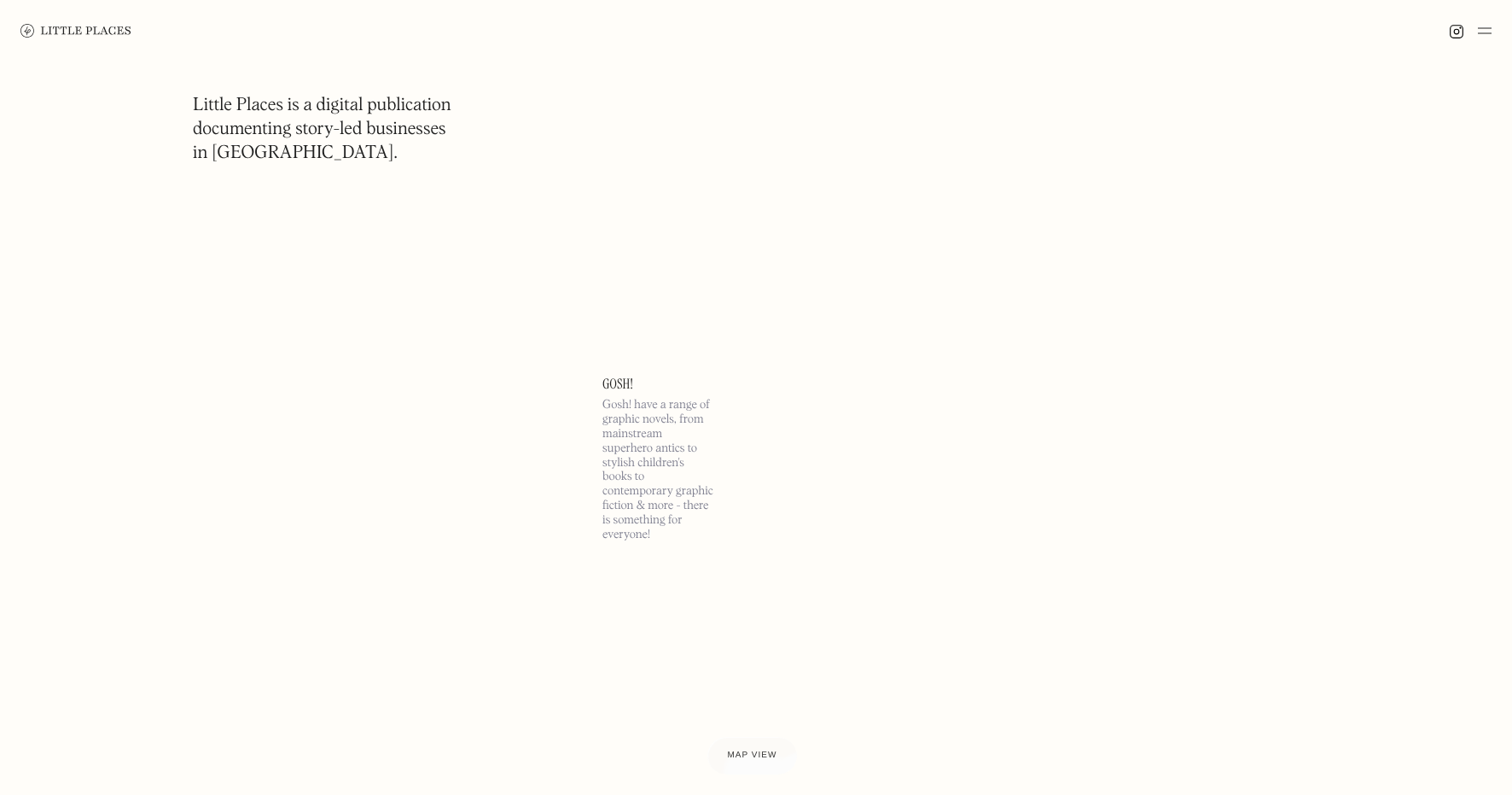
scroll to position [172034, 0]
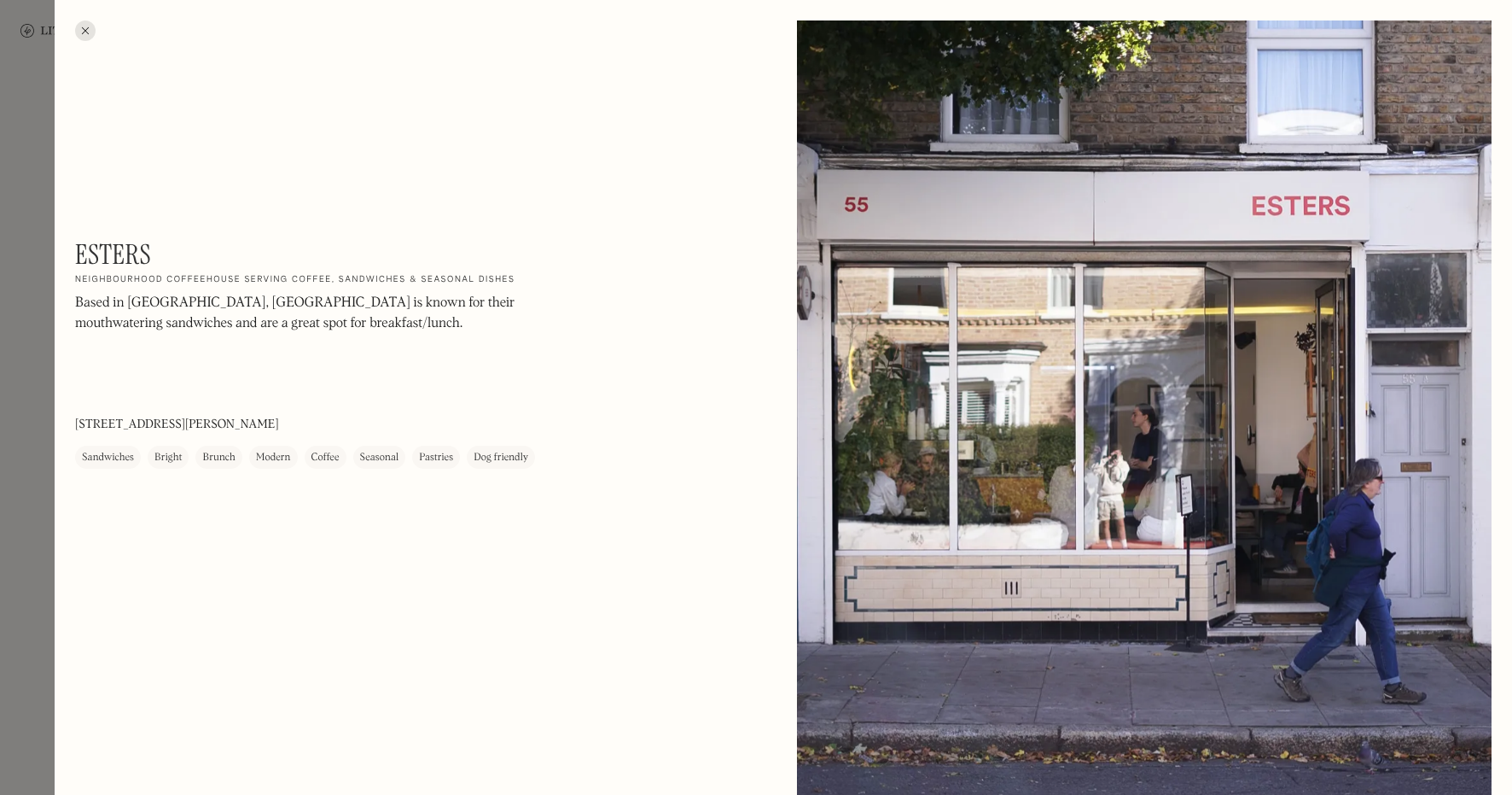
click at [35, 414] on div at bounding box center [756, 398] width 1512 height 795
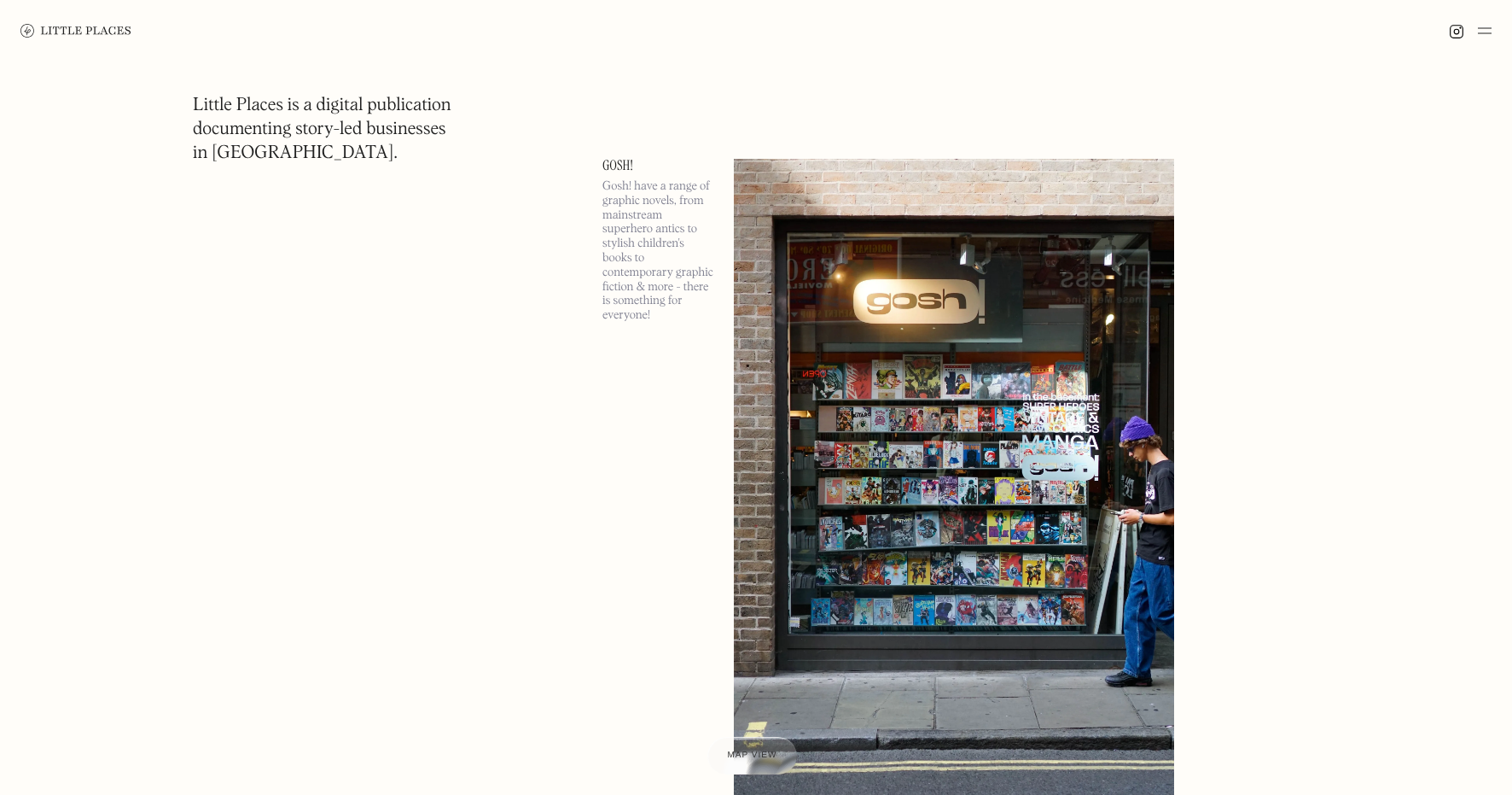
scroll to position [174998, 0]
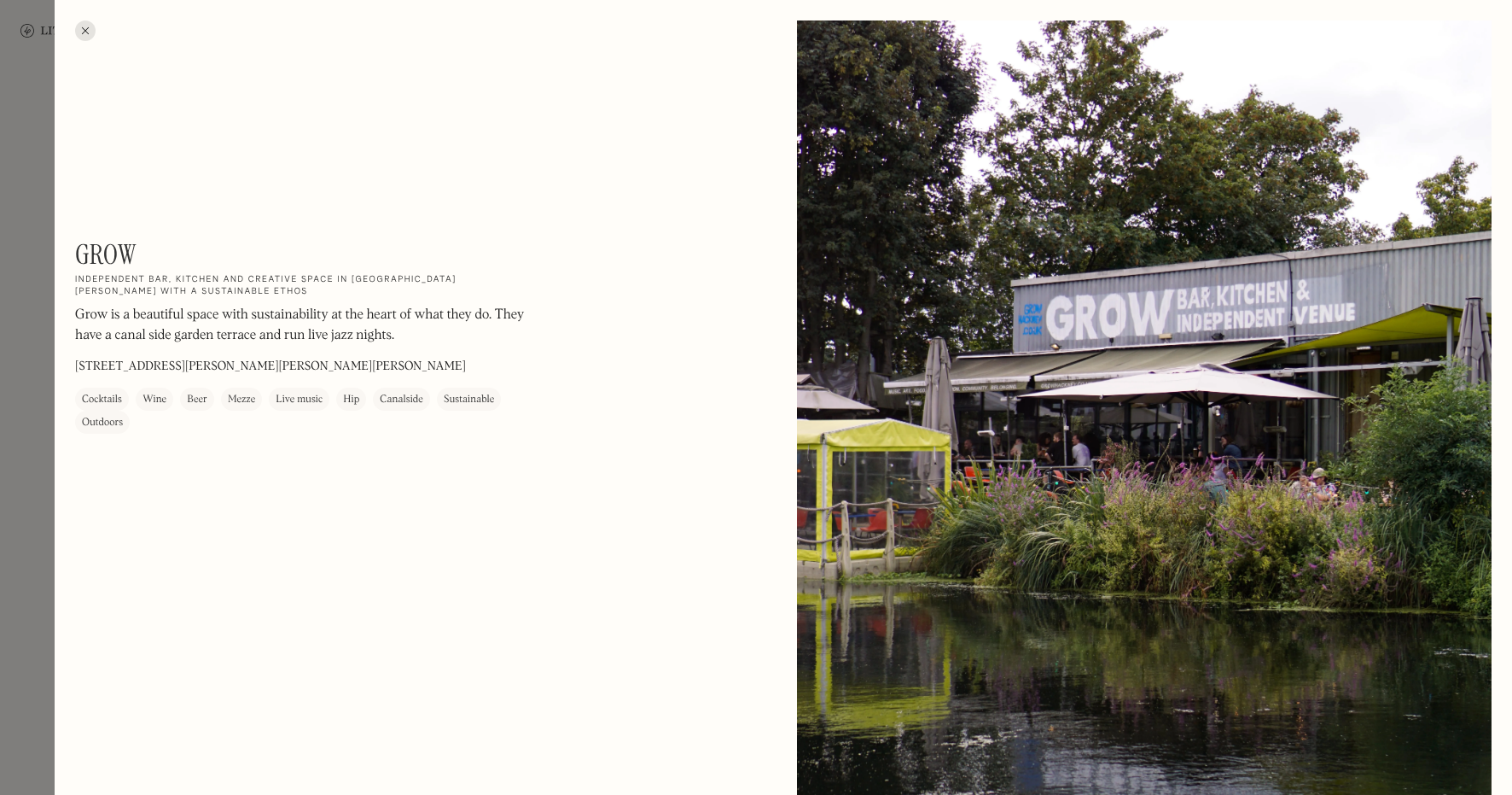
click at [11, 231] on div at bounding box center [756, 398] width 1512 height 795
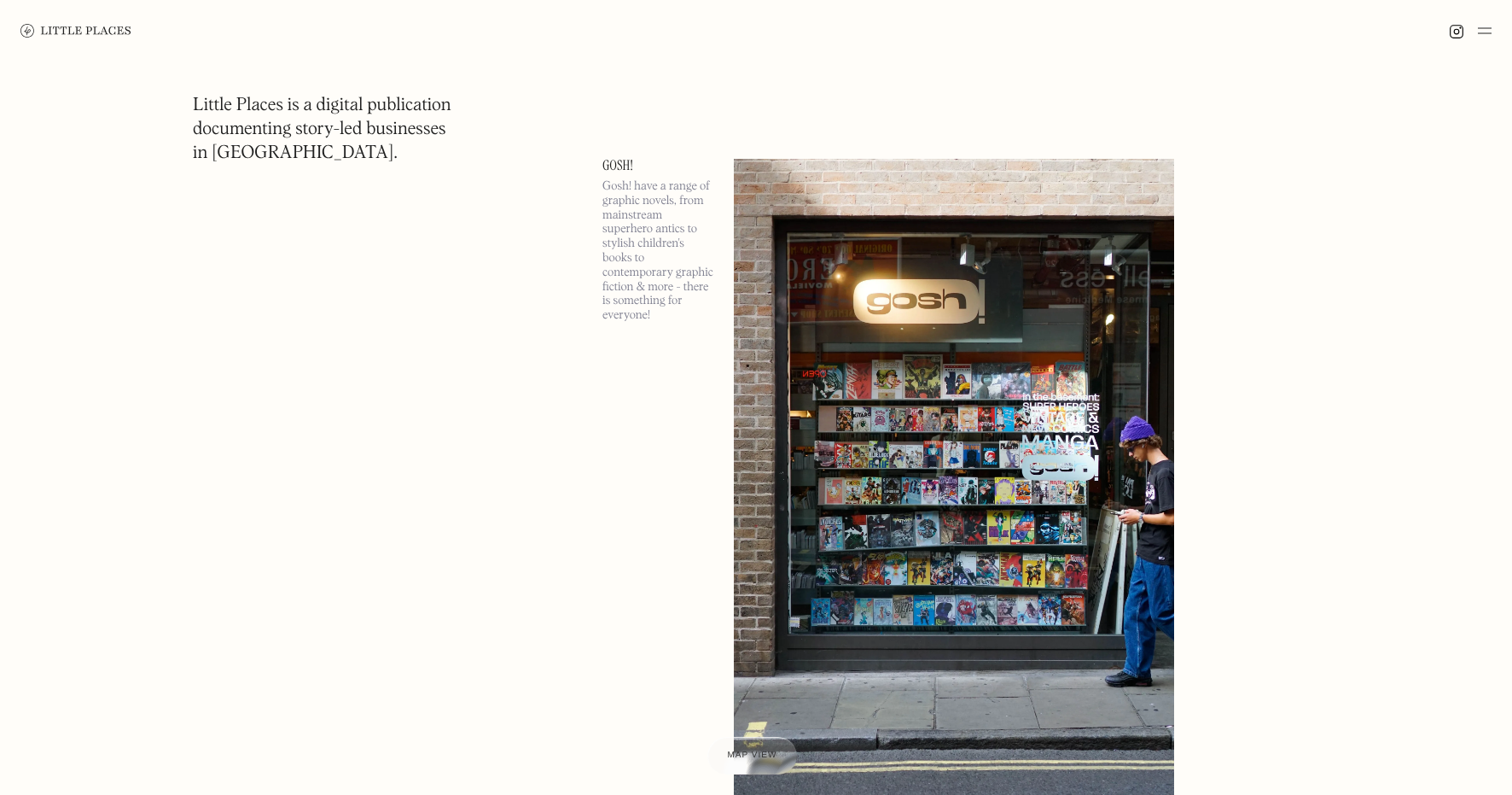
scroll to position [175623, 0]
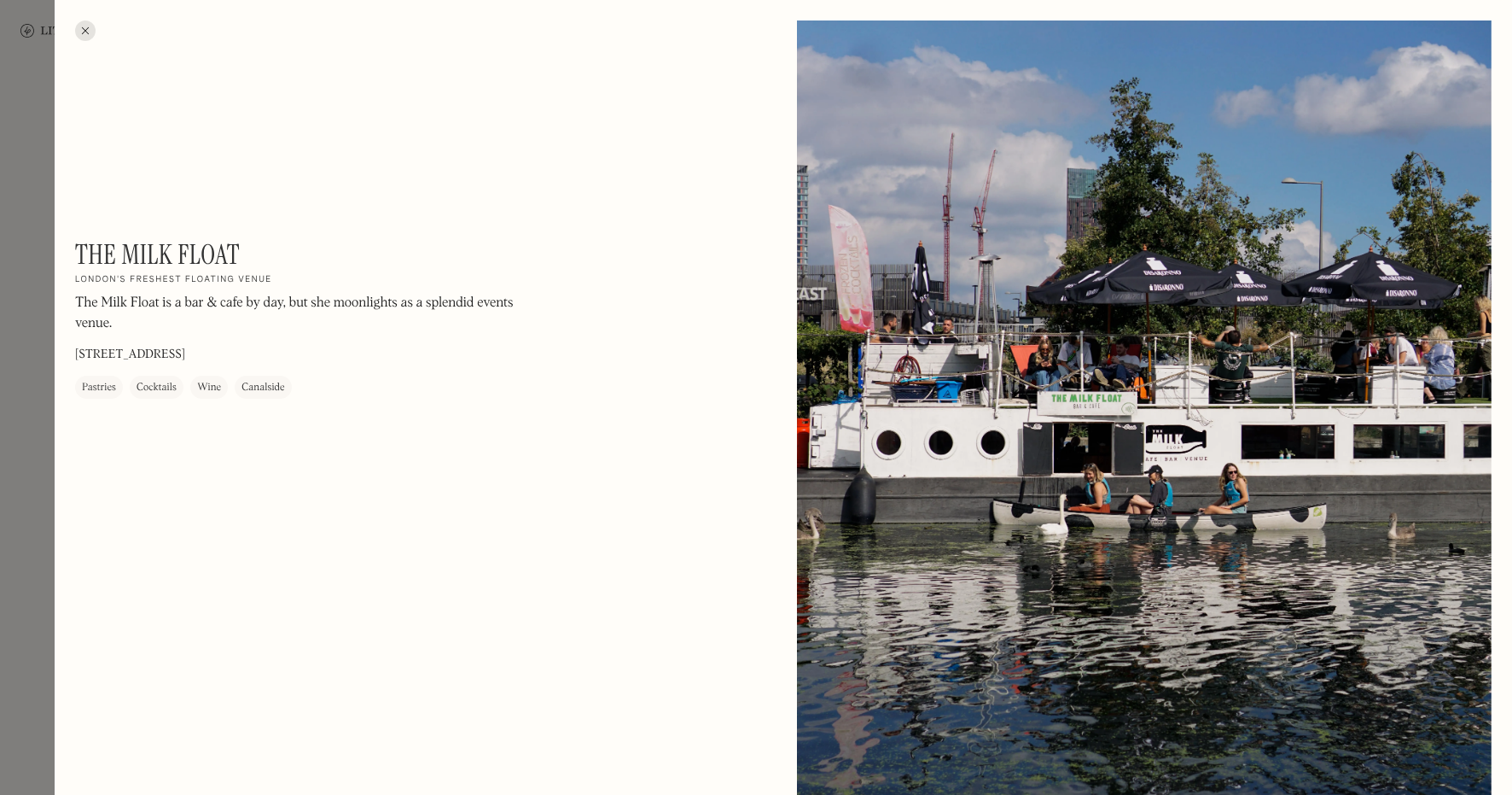
click at [17, 405] on div at bounding box center [756, 398] width 1512 height 795
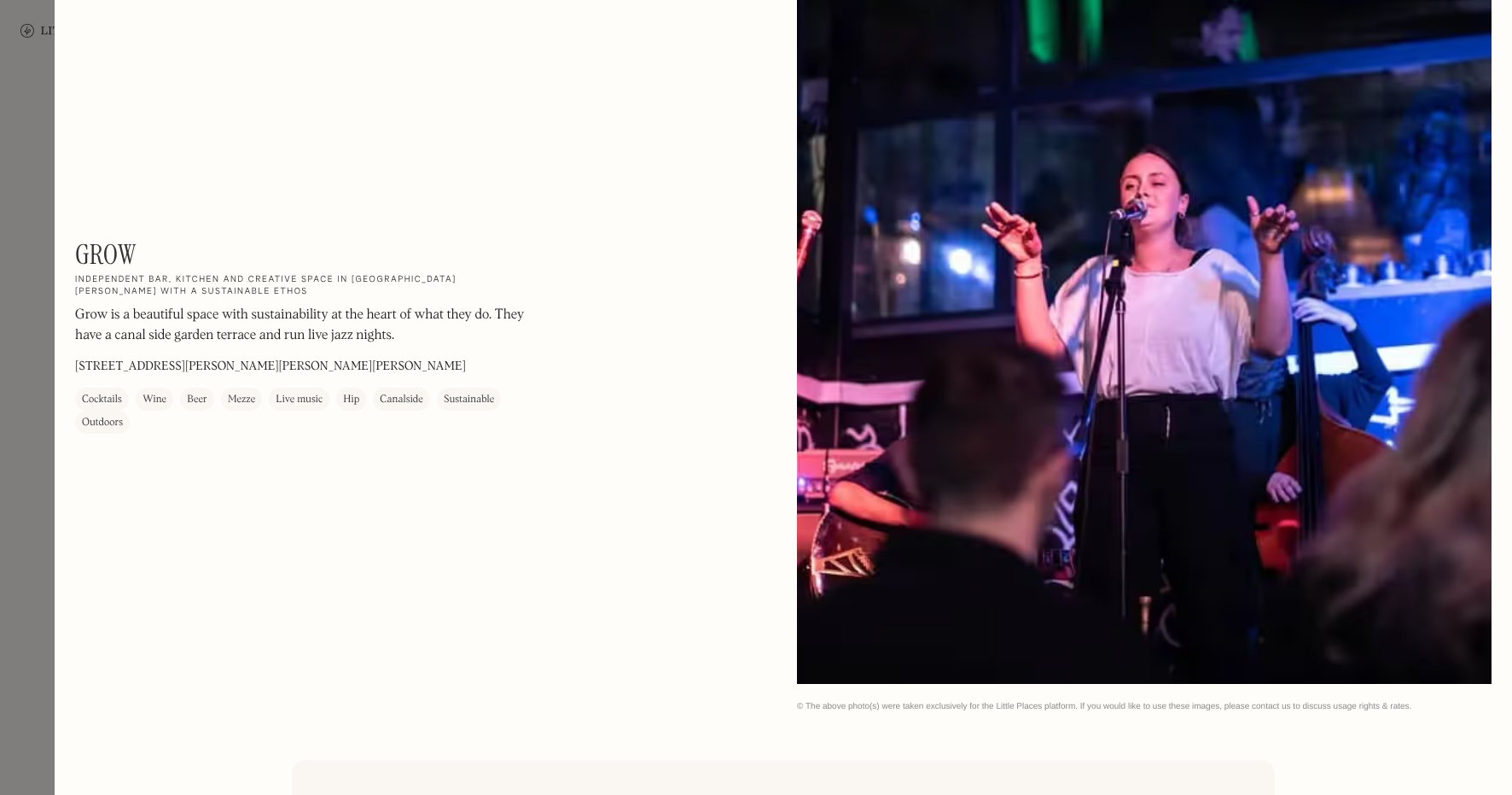
scroll to position [2224, 0]
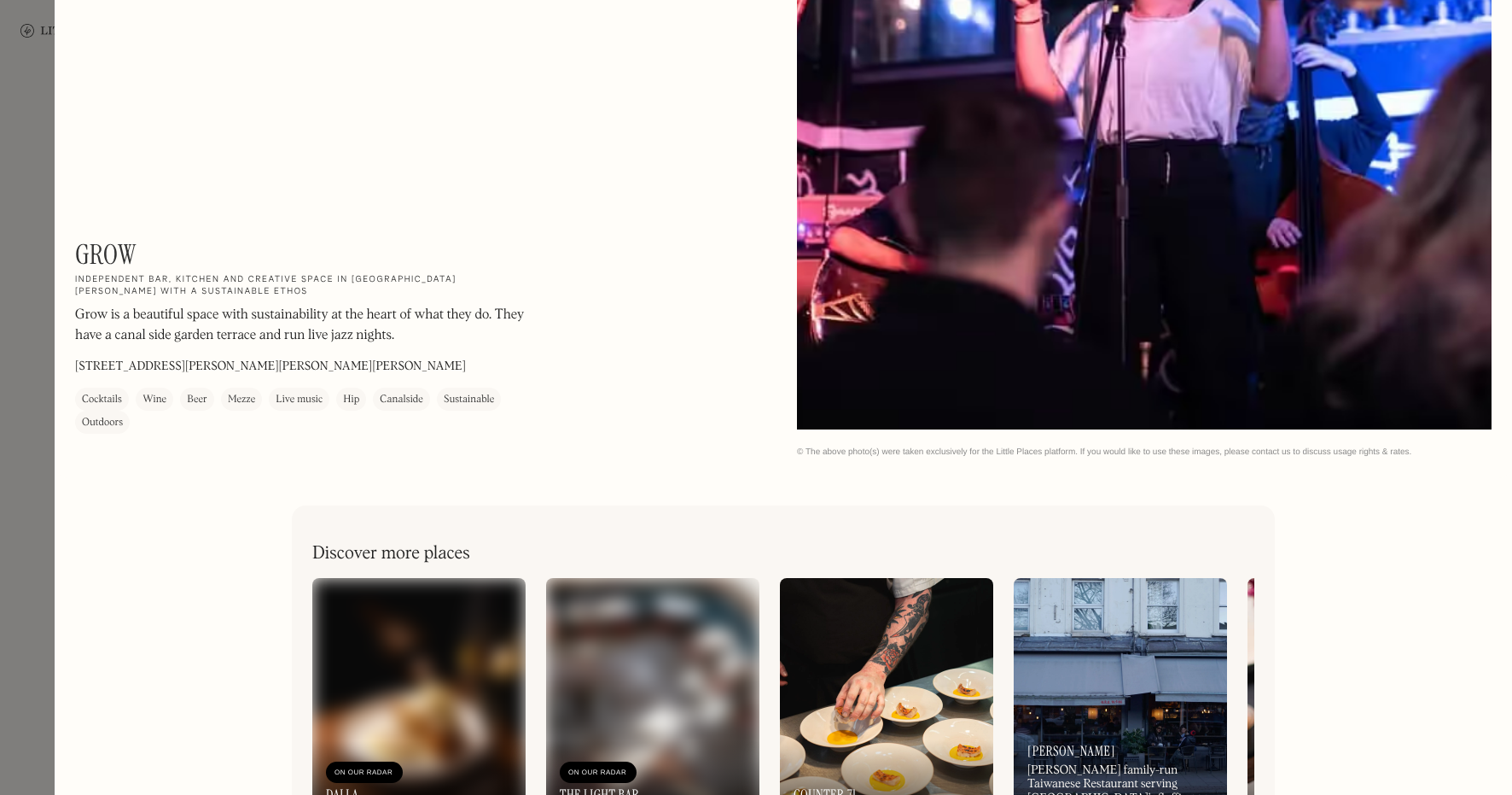
click at [17, 416] on div at bounding box center [756, 398] width 1512 height 795
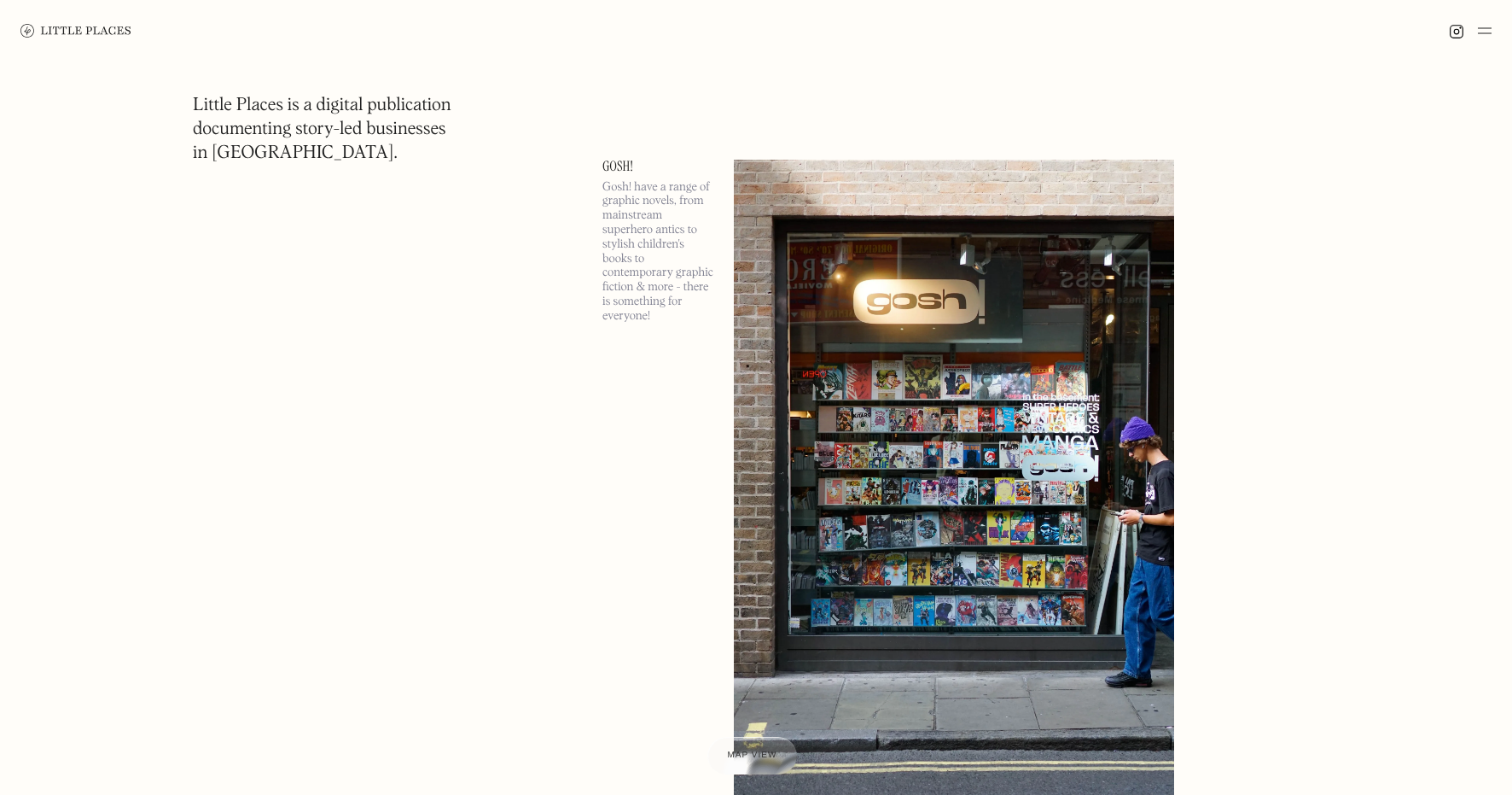
scroll to position [175675, 0]
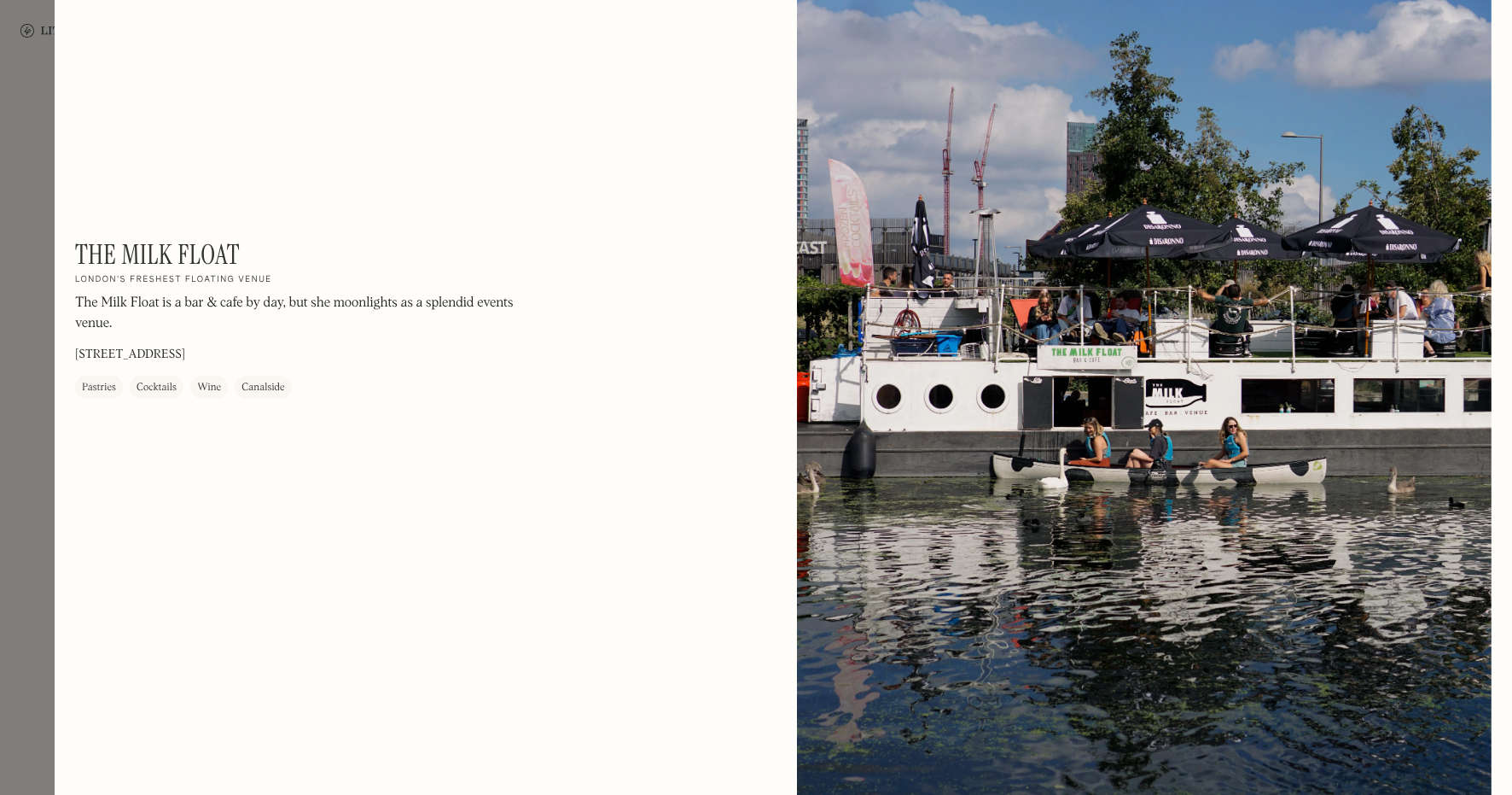
scroll to position [35, 0]
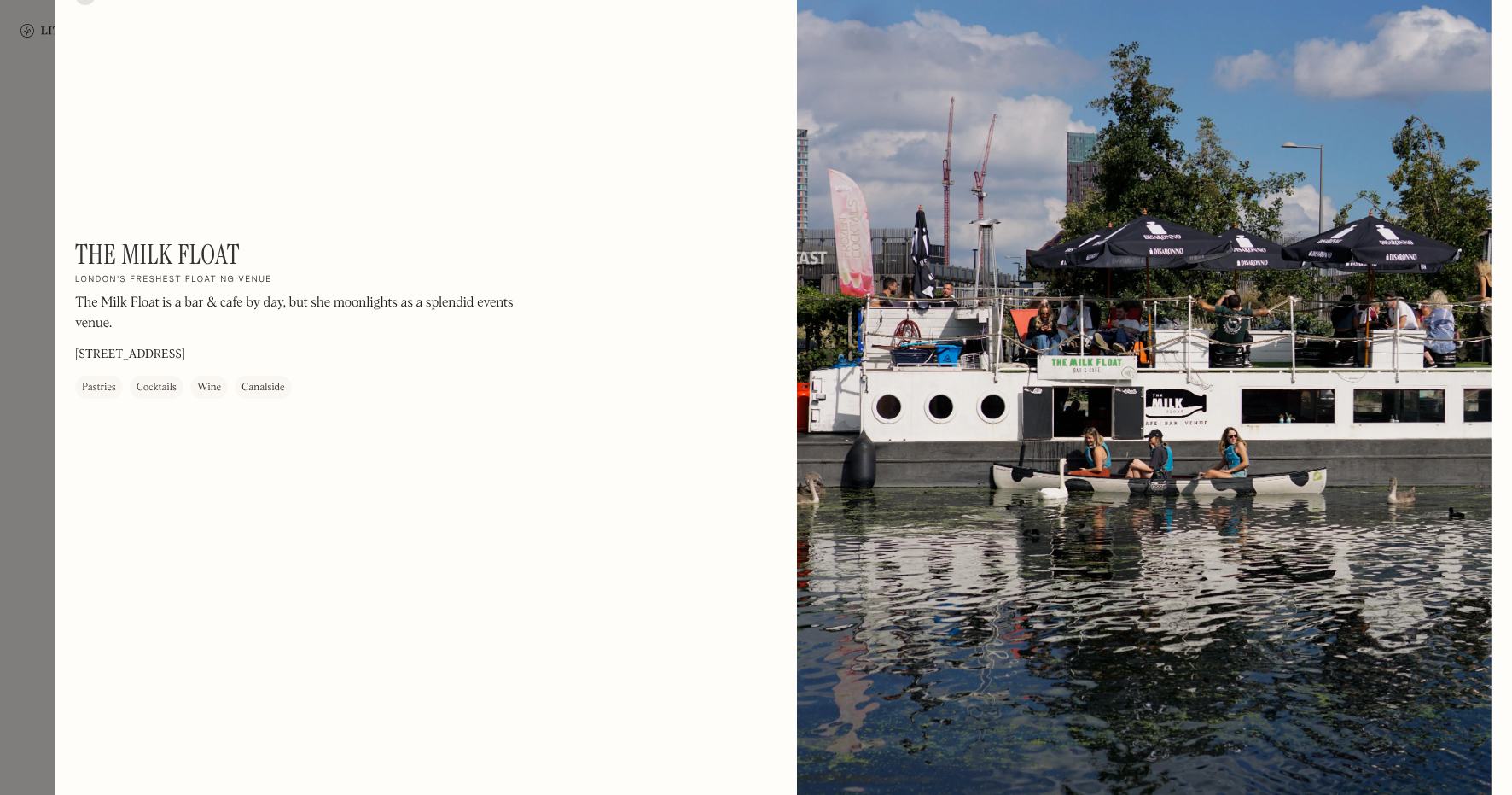
click at [23, 413] on div at bounding box center [756, 398] width 1512 height 795
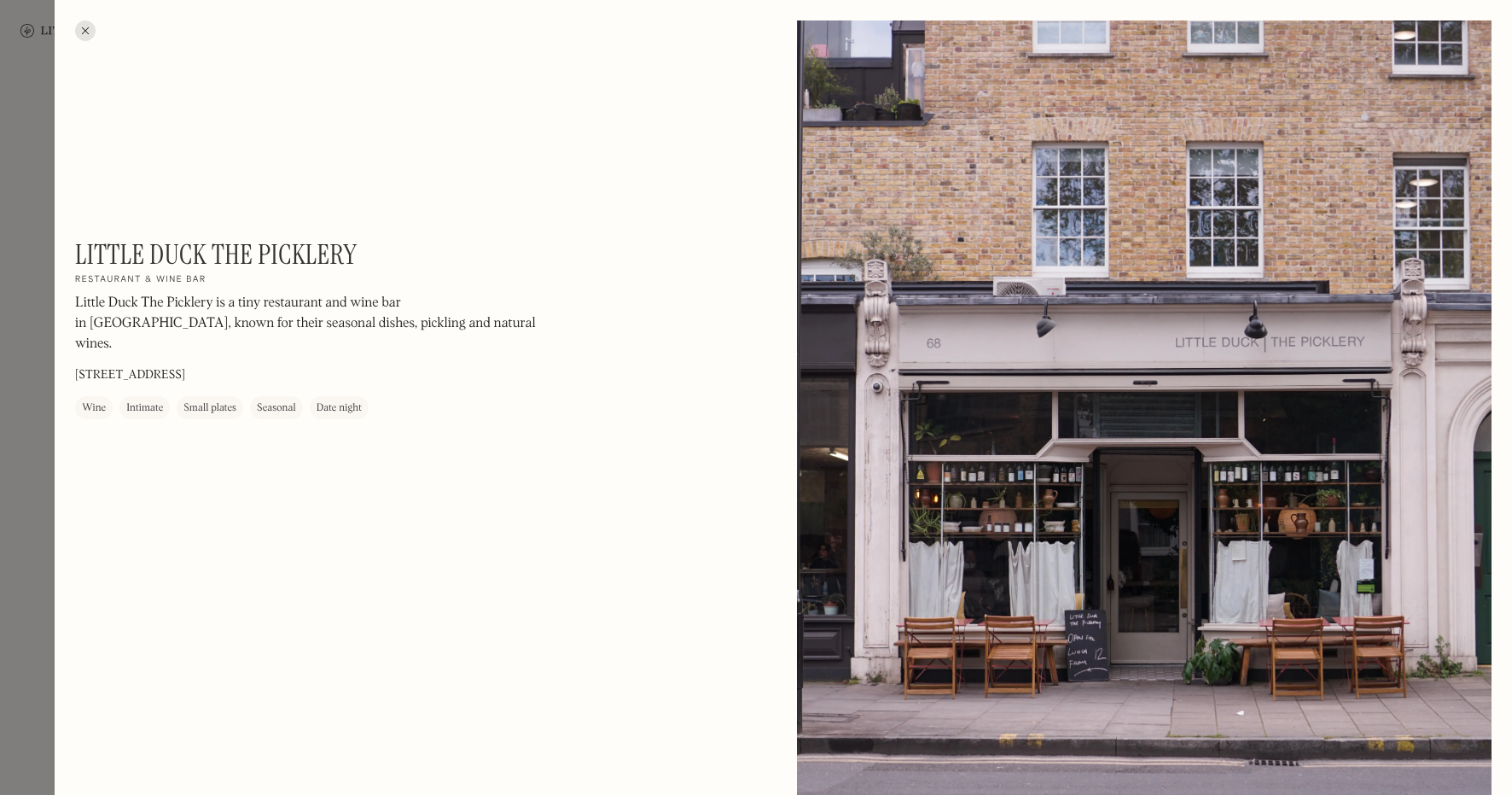
click at [26, 487] on div at bounding box center [756, 398] width 1512 height 795
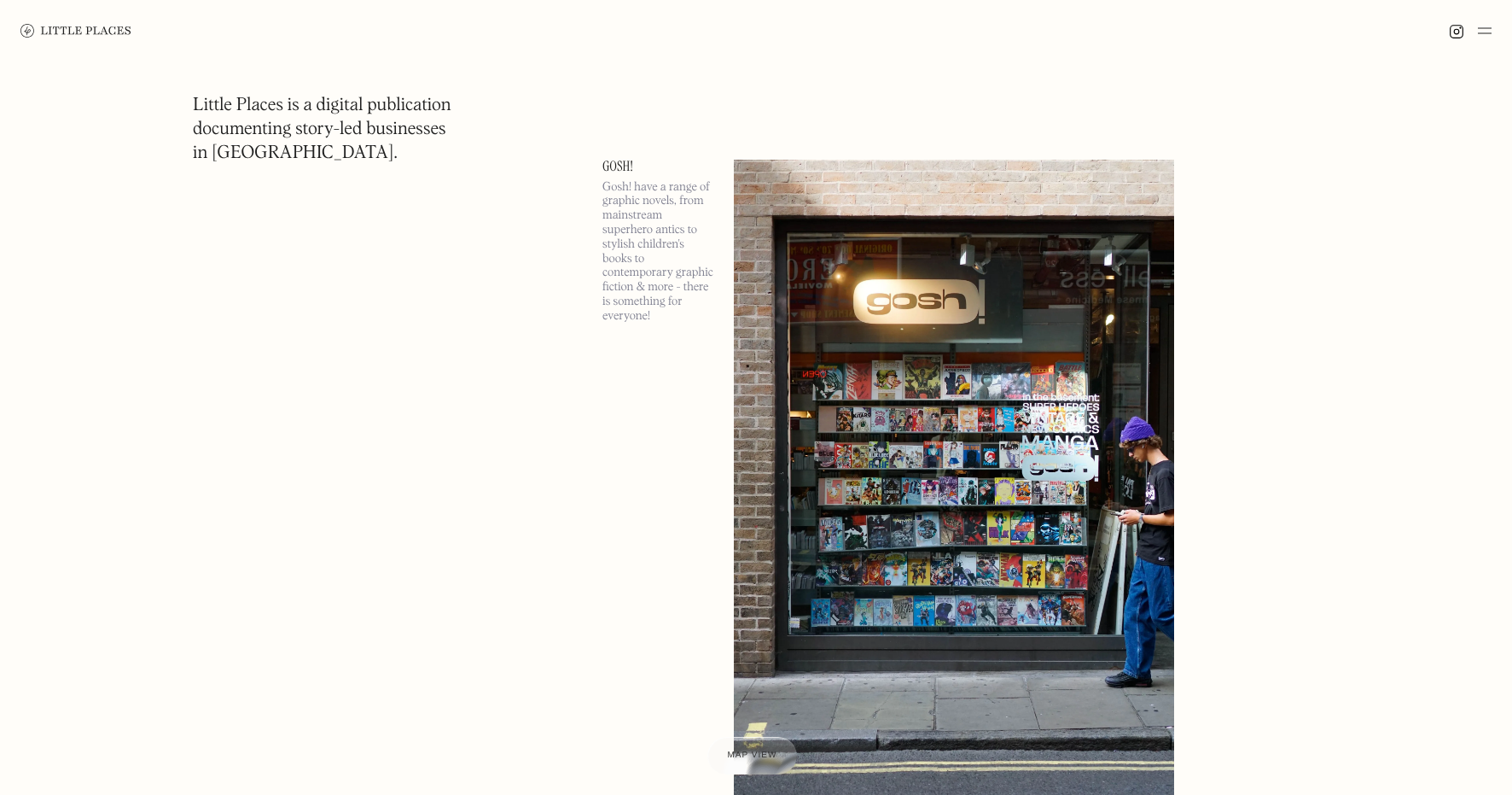
scroll to position [180903, 0]
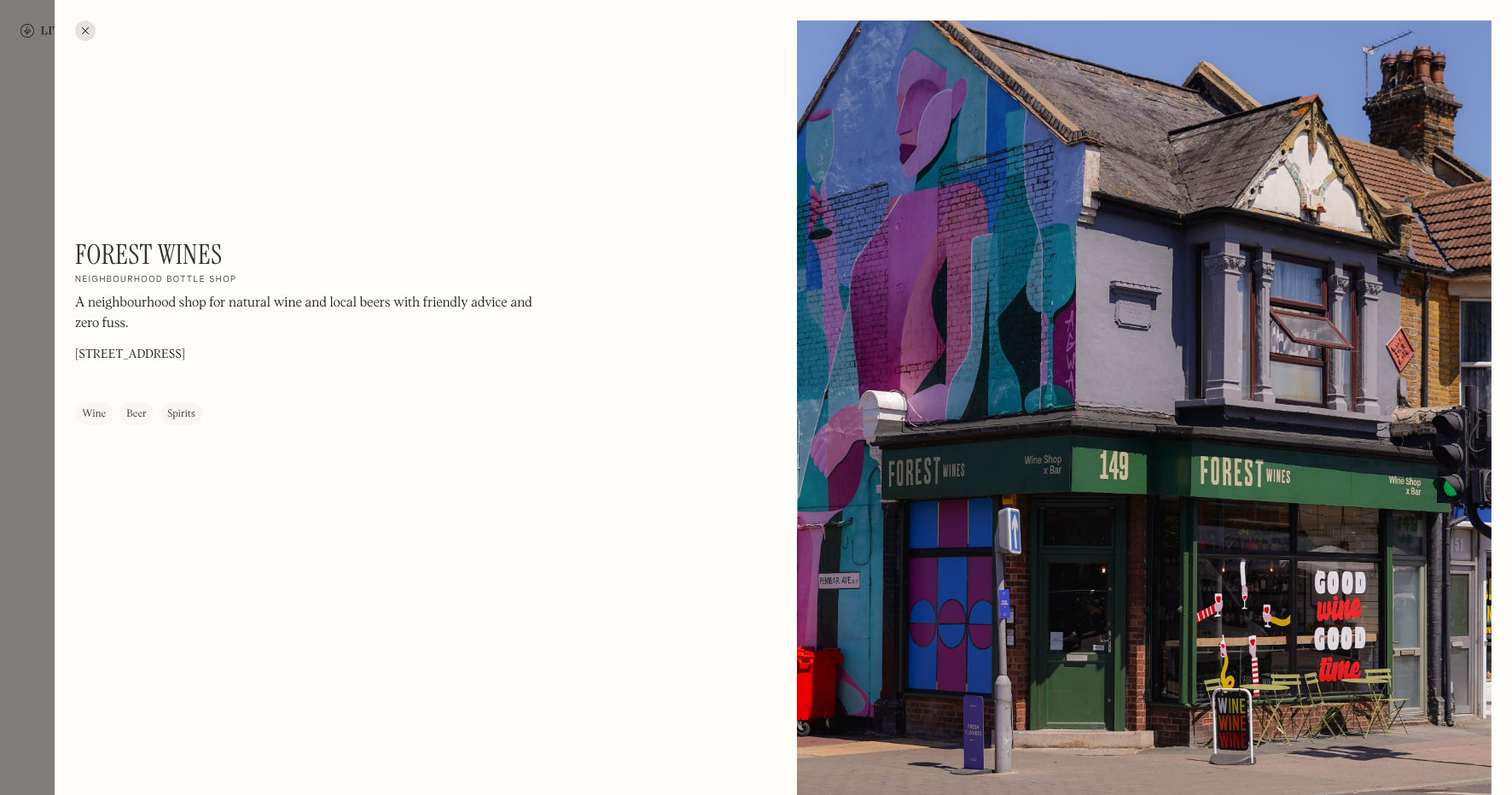
click at [34, 387] on div at bounding box center [756, 398] width 1512 height 795
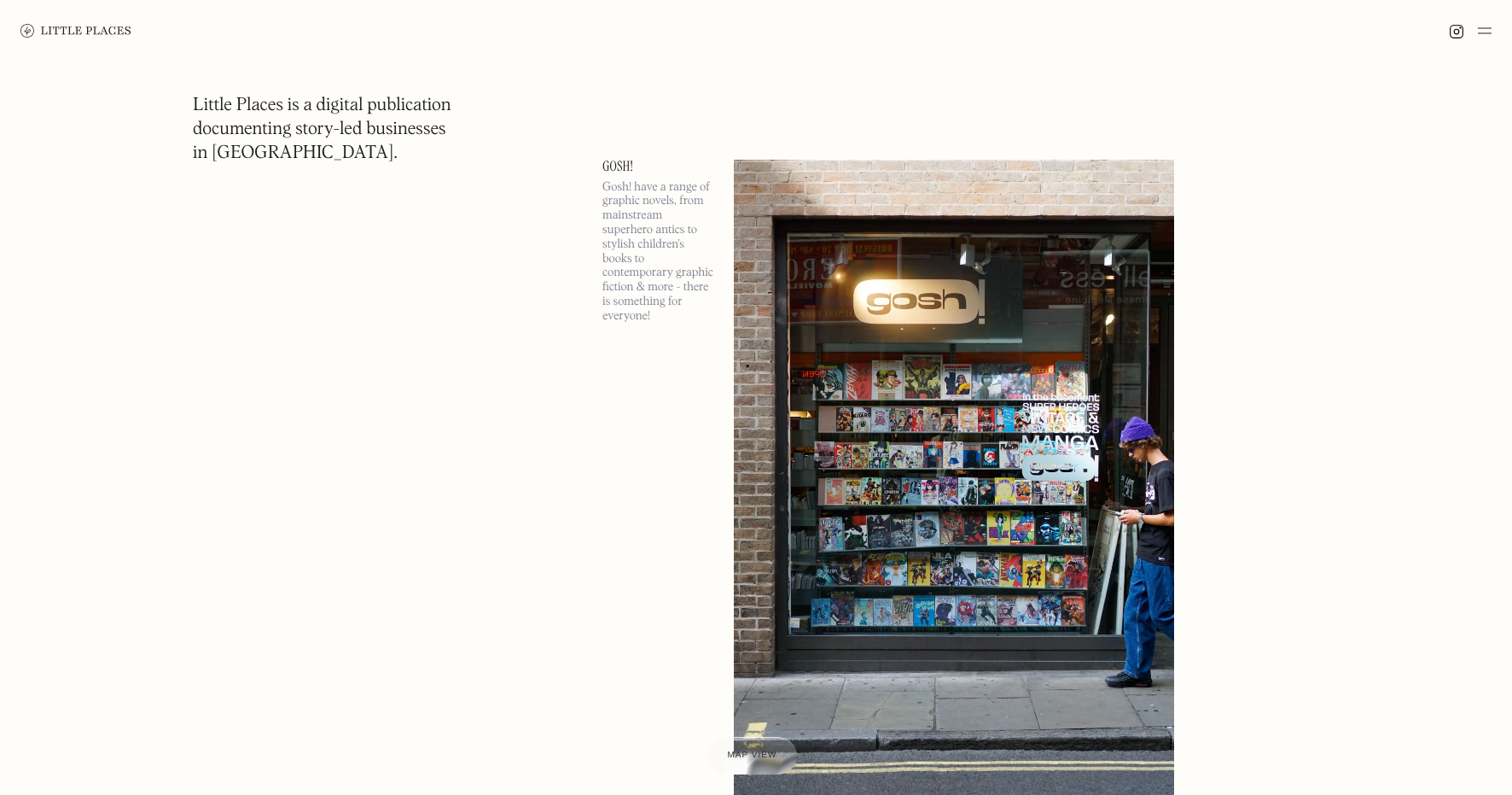
scroll to position [181648, 0]
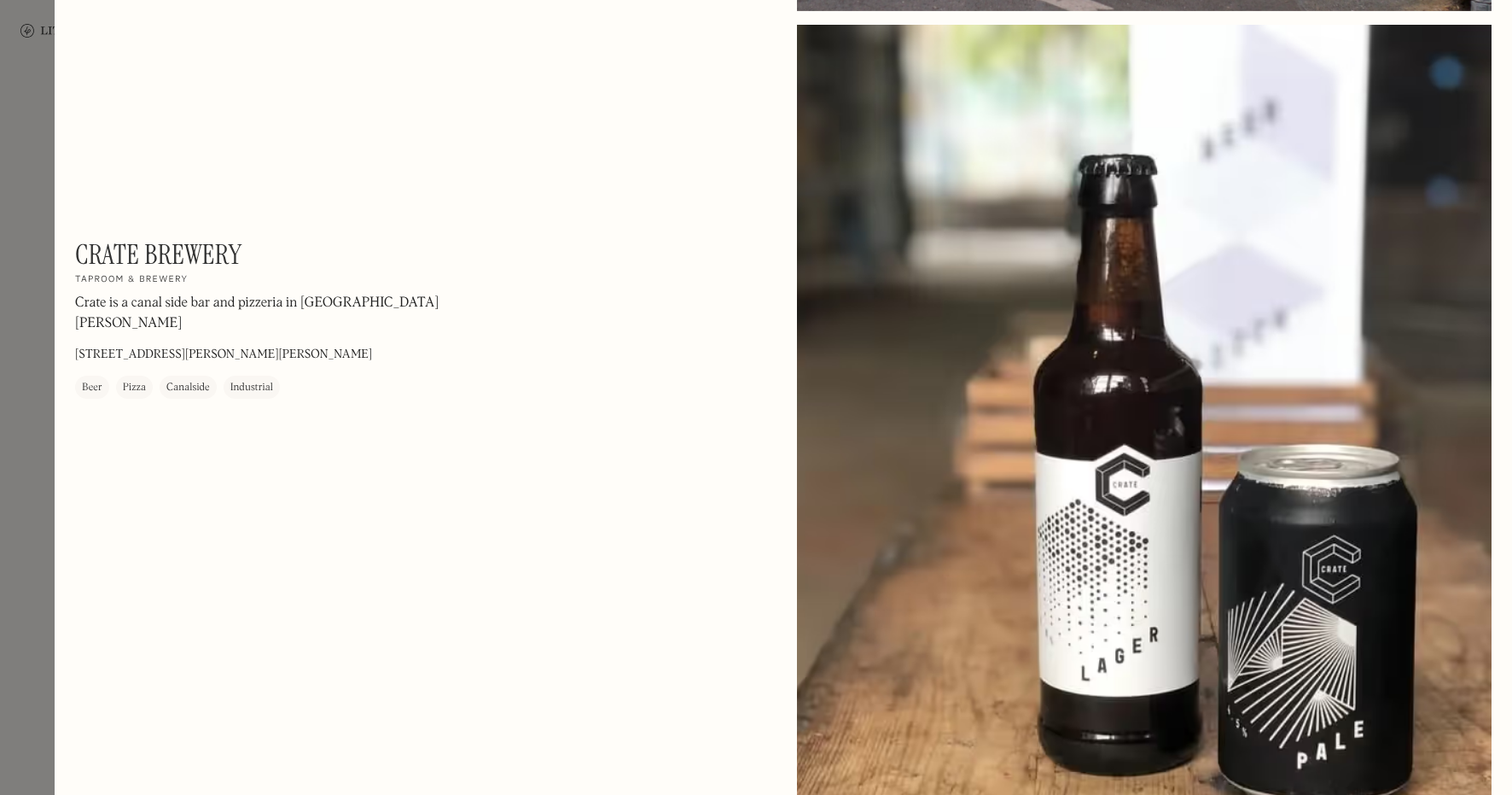
scroll to position [1811, 0]
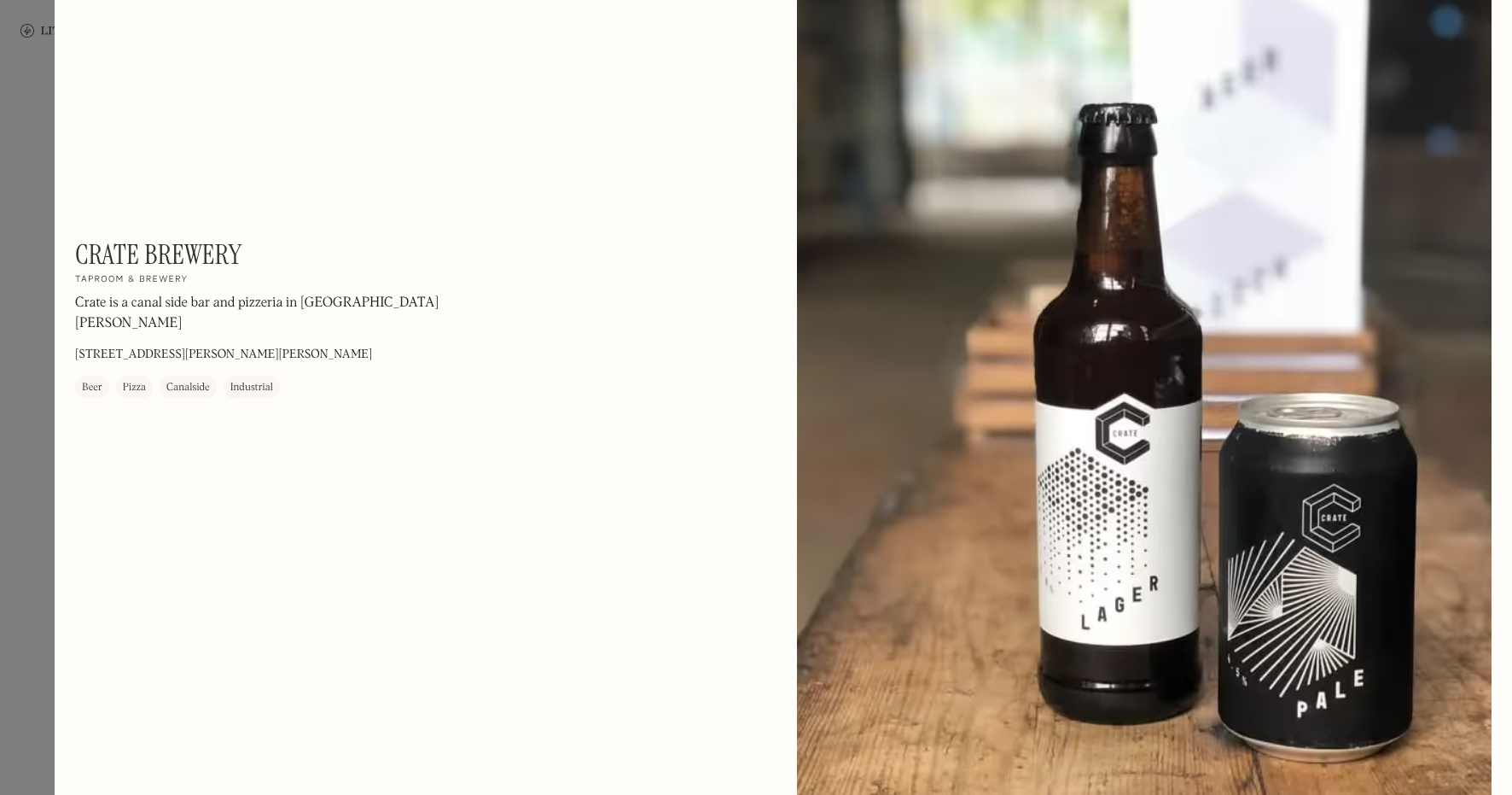
click at [44, 512] on div at bounding box center [756, 398] width 1512 height 795
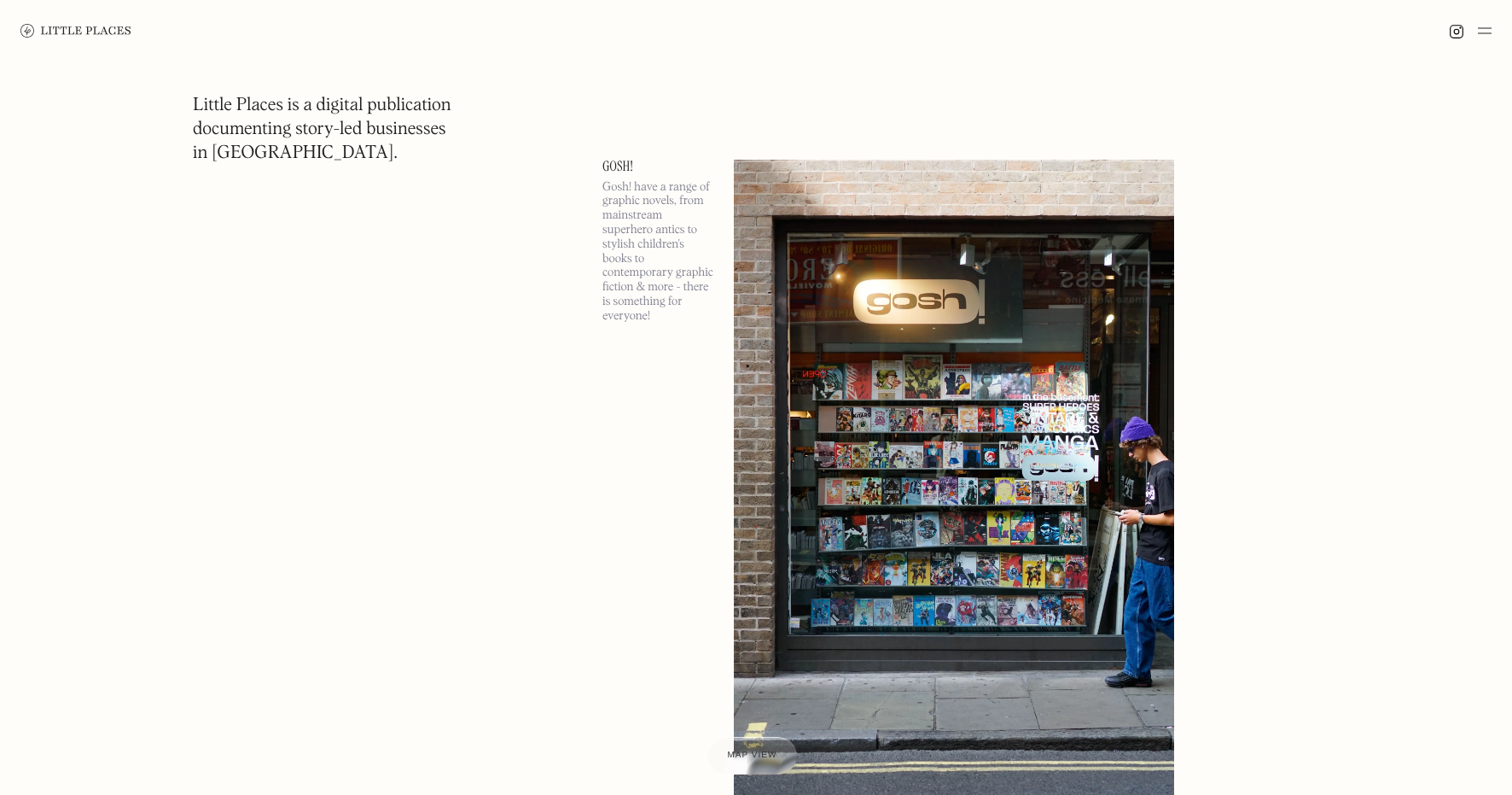
scroll to position [182286, 0]
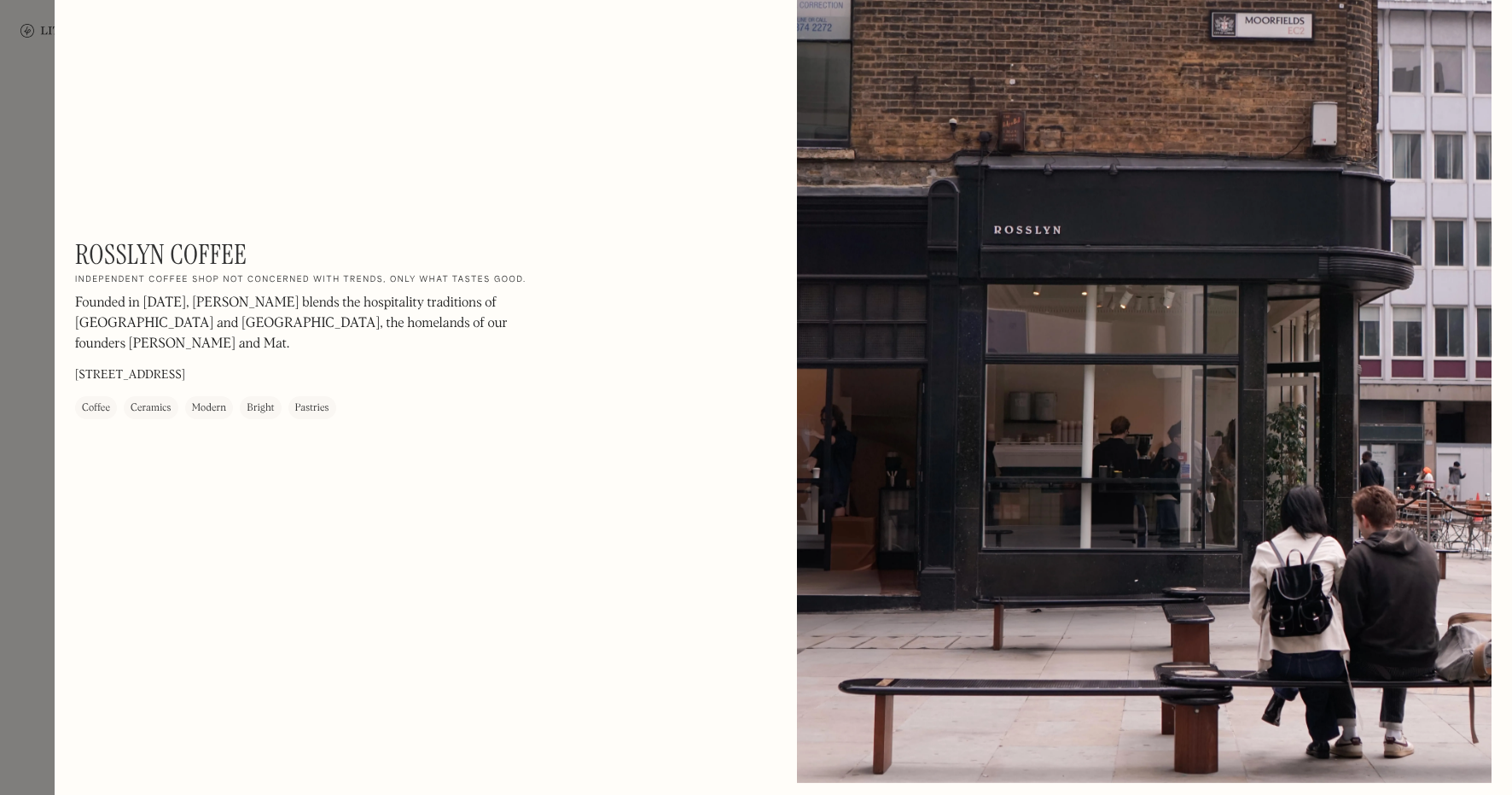
scroll to position [98, 0]
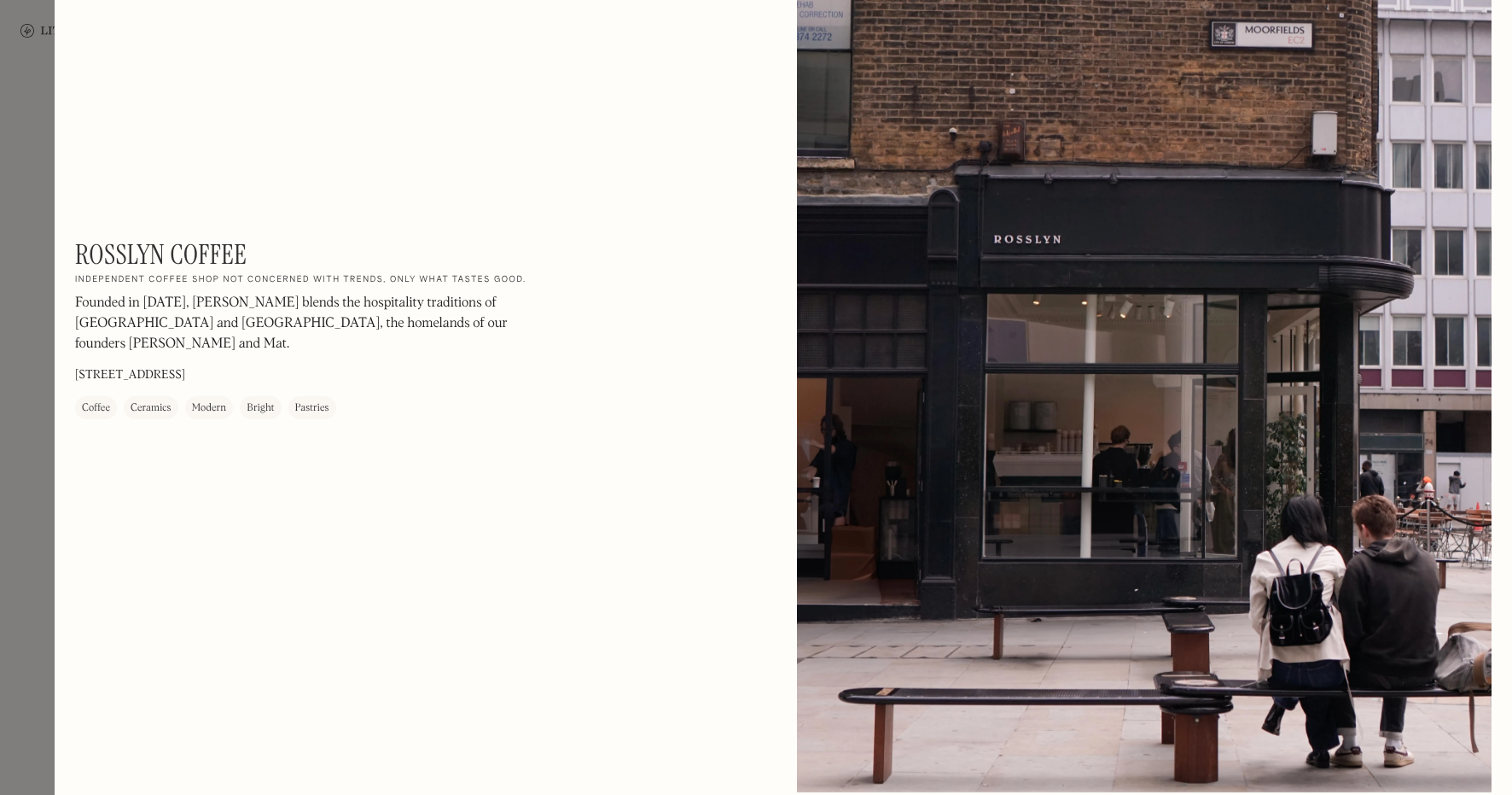
click at [12, 485] on div at bounding box center [756, 398] width 1512 height 795
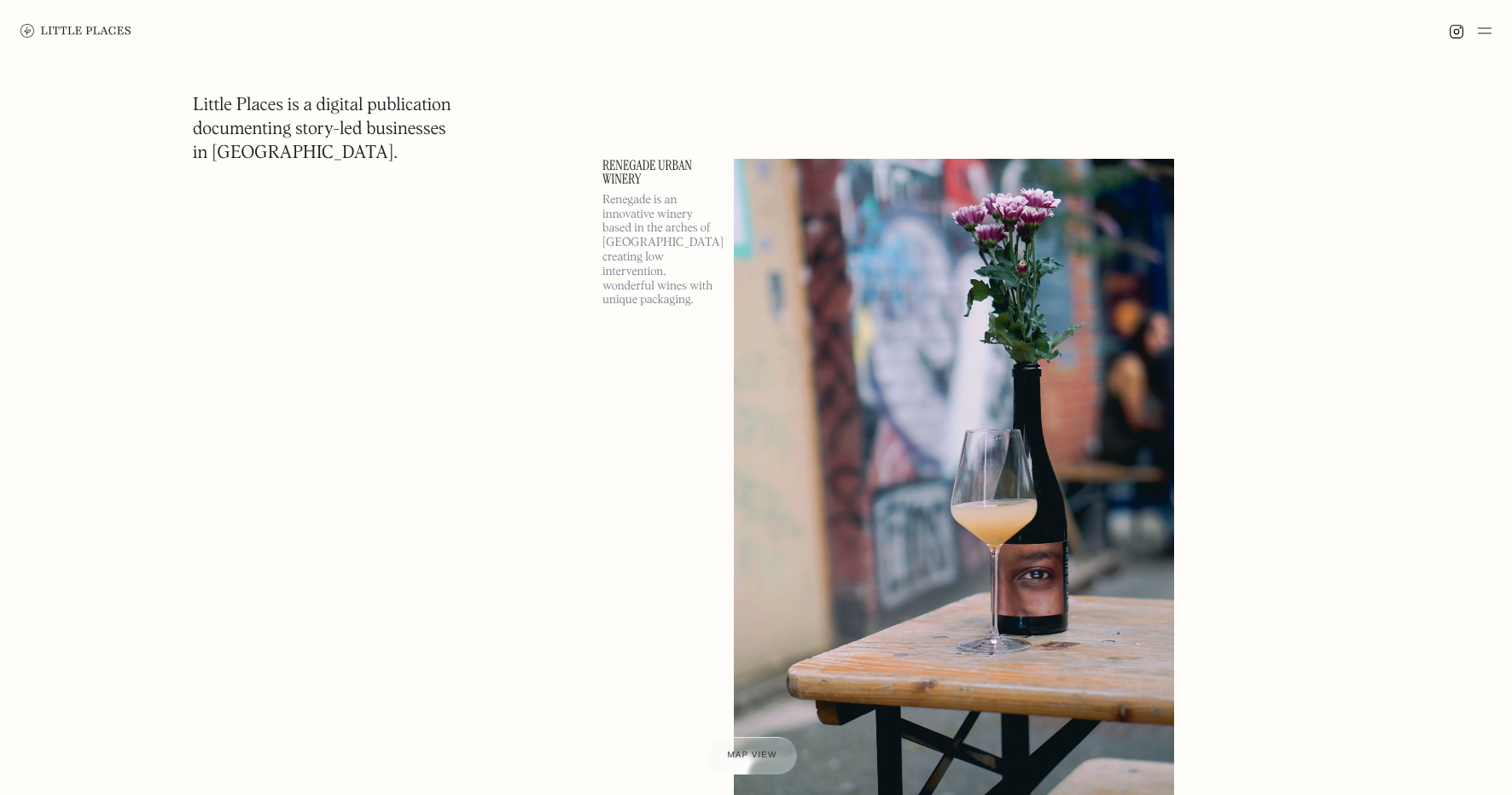
scroll to position [187714, 0]
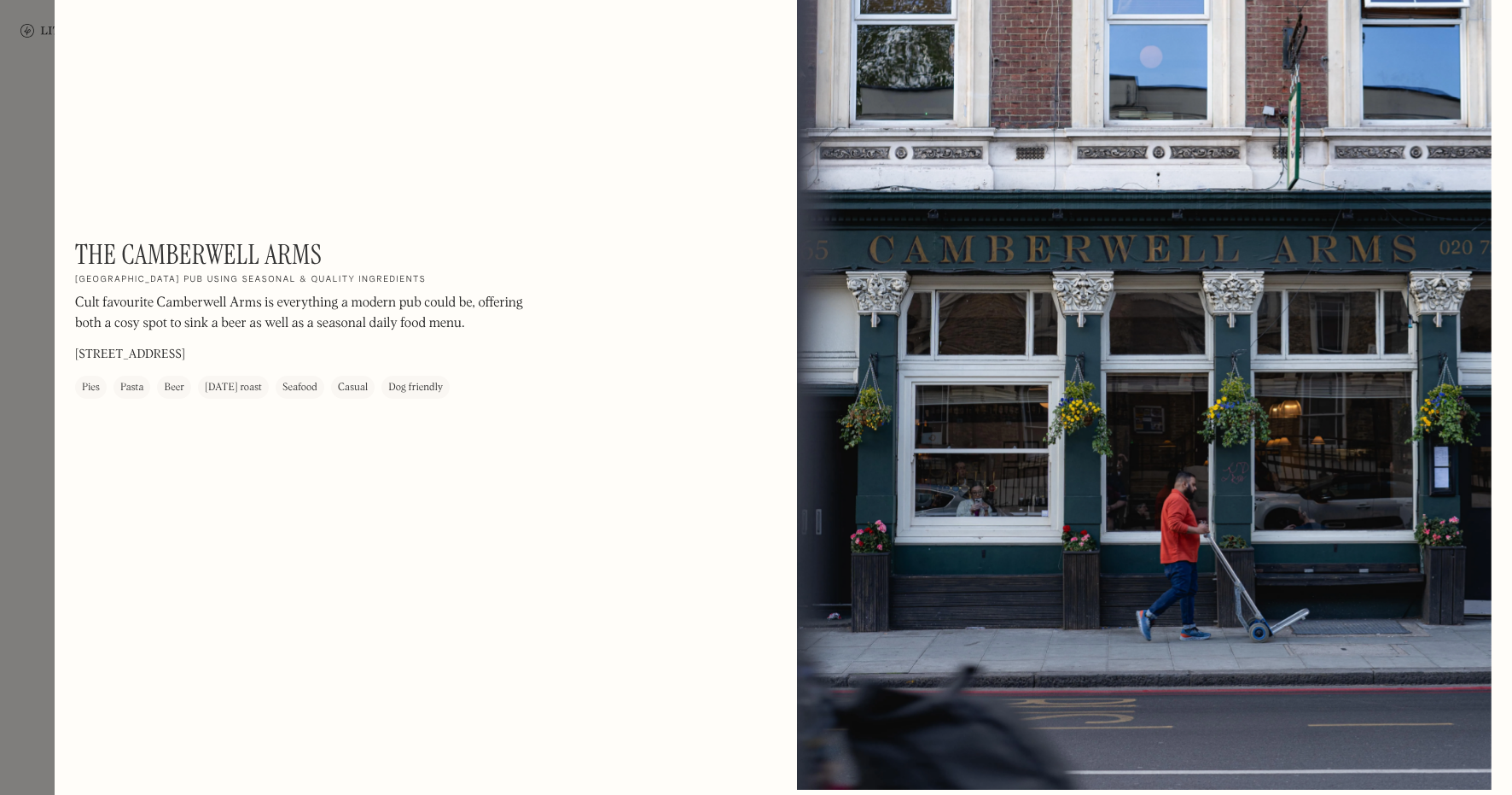
scroll to position [980, 0]
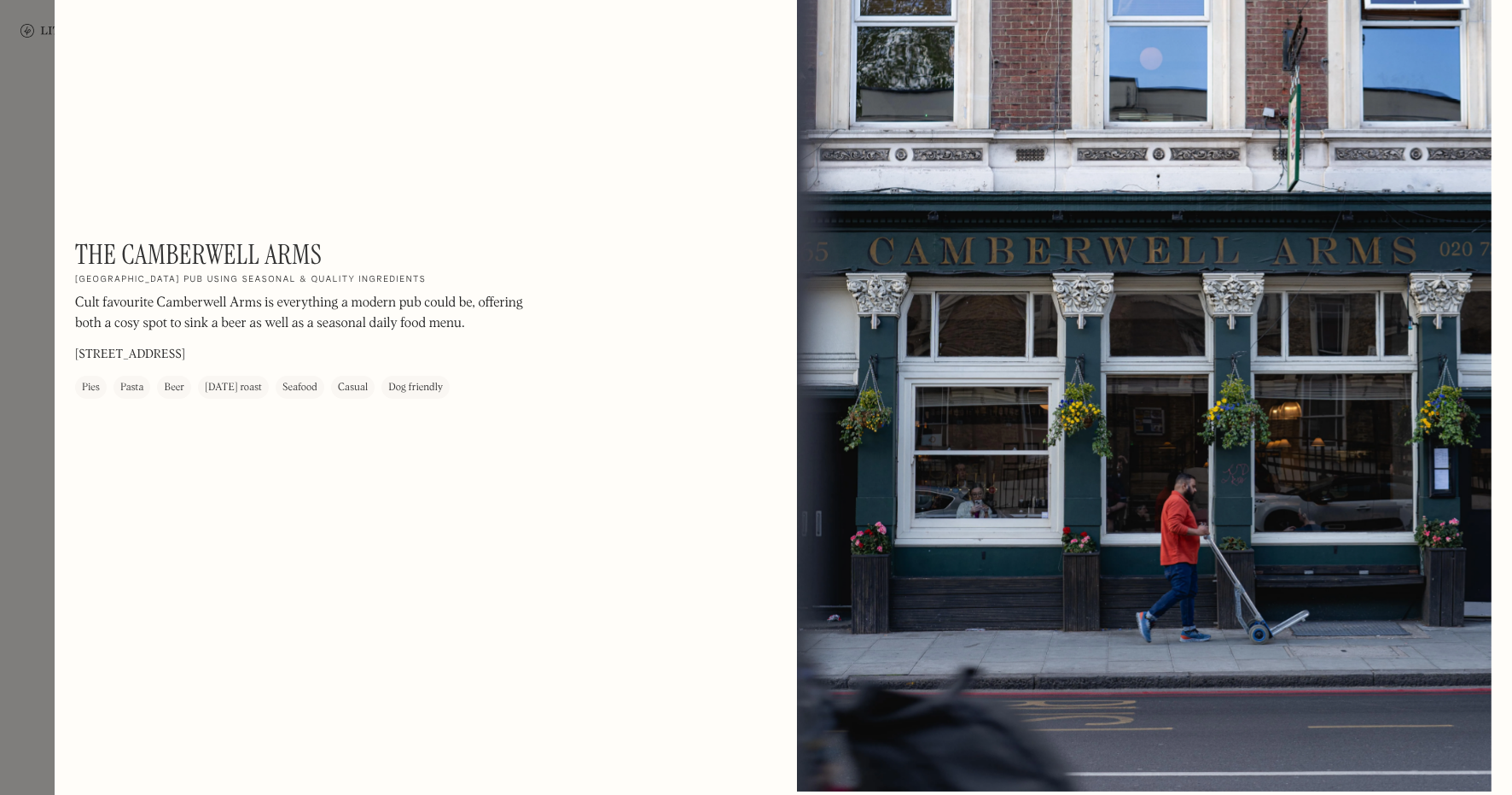
click at [19, 385] on div at bounding box center [756, 398] width 1512 height 795
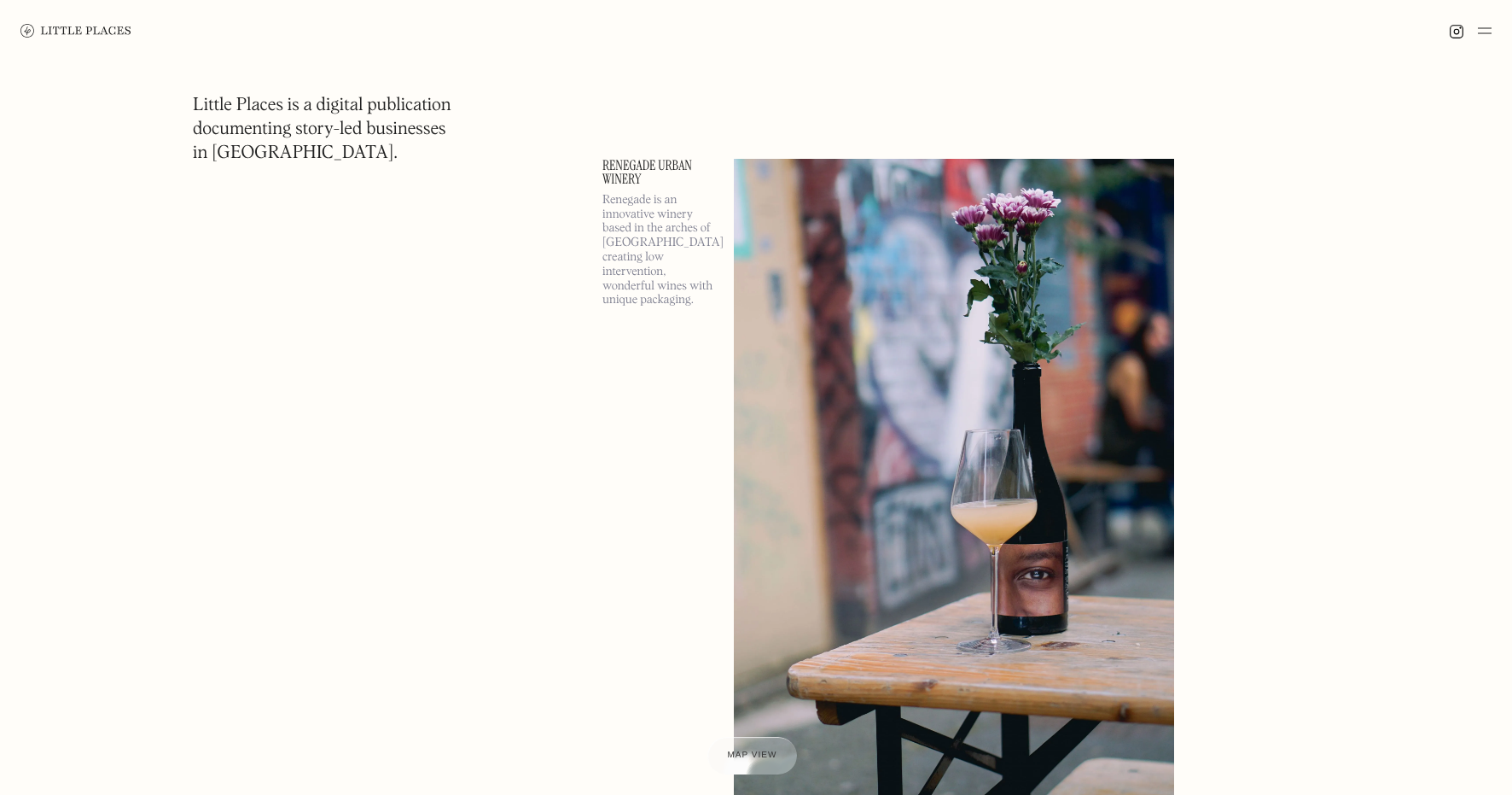
scroll to position [189014, 0]
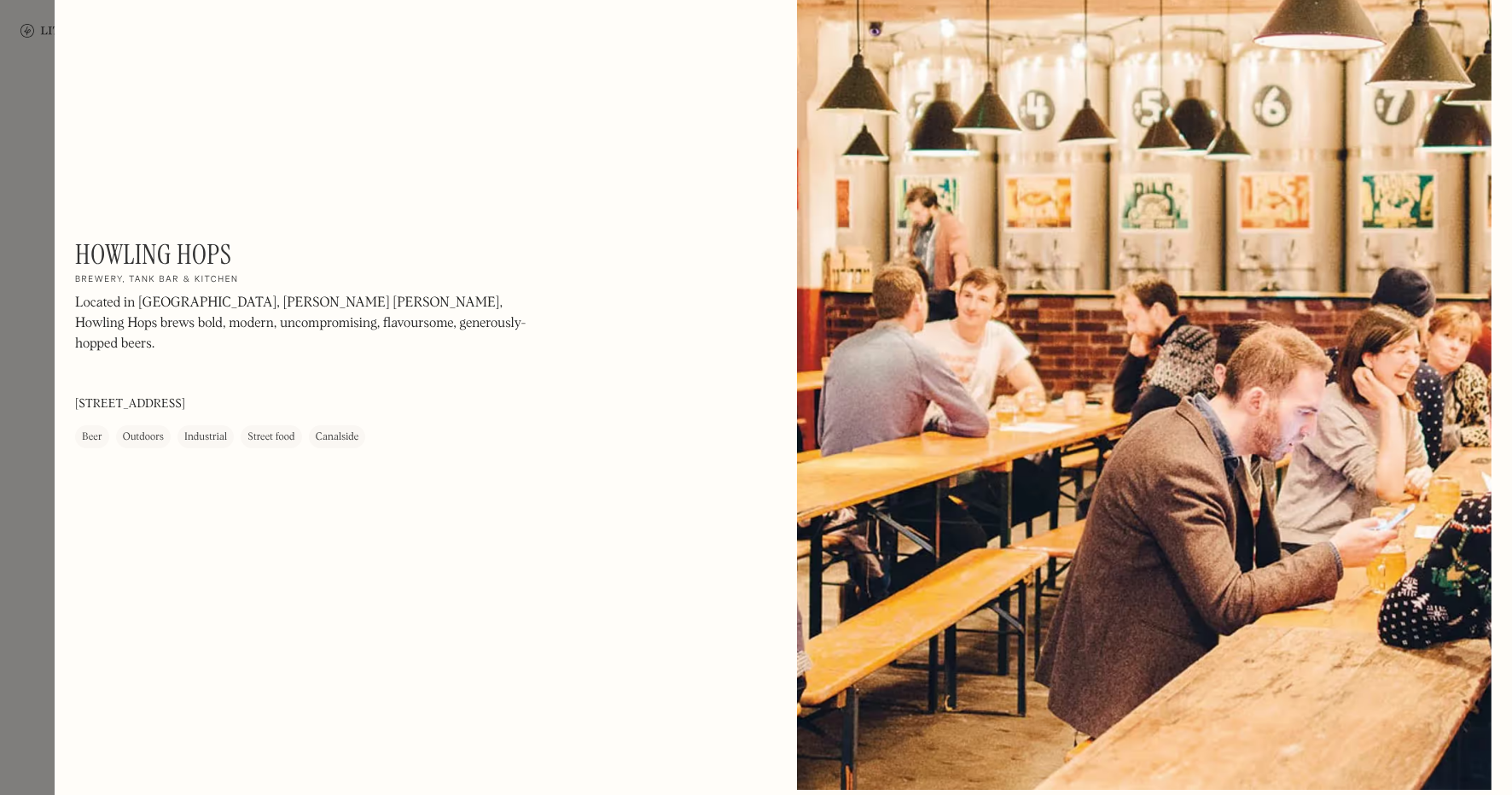
scroll to position [2310, 0]
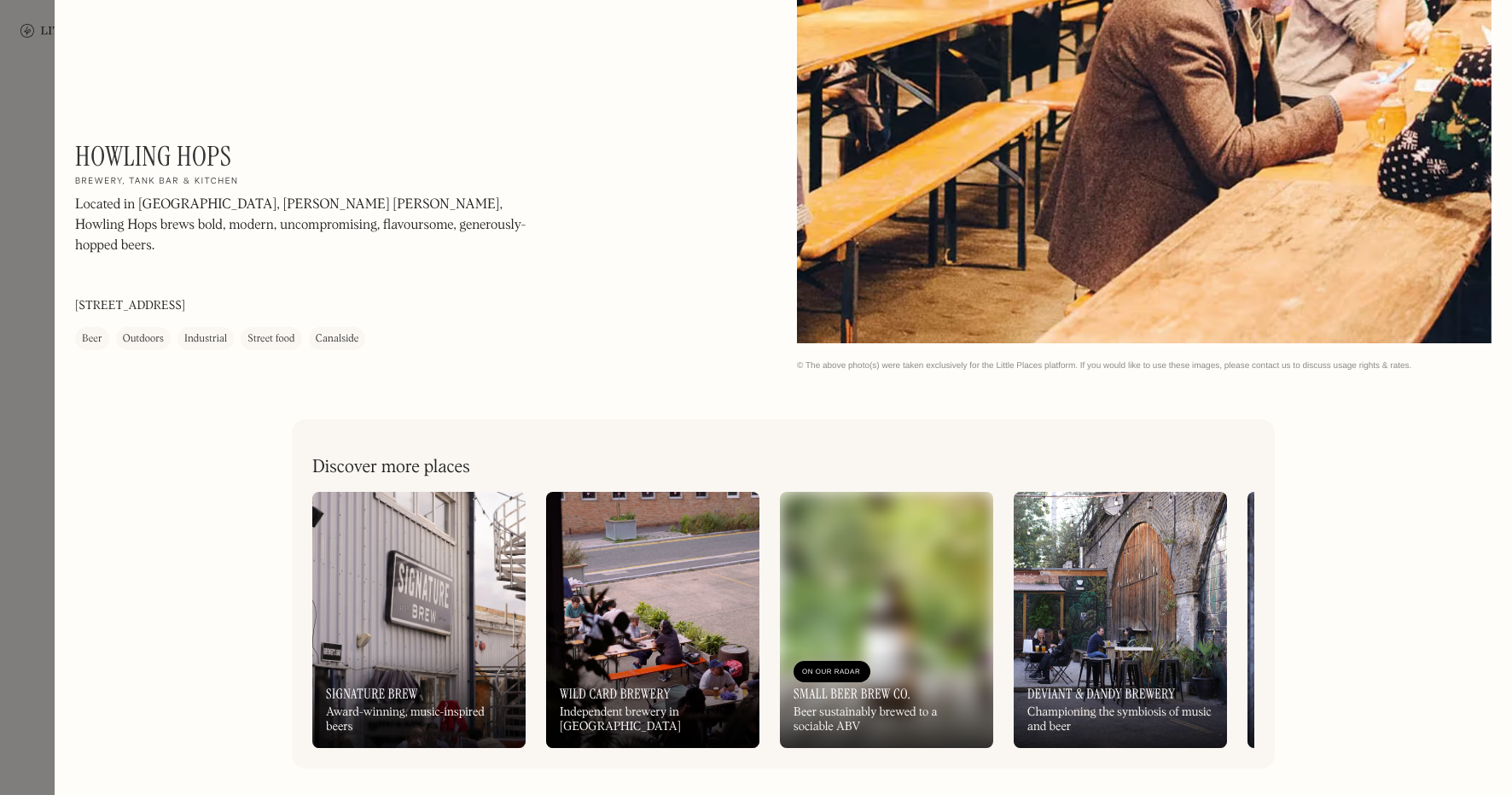
click at [21, 374] on div at bounding box center [756, 398] width 1512 height 795
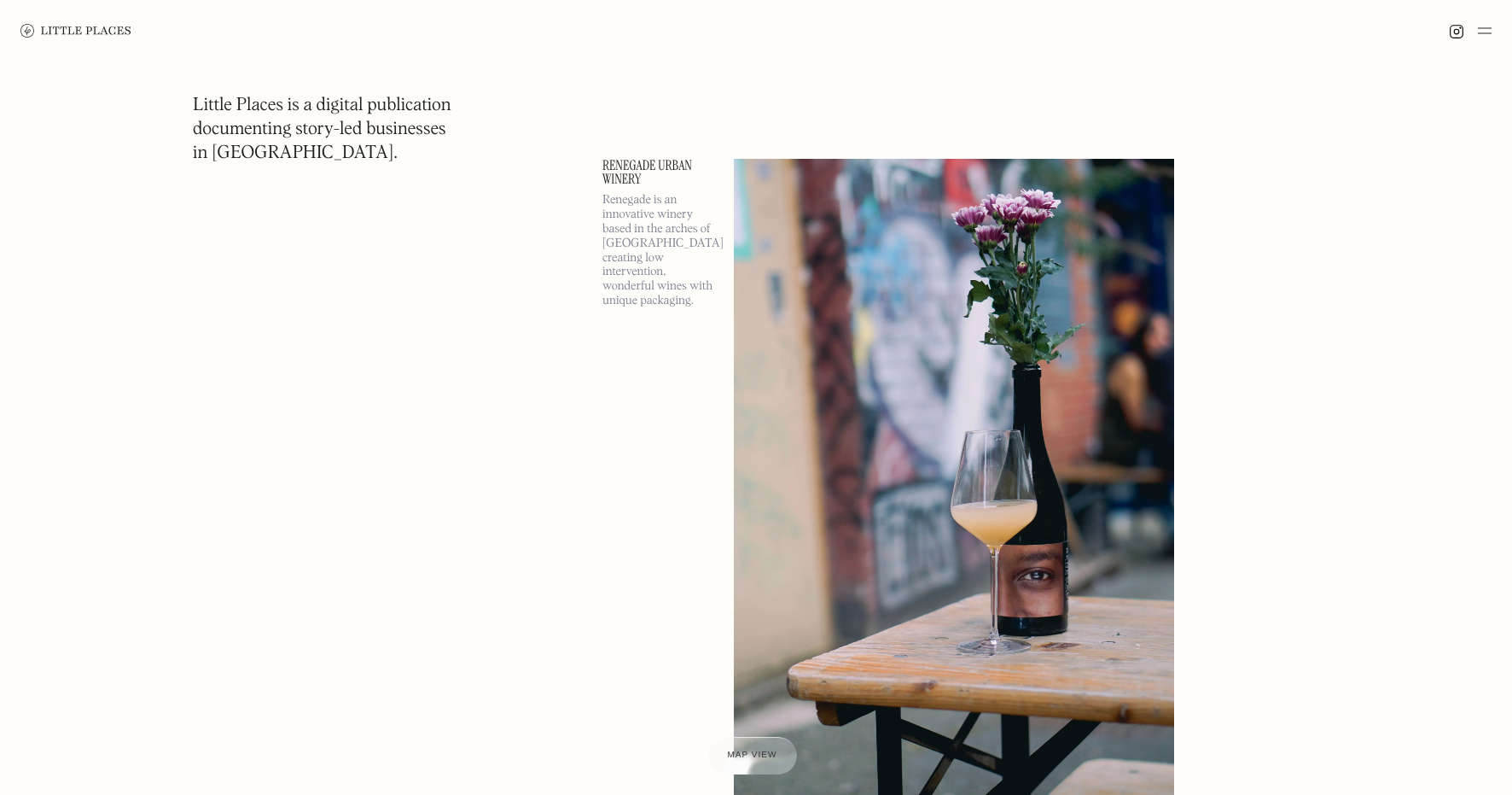
scroll to position [190458, 0]
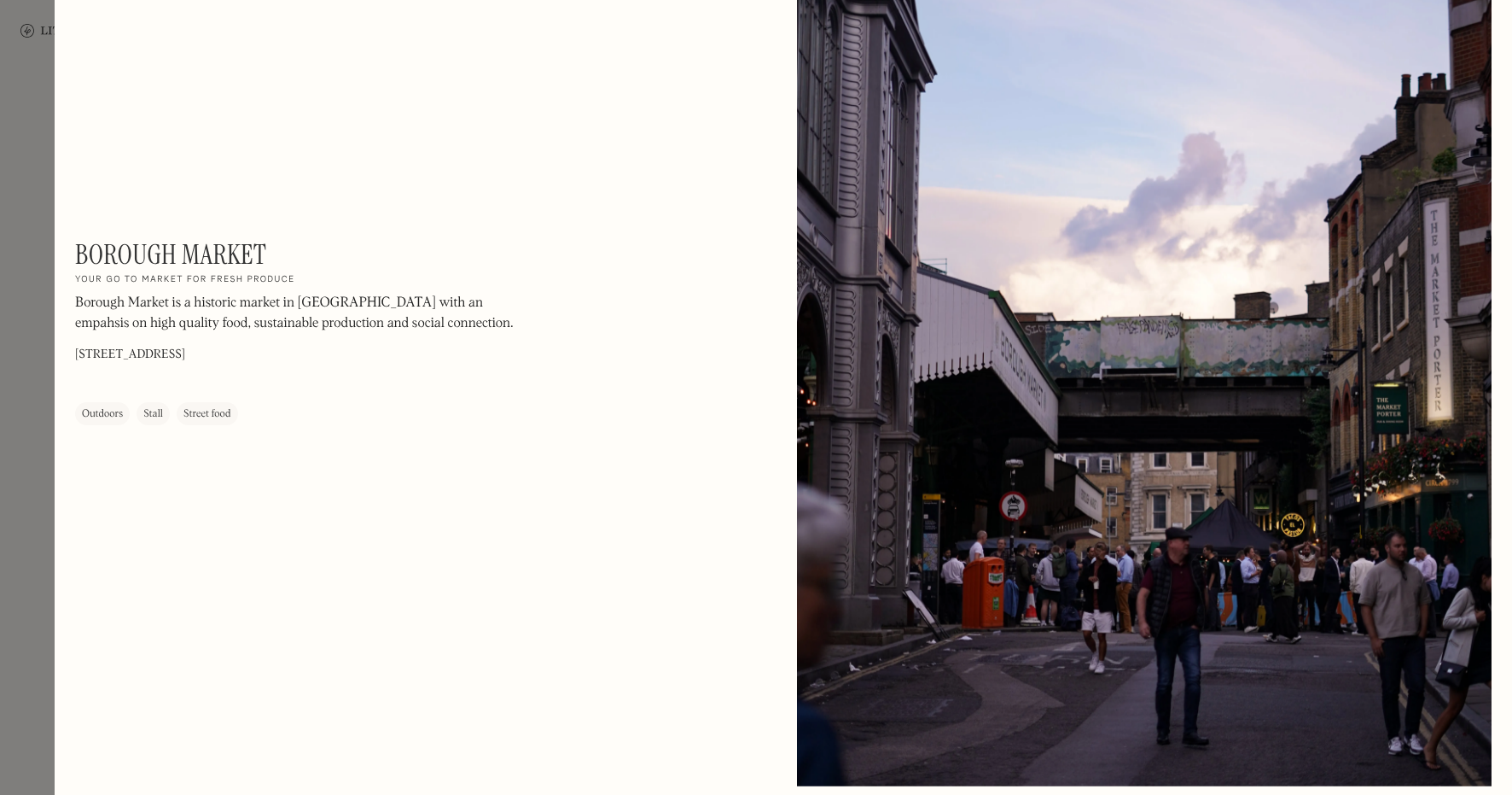
scroll to position [94, 0]
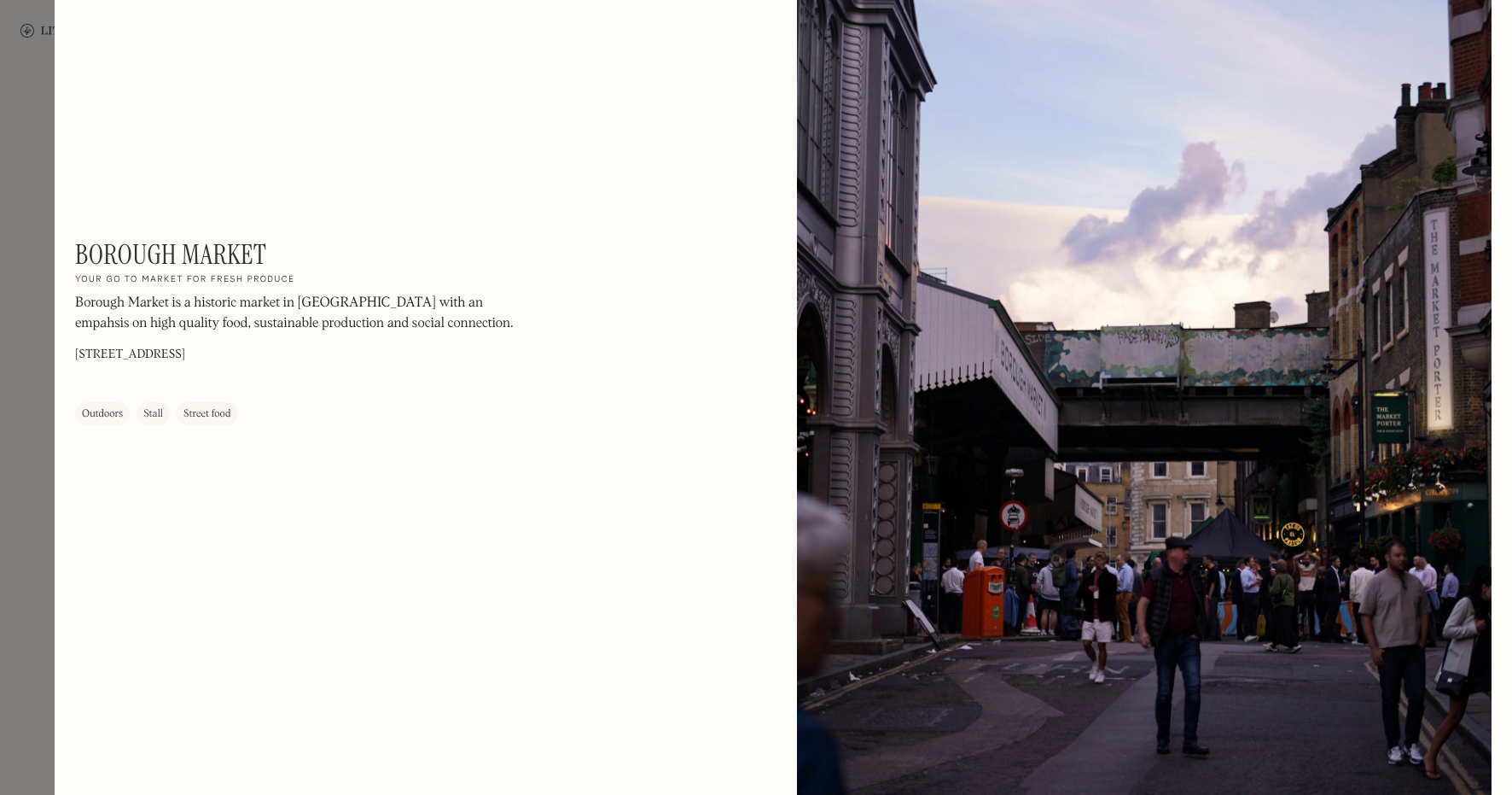
click at [42, 330] on div at bounding box center [756, 398] width 1512 height 795
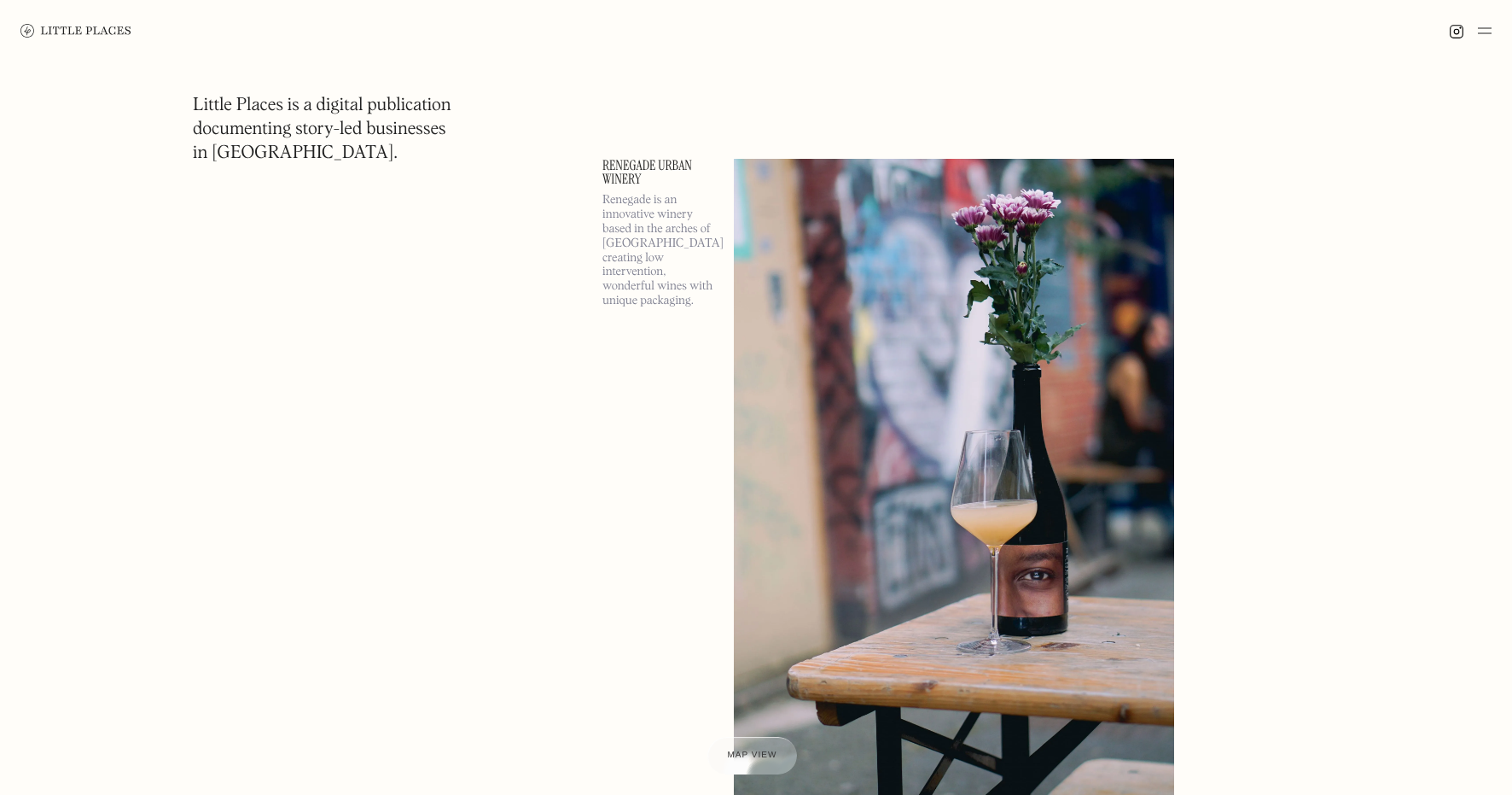
click at [106, 38] on link at bounding box center [75, 30] width 111 height 61
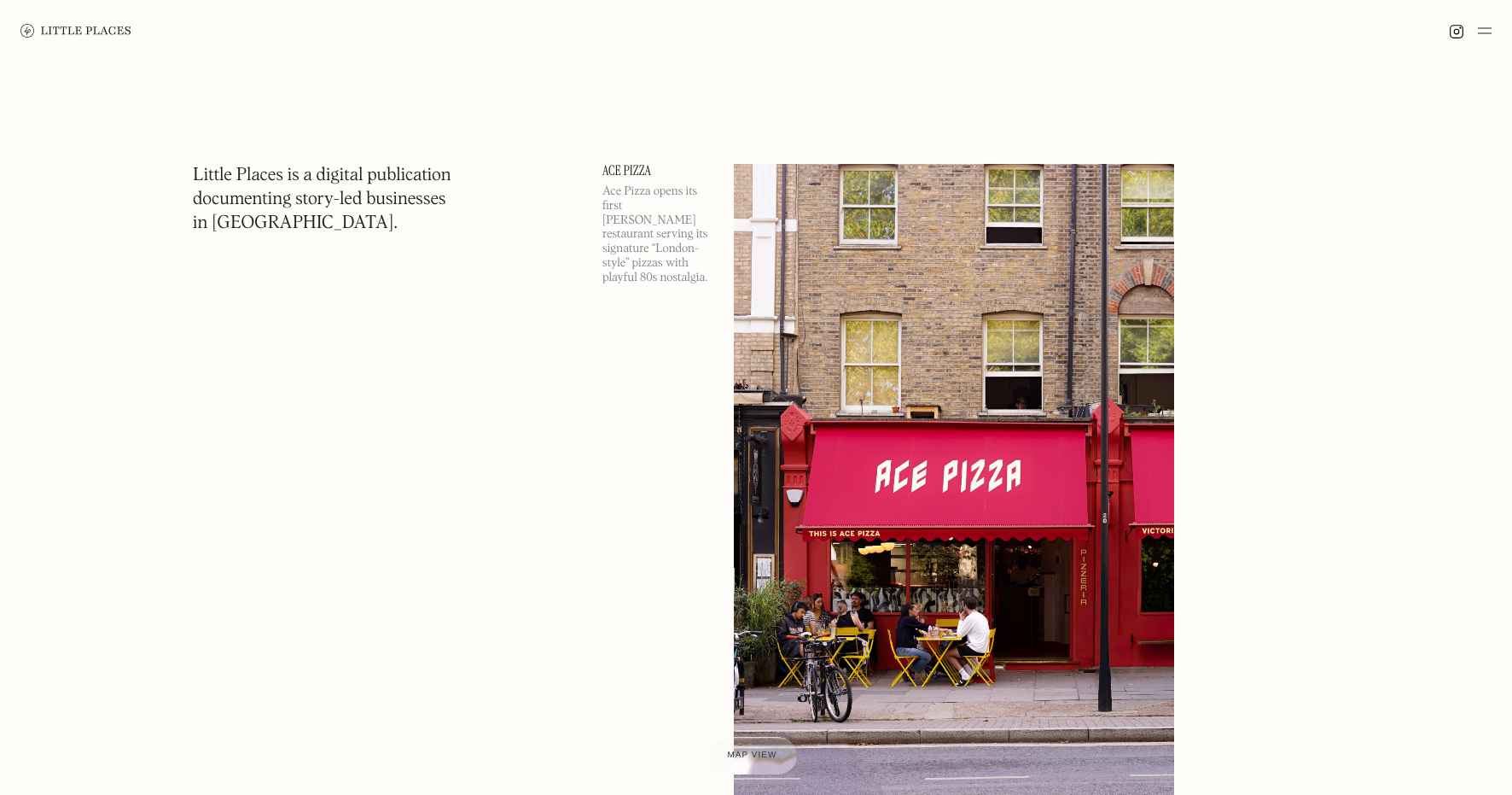
click at [1455, 35] on img at bounding box center [1456, 31] width 15 height 15
